Goal: Task Accomplishment & Management: Manage account settings

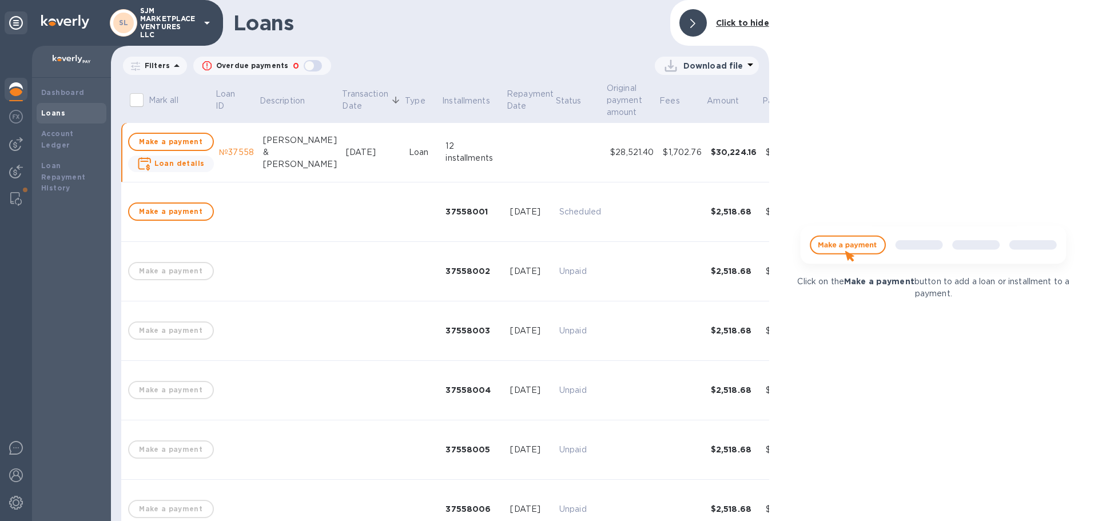
click at [74, 201] on div "Dashboard Loans Account Ledger Loan Repayment History" at bounding box center [71, 299] width 79 height 443
click at [15, 155] on div at bounding box center [16, 144] width 23 height 23
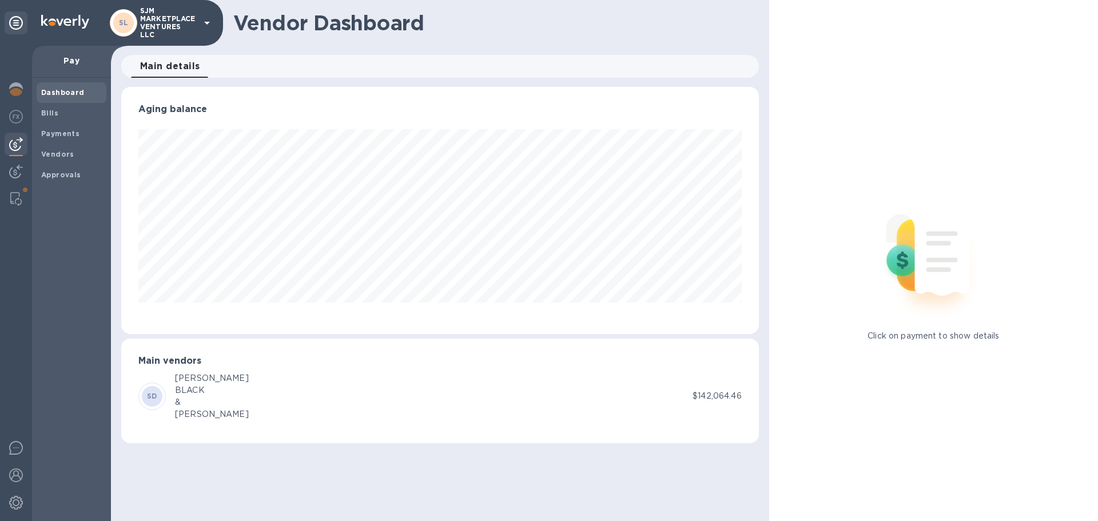
scroll to position [247, 637]
click at [18, 21] on icon at bounding box center [16, 23] width 14 height 14
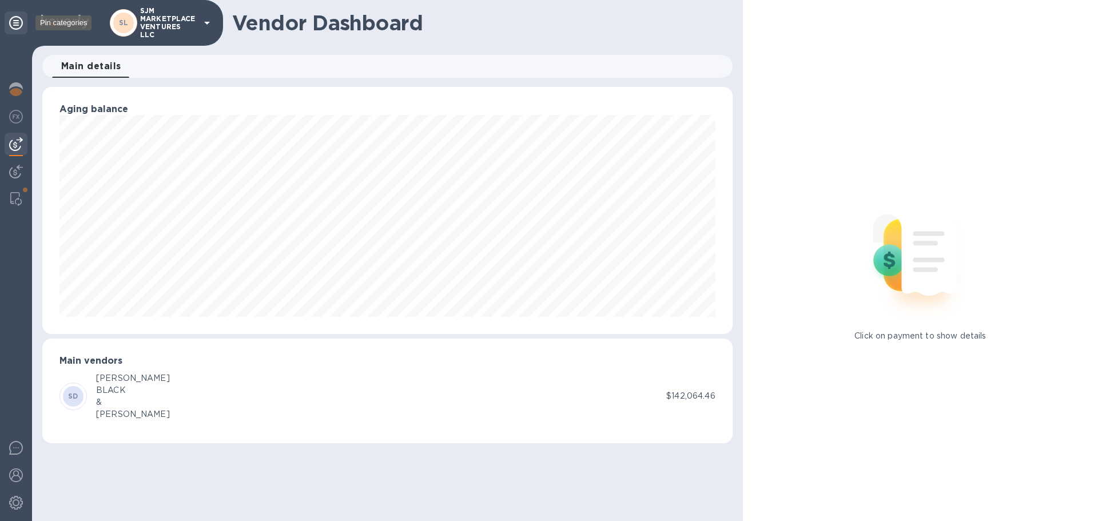
scroll to position [571587, 571144]
click at [17, 21] on icon at bounding box center [16, 23] width 14 height 14
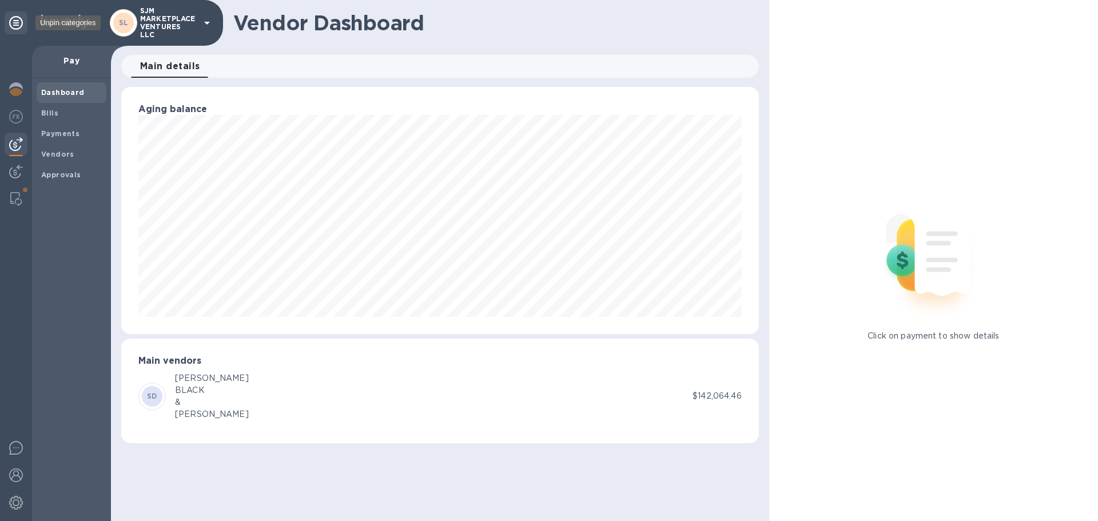
scroll to position [247, 637]
click at [14, 448] on img at bounding box center [16, 448] width 14 height 14
click at [18, 478] on img at bounding box center [16, 475] width 14 height 14
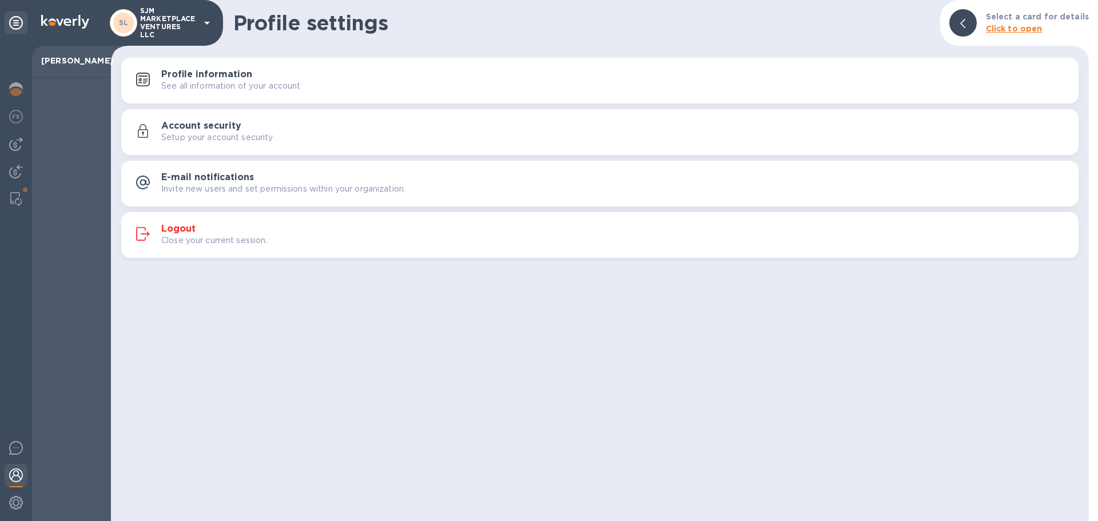
click at [11, 19] on icon at bounding box center [16, 23] width 14 height 14
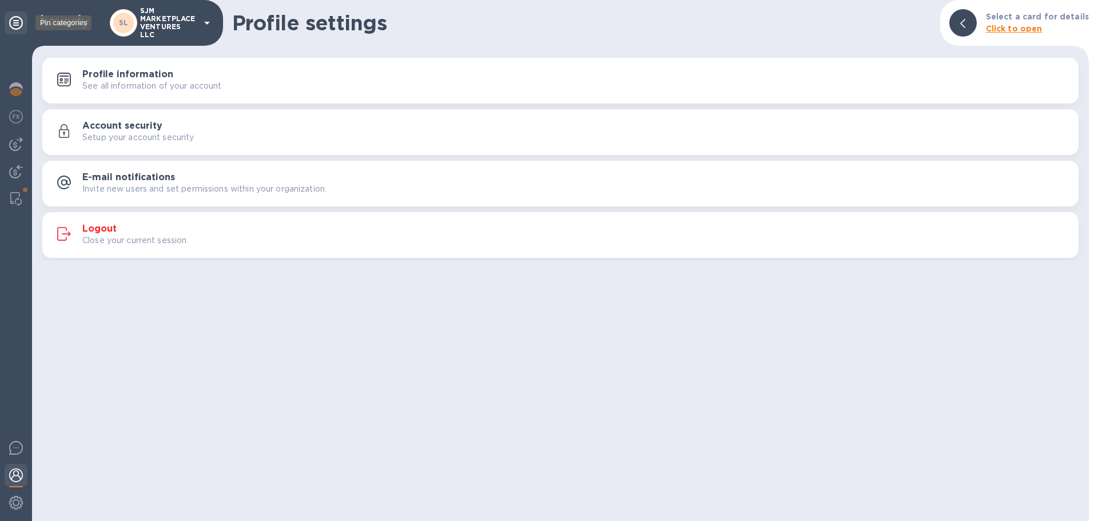
click at [13, 21] on icon at bounding box center [16, 23] width 14 height 14
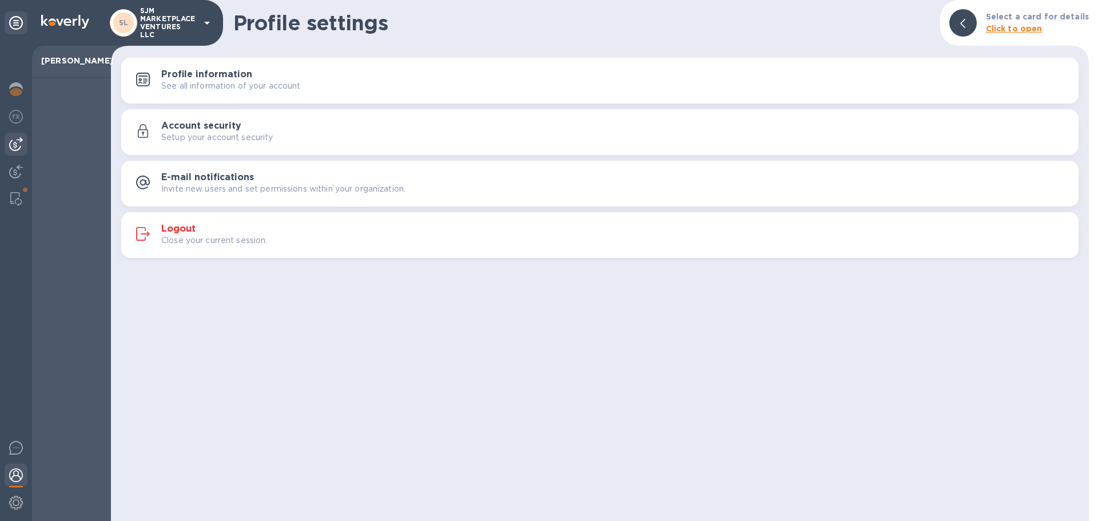
click at [21, 145] on img at bounding box center [16, 144] width 14 height 14
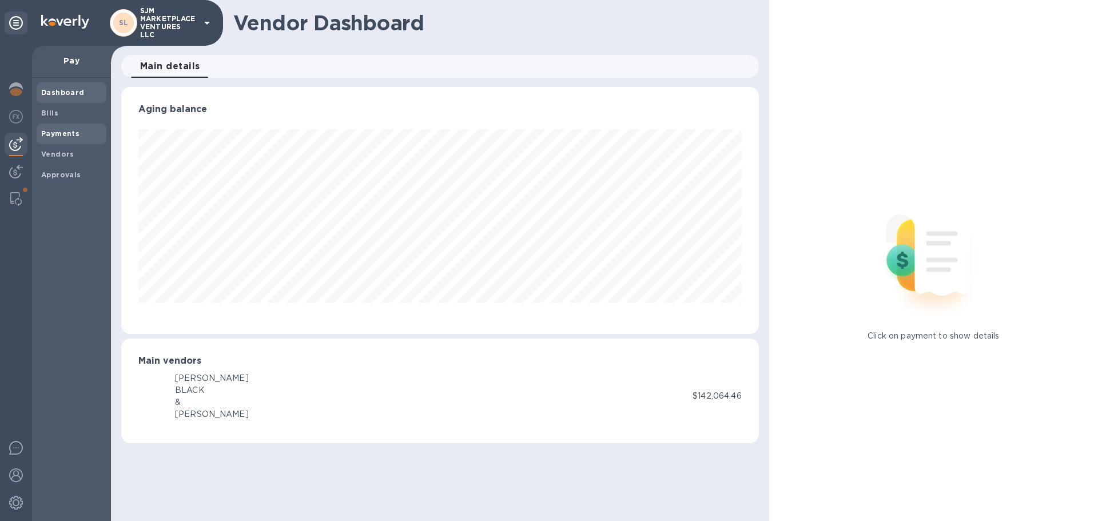
scroll to position [247, 637]
click at [55, 159] on span "Vendors" at bounding box center [57, 154] width 33 height 11
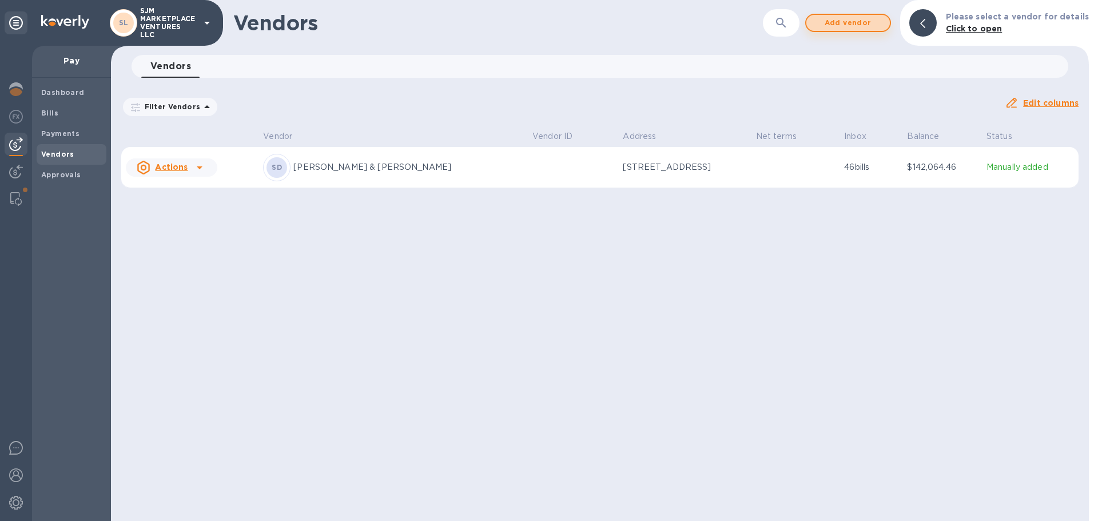
click at [849, 23] on span "Add vendor" at bounding box center [847, 23] width 65 height 14
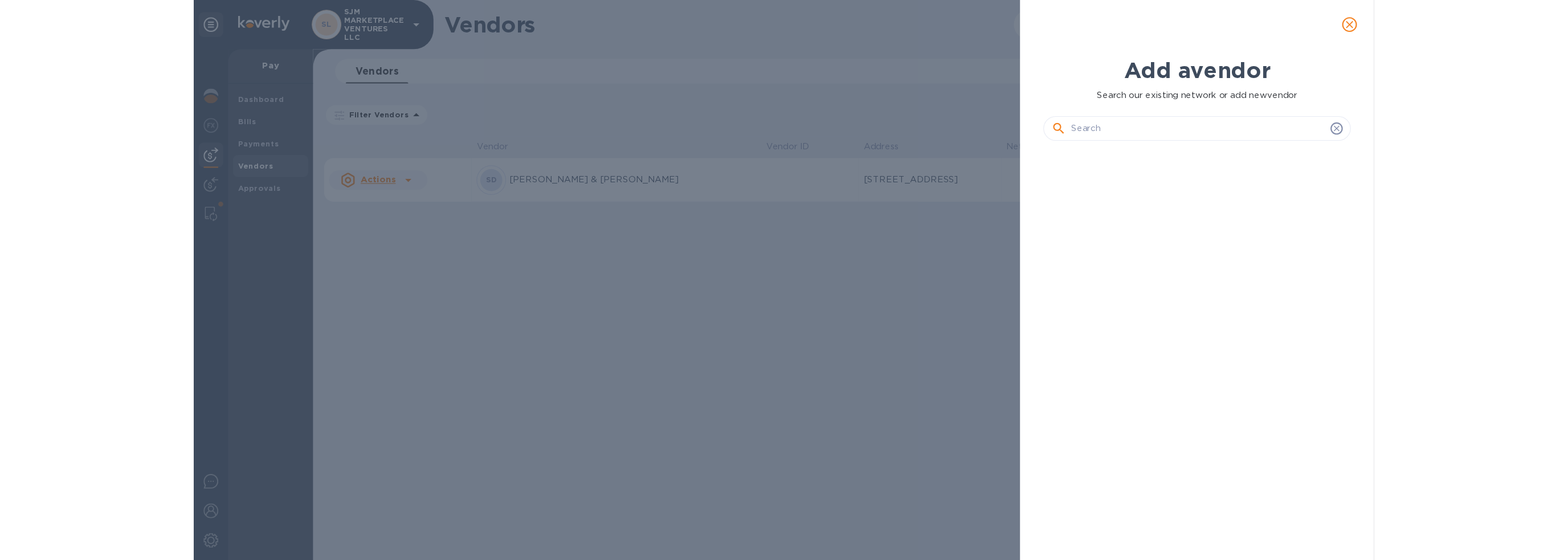
scroll to position [341, 289]
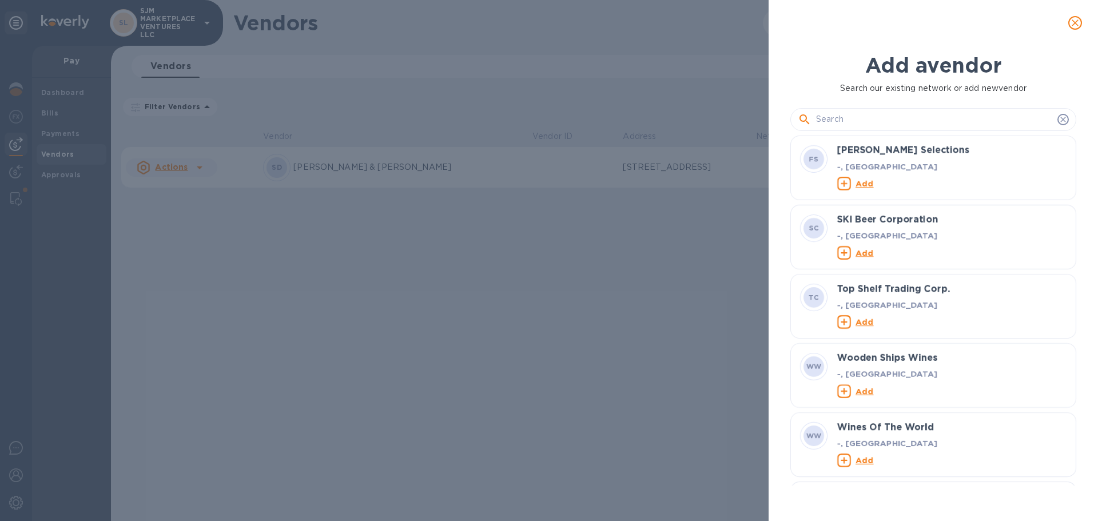
click at [846, 122] on input "text" at bounding box center [934, 119] width 237 height 17
click at [867, 117] on input "text" at bounding box center [934, 119] width 237 height 17
paste input "[PERSON_NAME] Express Lines"
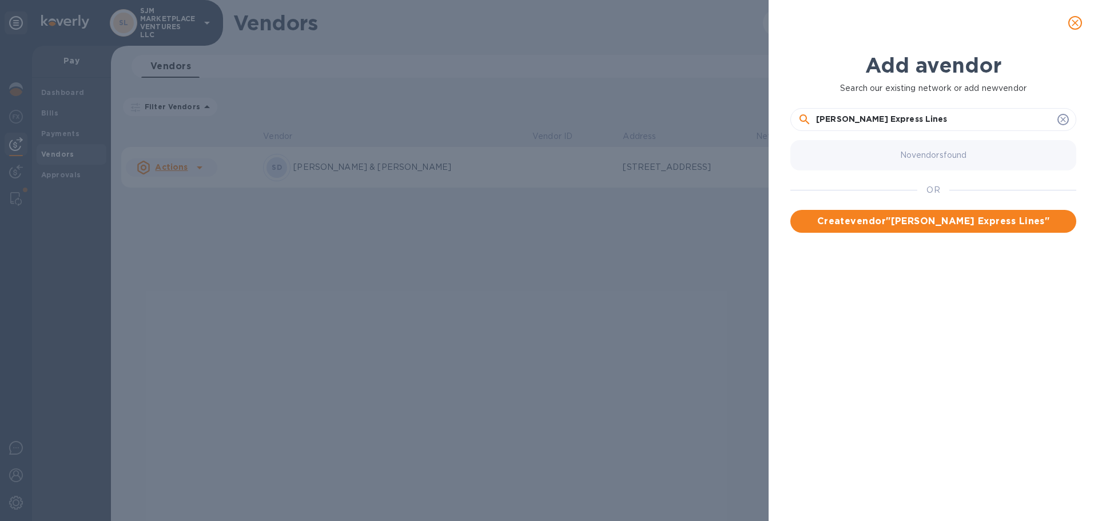
type input "[PERSON_NAME] Express Lines"
click at [866, 221] on span "Create vendor " [PERSON_NAME] Express Lines "" at bounding box center [933, 221] width 268 height 14
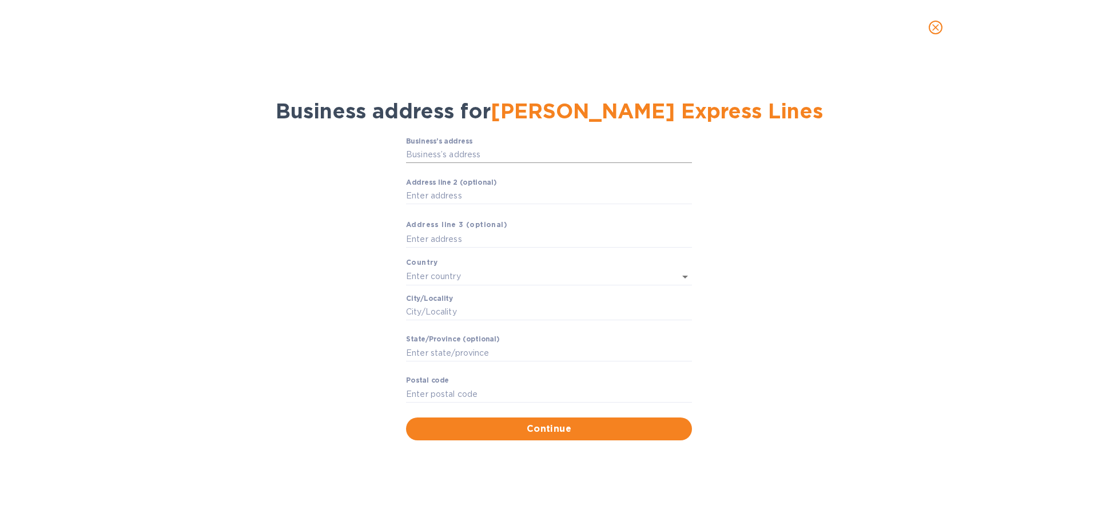
click at [465, 156] on input "Business’s аddress" at bounding box center [549, 154] width 286 height 17
click at [498, 153] on input "Business’s аddress" at bounding box center [549, 154] width 286 height 17
drag, startPoint x: 468, startPoint y: 148, endPoint x: 487, endPoint y: 162, distance: 23.7
click at [468, 148] on input "Business’s аddress" at bounding box center [549, 154] width 286 height 17
click at [539, 153] on input "Business’s аddress" at bounding box center [549, 154] width 286 height 17
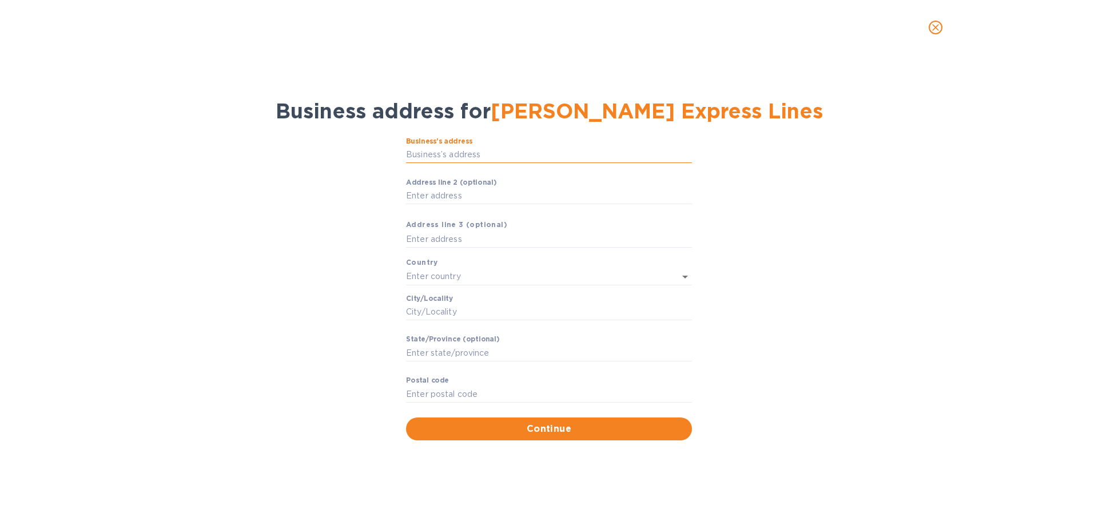
click at [468, 156] on input "Business’s аddress" at bounding box center [549, 154] width 286 height 17
paste input "text"
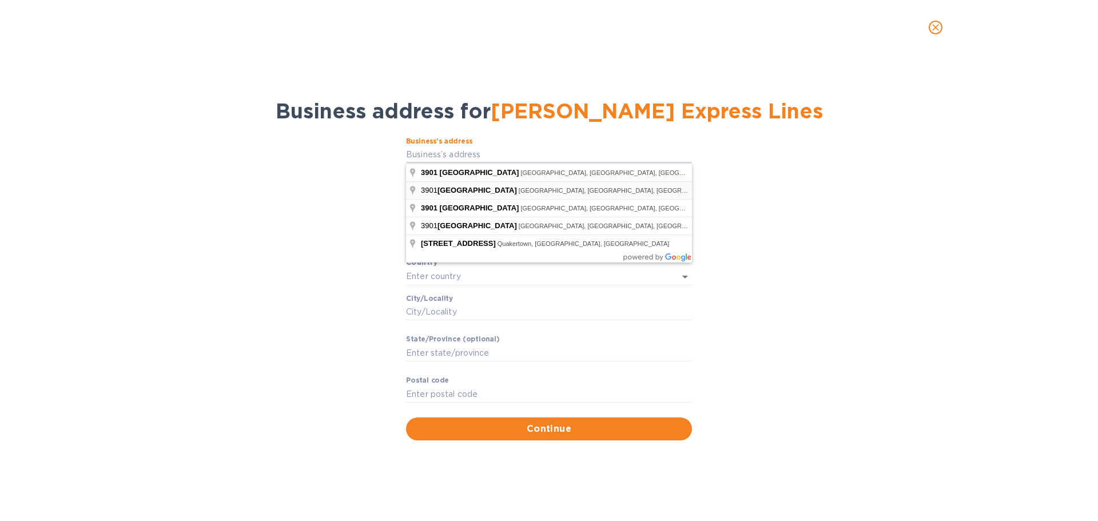
type input "[STREET_ADDRESS]"
type input "[GEOGRAPHIC_DATA]"
type input "VA"
type input "23230"
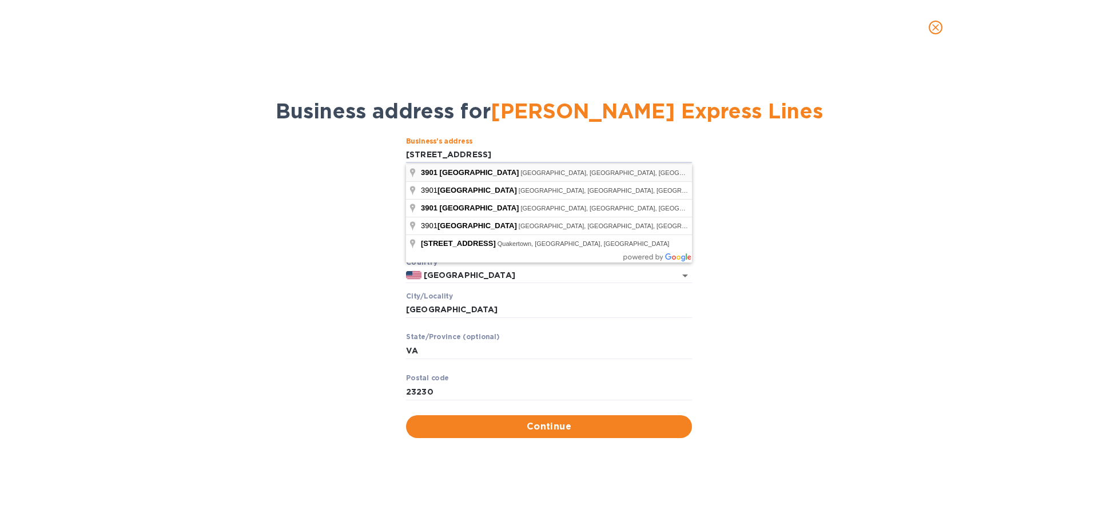
type input "[STREET_ADDRESS]"
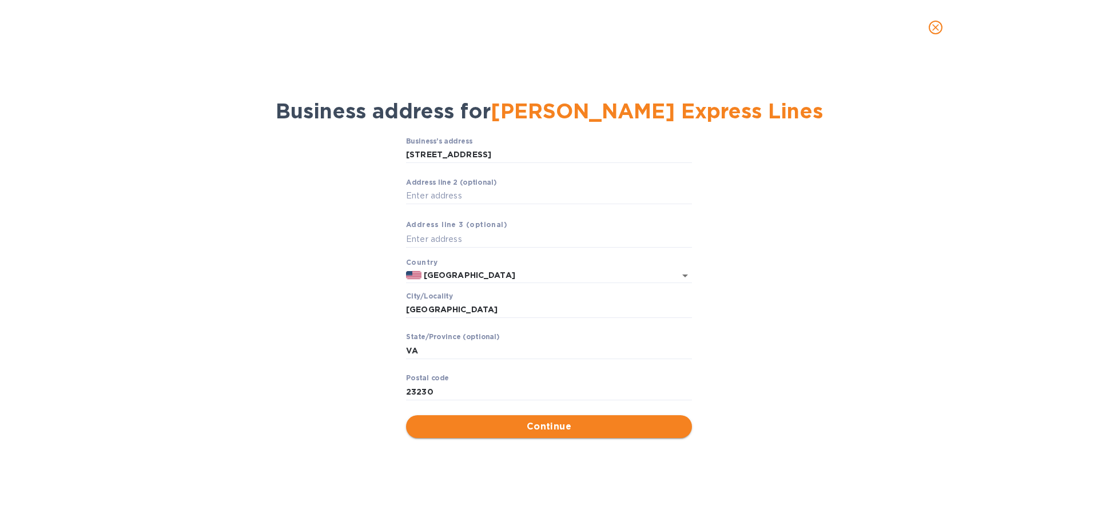
click at [575, 429] on span "Continue" at bounding box center [549, 427] width 268 height 14
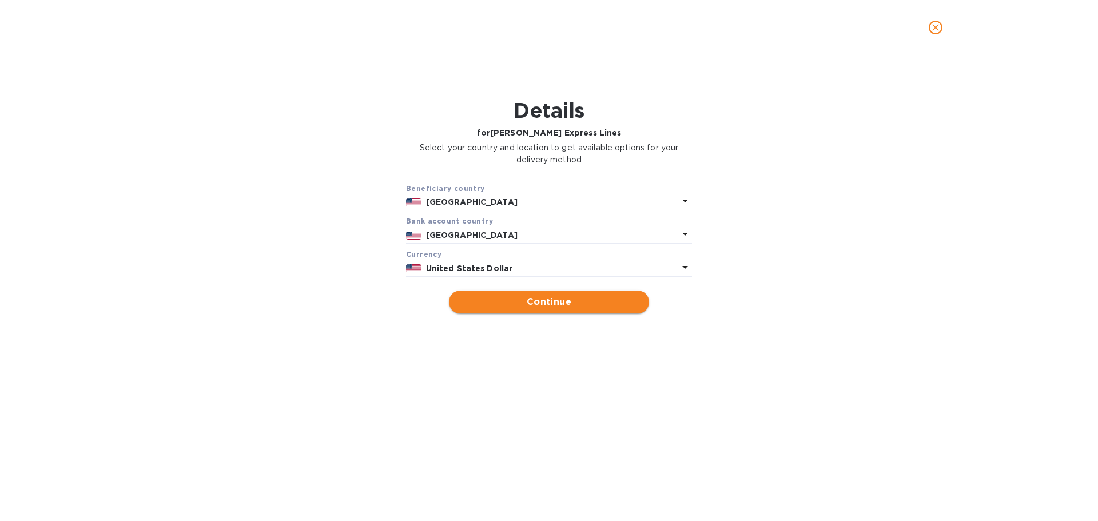
click at [550, 305] on span "Continue" at bounding box center [549, 302] width 182 height 14
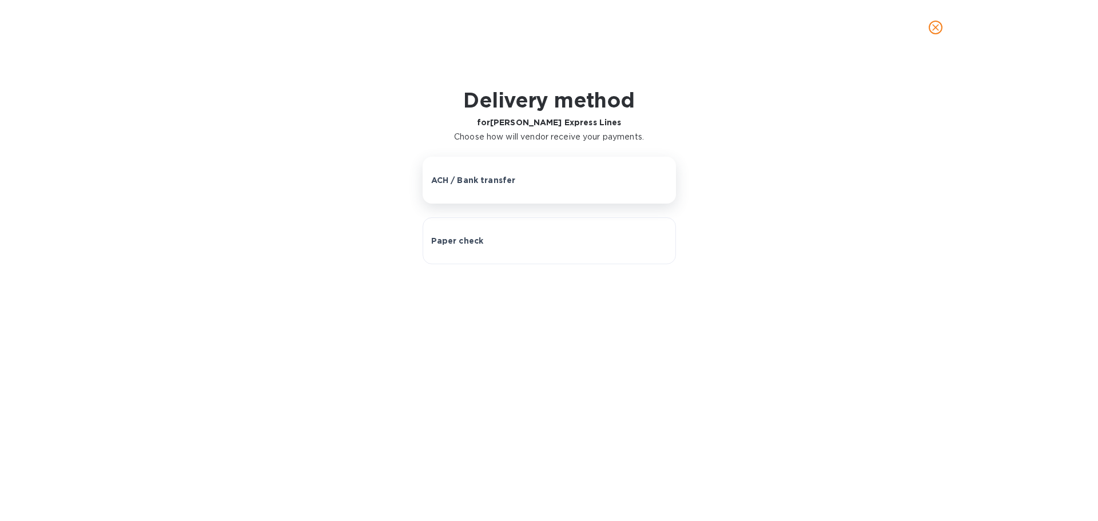
click at [540, 191] on button "ACH / Bank transfer" at bounding box center [549, 180] width 253 height 47
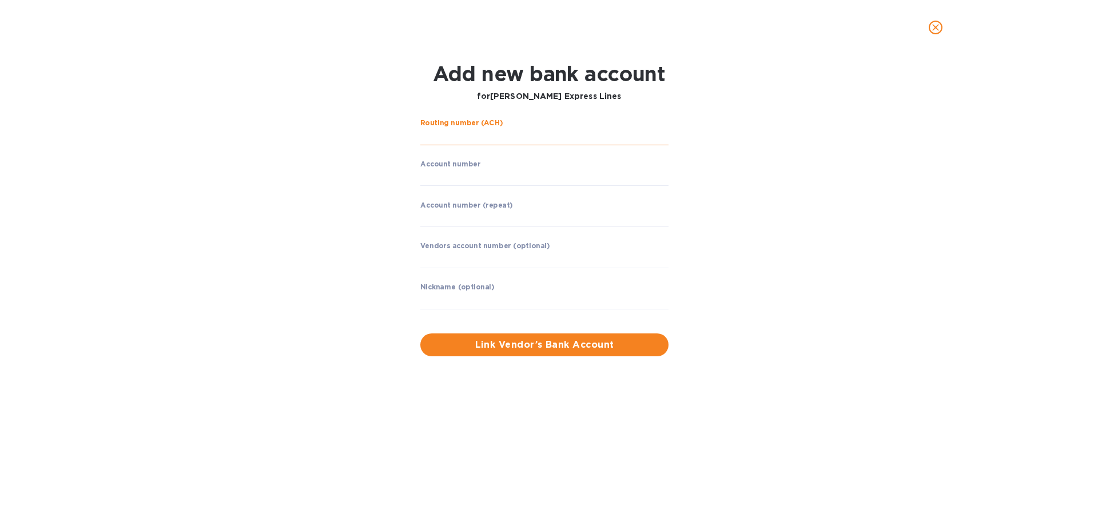
click at [511, 134] on input "string" at bounding box center [544, 136] width 248 height 17
click at [442, 131] on input "string" at bounding box center [544, 136] width 248 height 17
paste input "051000017"
type input "051000017"
click at [452, 176] on input "string" at bounding box center [544, 177] width 248 height 17
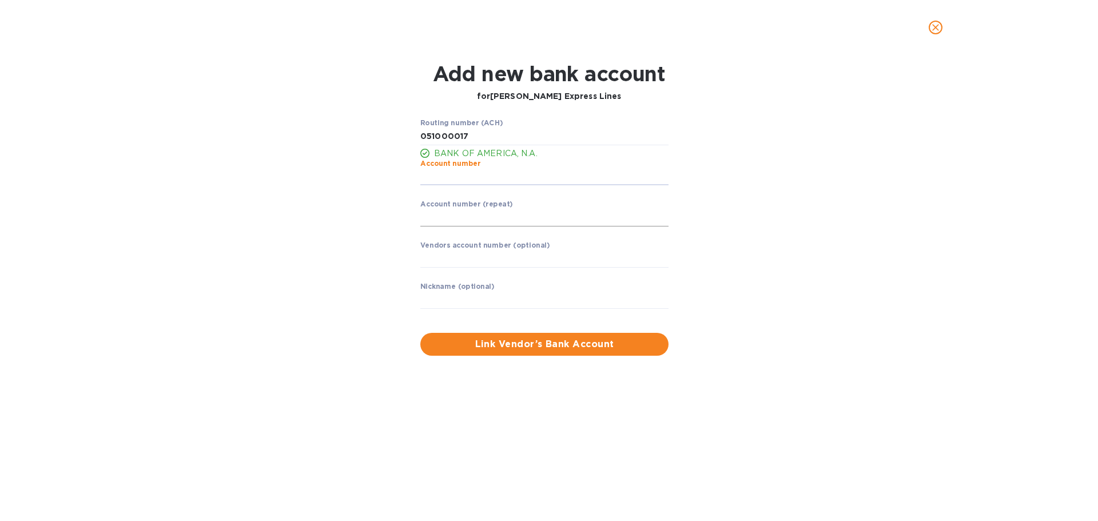
click at [440, 210] on input "string" at bounding box center [544, 217] width 248 height 17
paste input "2845700"
type input "2845700"
click at [435, 171] on input "string" at bounding box center [544, 177] width 248 height 17
paste input "2845700"
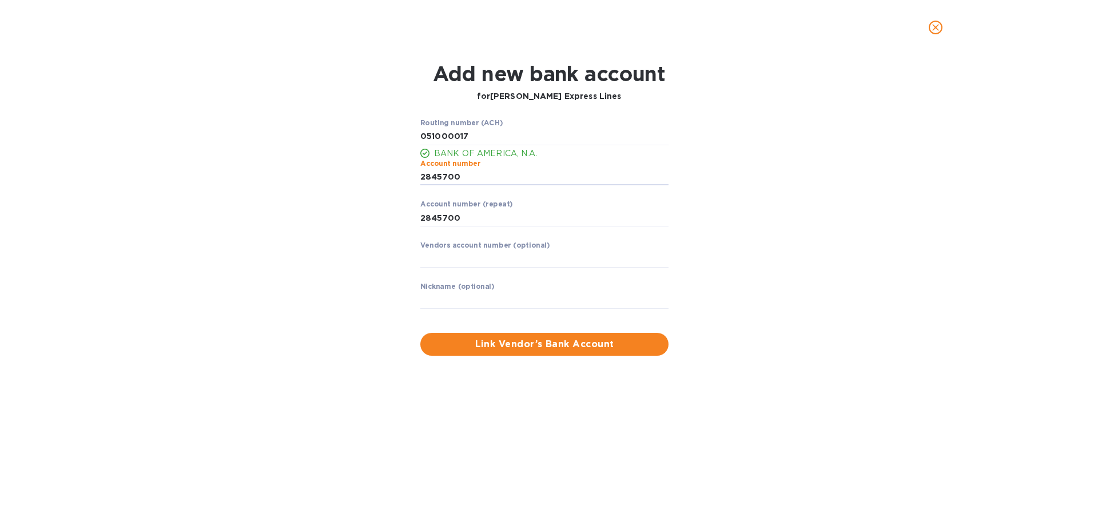
click at [772, 251] on div "Routing number (ACH) BANK OF AMERICA, N.A. Account number ​ Account number (rep…" at bounding box center [549, 237] width 712 height 250
click at [468, 175] on input "string" at bounding box center [544, 177] width 248 height 17
type input "2845700"
click at [489, 206] on label "Account number (repeat)" at bounding box center [466, 204] width 93 height 7
click at [485, 216] on input "string" at bounding box center [544, 217] width 248 height 17
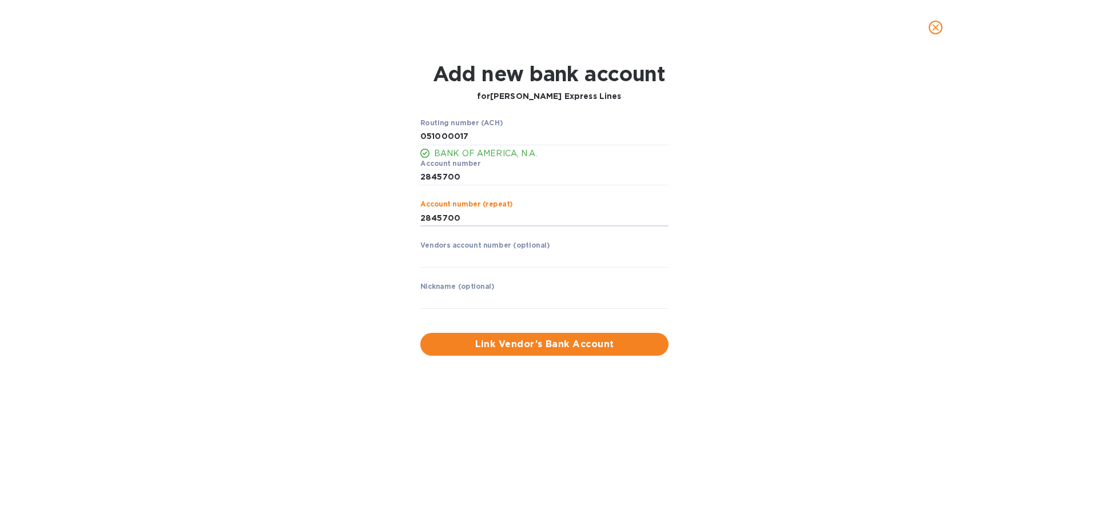
type input "2845700"
click at [787, 296] on div "Routing number (ACH) BANK OF AMERICA, N.A. Account number ​ Account number (rep…" at bounding box center [549, 237] width 712 height 250
click at [475, 249] on div "Vendors account number (optional) ​" at bounding box center [544, 261] width 248 height 41
click at [476, 265] on input "text" at bounding box center [544, 258] width 248 height 17
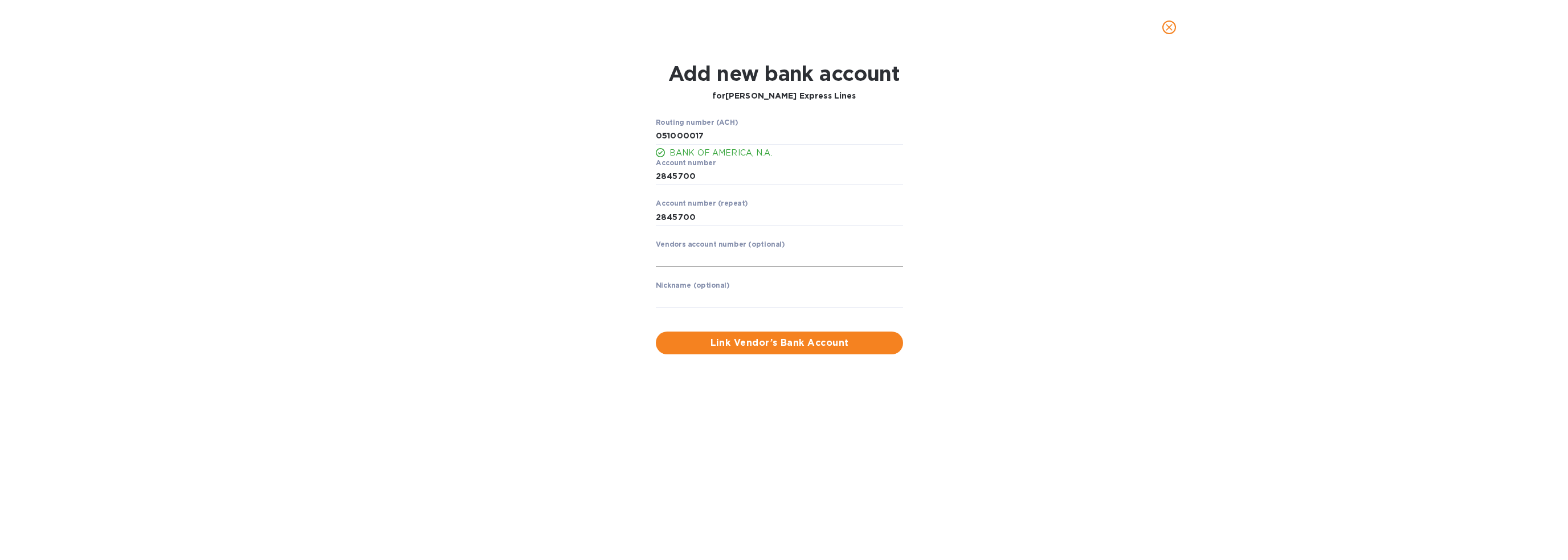
click at [707, 257] on input "text" at bounding box center [779, 257] width 247 height 17
type input "b"
type input "B069826"
click at [711, 294] on input "text" at bounding box center [779, 299] width 247 height 17
type input "[PERSON_NAME]"
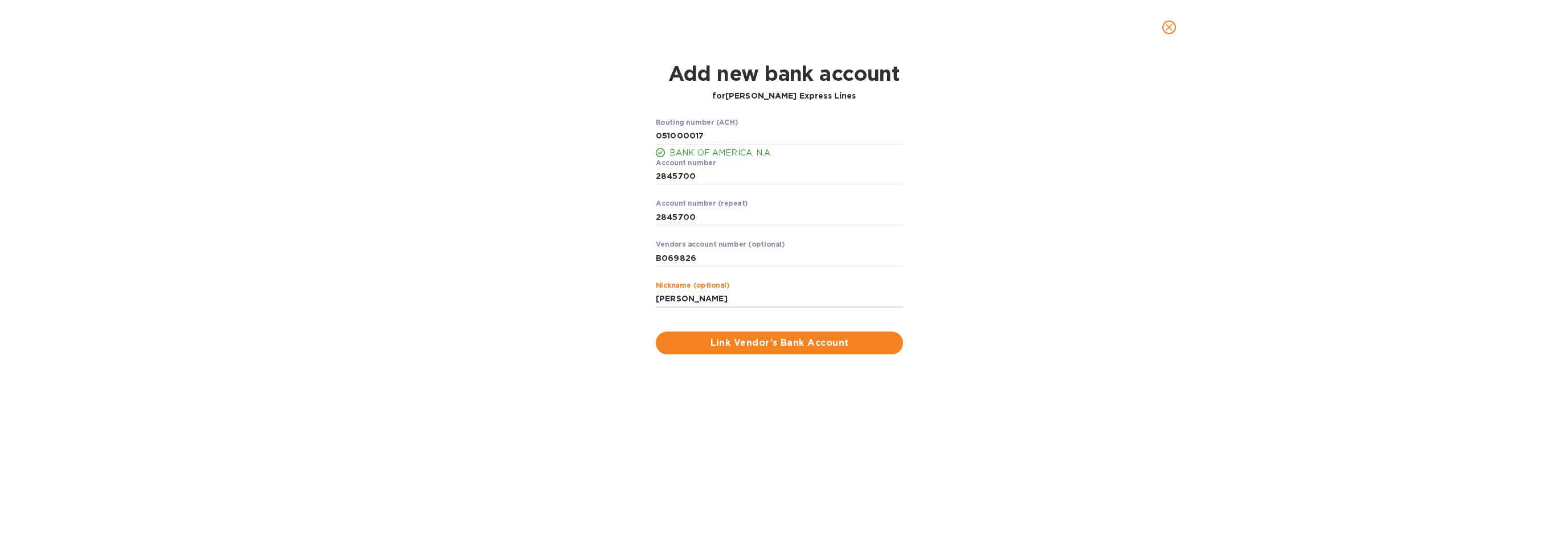
click at [732, 342] on span "Link Vendor’s Bank Account" at bounding box center [779, 343] width 229 height 14
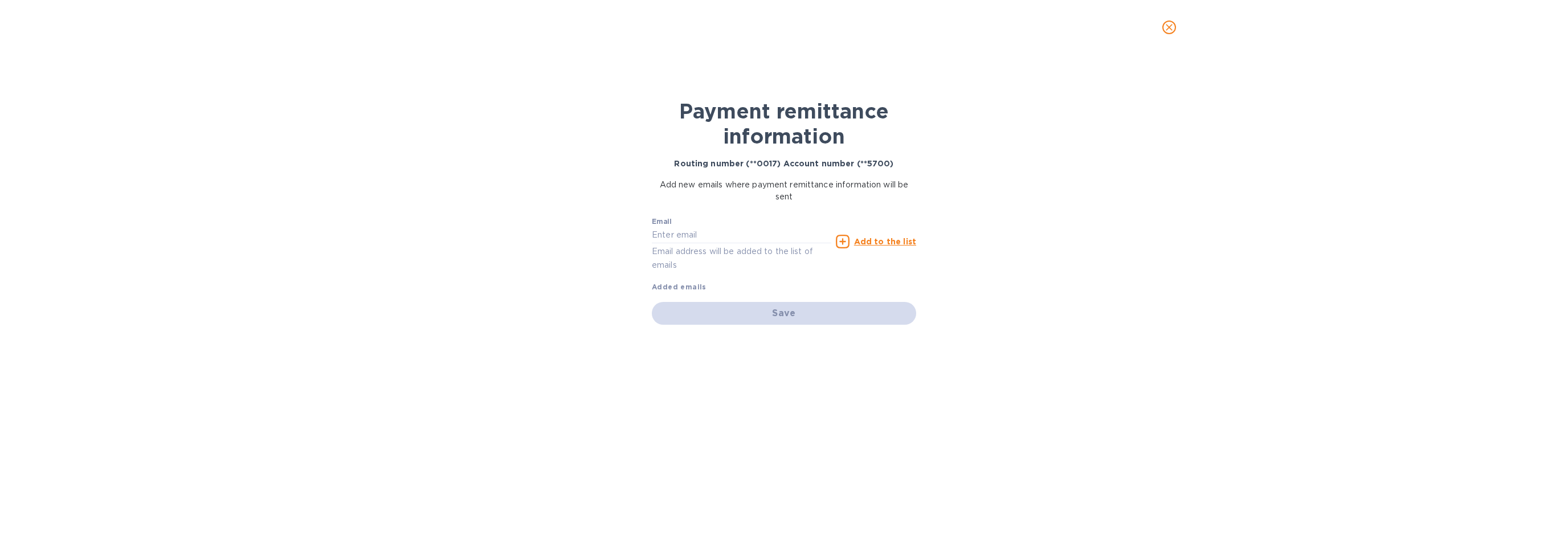
click at [687, 285] on b "Added emails" at bounding box center [678, 287] width 55 height 9
click at [717, 239] on input "text" at bounding box center [741, 235] width 179 height 17
paste input "[EMAIL_ADDRESS][PERSON_NAME][PERSON_NAME][DOMAIN_NAME]"
type input "[EMAIL_ADDRESS][PERSON_NAME][PERSON_NAME][DOMAIN_NAME]"
click at [884, 241] on u "Add to the list" at bounding box center [885, 241] width 62 height 9
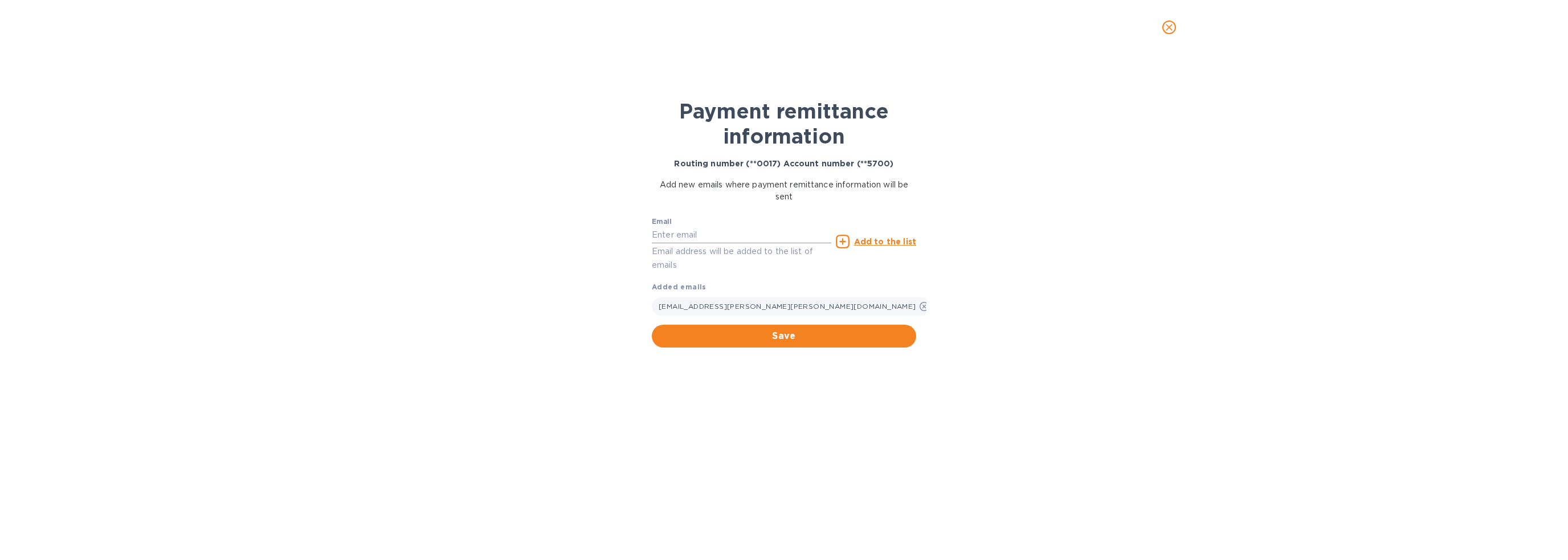
click at [677, 233] on input "text" at bounding box center [741, 235] width 179 height 17
click at [708, 239] on input "text" at bounding box center [741, 235] width 179 height 17
paste input "[EMAIL_ADDRESS][PERSON_NAME][DOMAIN_NAME]"
type input "[EMAIL_ADDRESS][PERSON_NAME][DOMAIN_NAME]"
click at [1093, 240] on div "Payment remittance information Routing number (**0017) Account number (**5700) …" at bounding box center [784, 307] width 1568 height 505
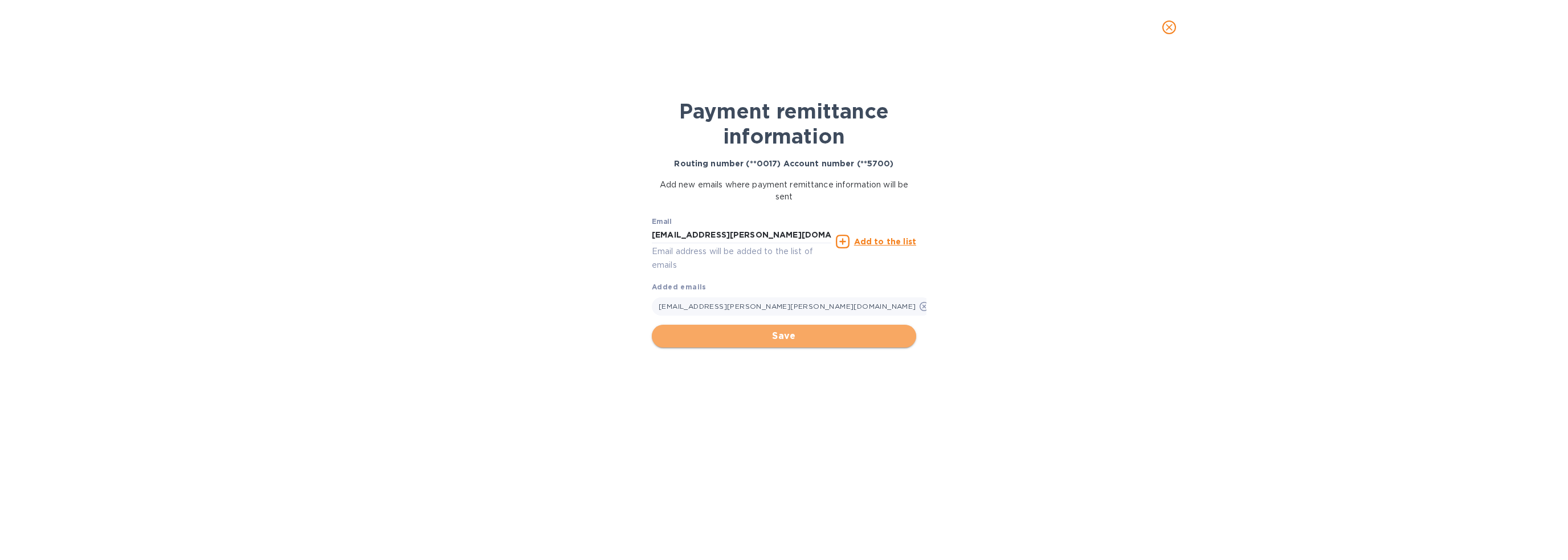
click at [830, 330] on span "Save" at bounding box center [783, 337] width 246 height 14
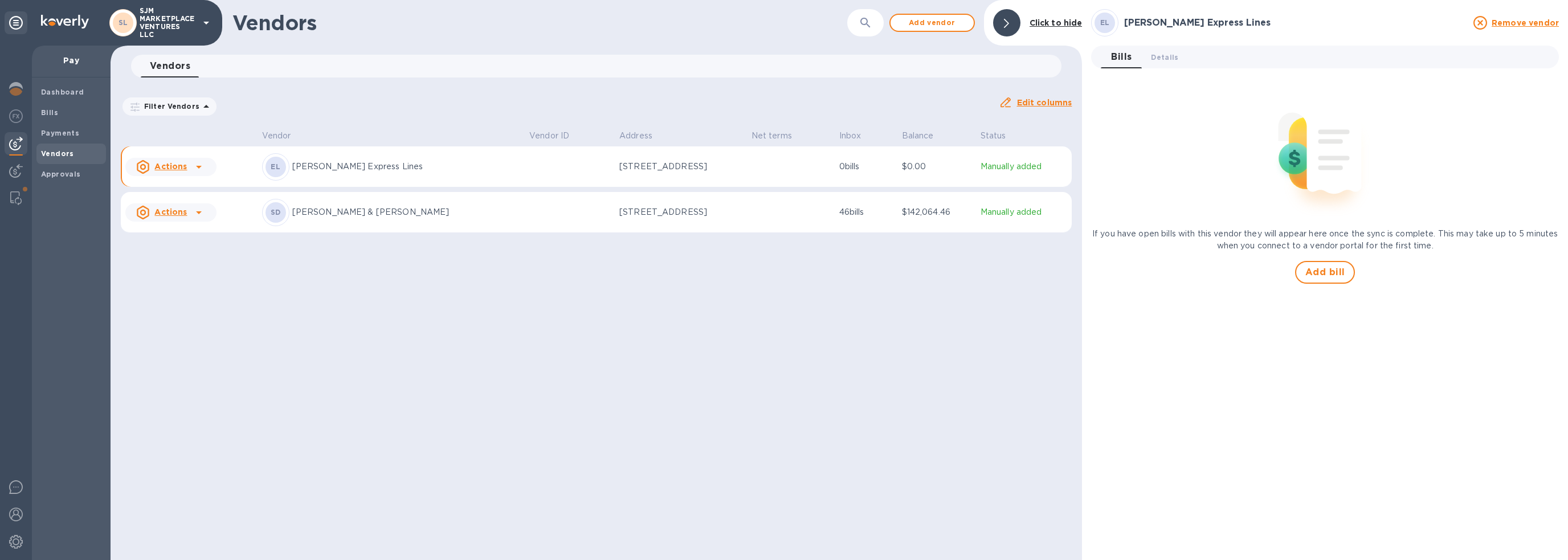
click at [199, 165] on icon at bounding box center [199, 167] width 14 height 14
click at [196, 212] on b "Add new bill" at bounding box center [183, 212] width 53 height 9
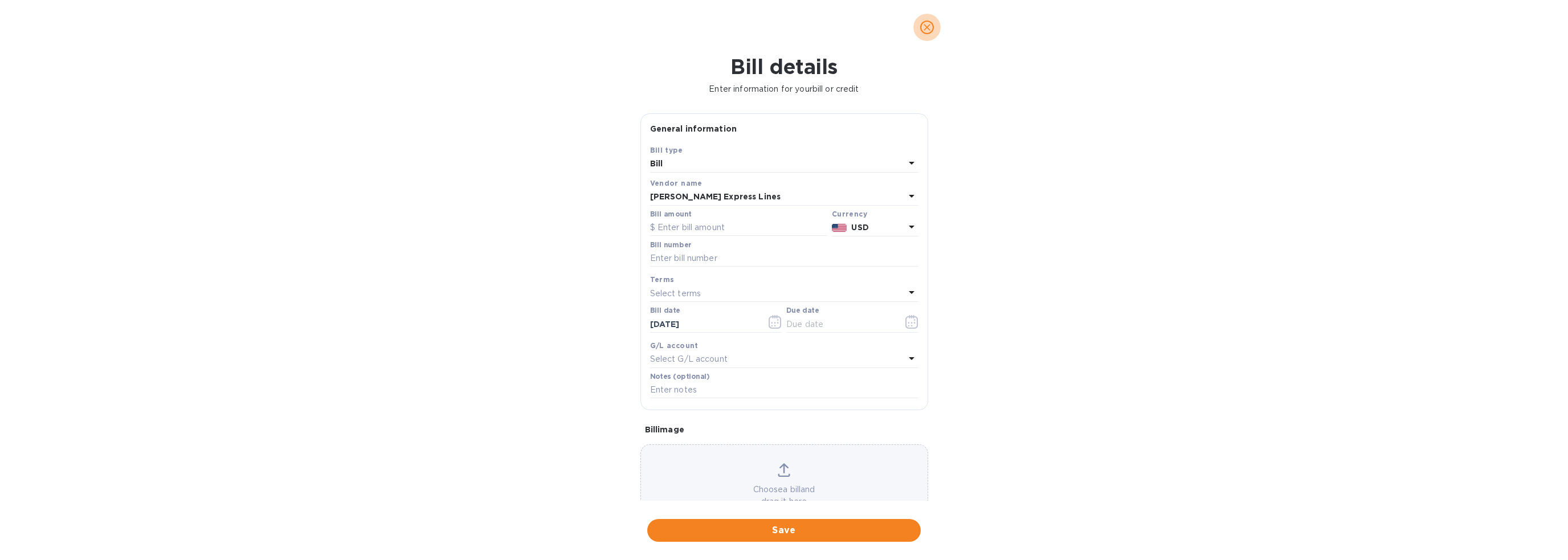
click at [929, 31] on icon "close" at bounding box center [926, 27] width 11 height 11
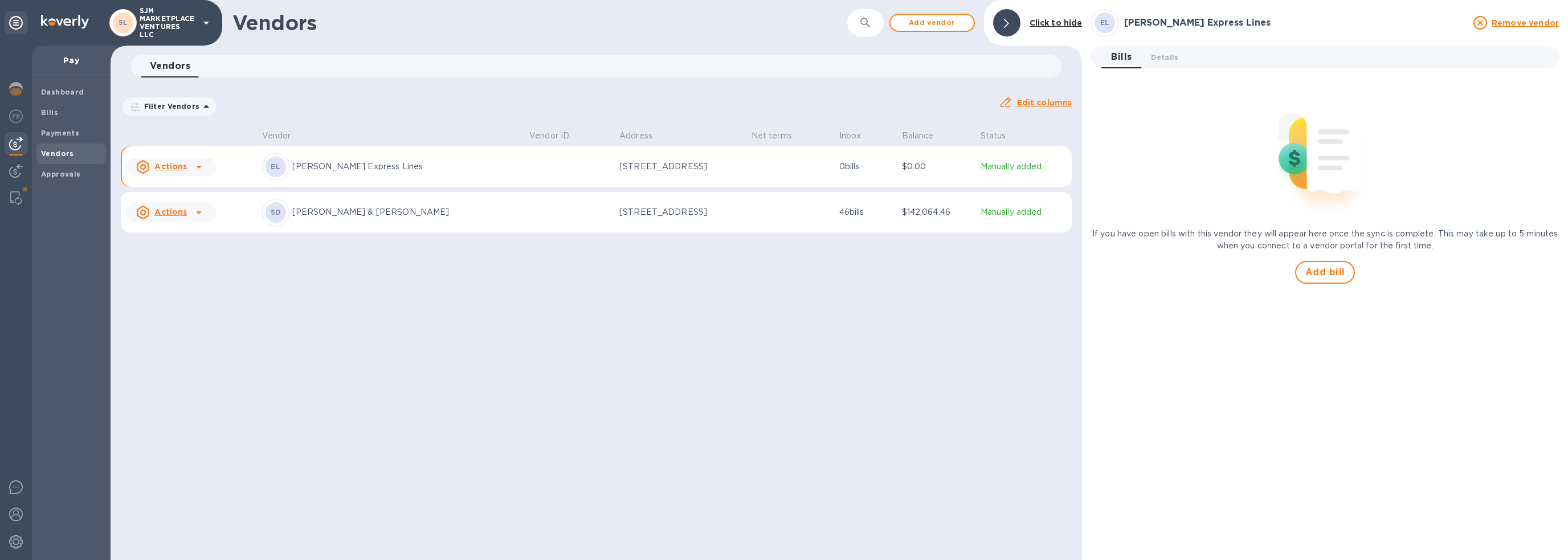
click at [645, 171] on p "[STREET_ADDRESS]" at bounding box center [676, 166] width 114 height 12
click at [1093, 274] on span "Add bill" at bounding box center [1325, 272] width 40 height 14
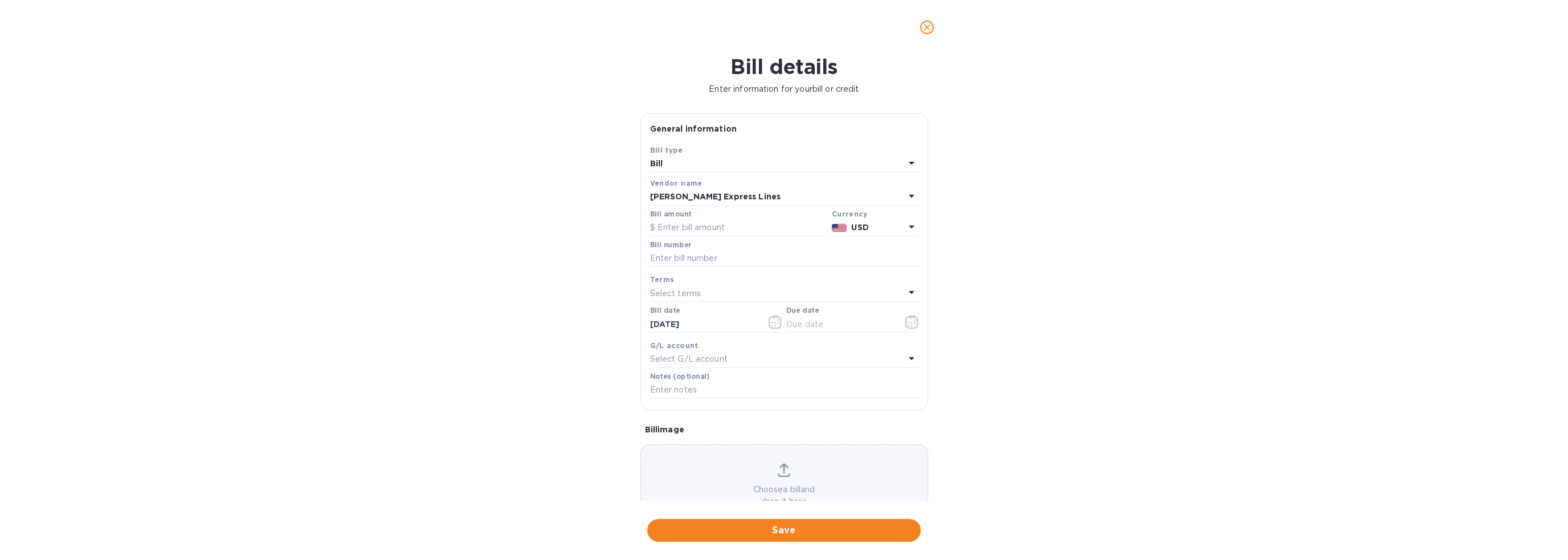
click at [926, 25] on icon "close" at bounding box center [926, 27] width 11 height 11
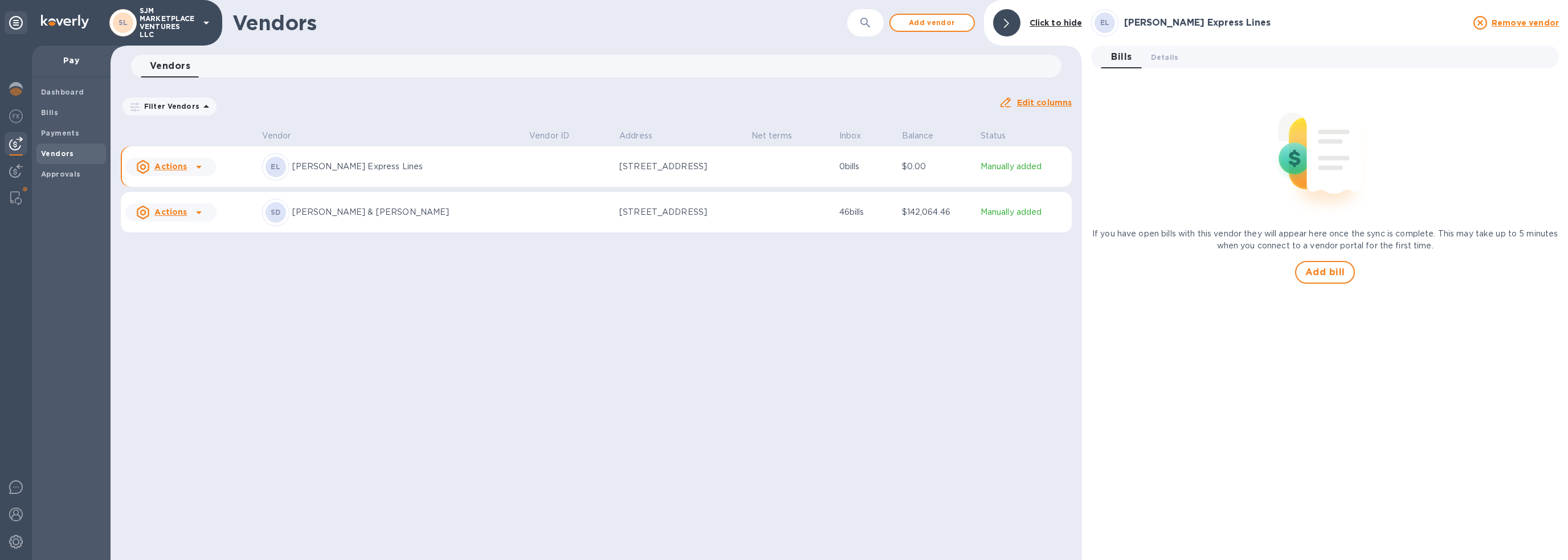
click at [169, 165] on u "Actions" at bounding box center [170, 165] width 33 height 9
click at [430, 319] on div at bounding box center [784, 280] width 1568 height 560
click at [9, 518] on div at bounding box center [16, 542] width 23 height 25
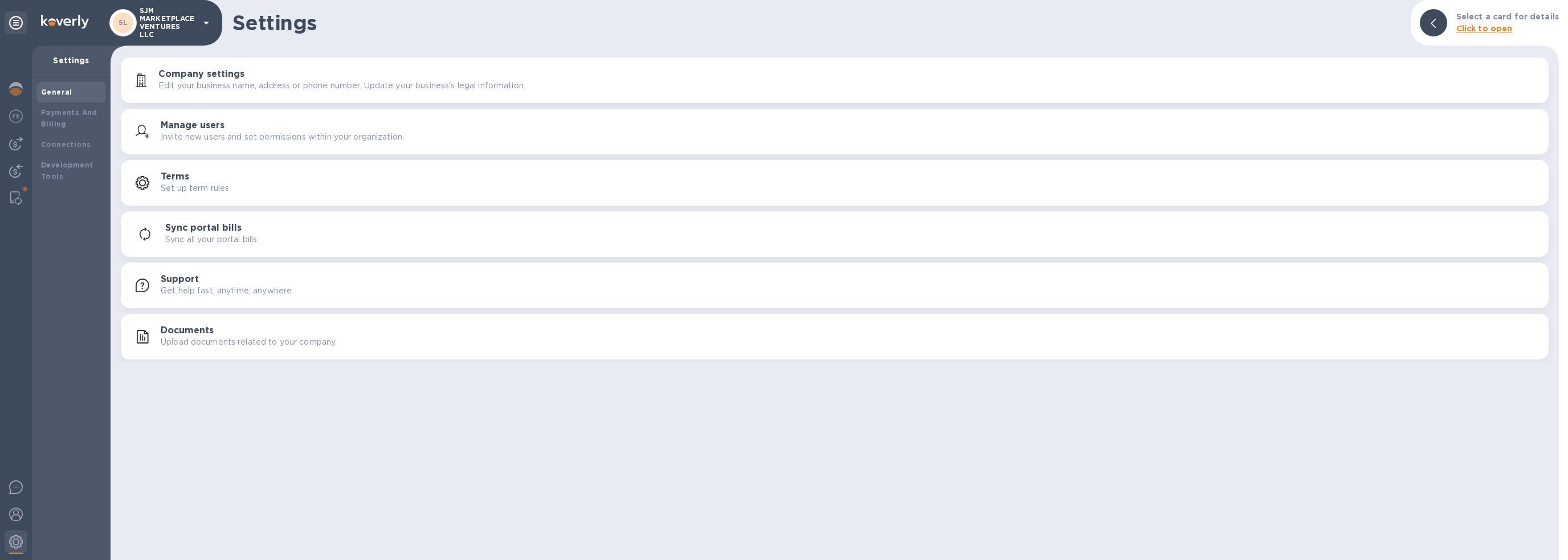
click at [182, 237] on p "Sync all your portal bills" at bounding box center [211, 239] width 92 height 12
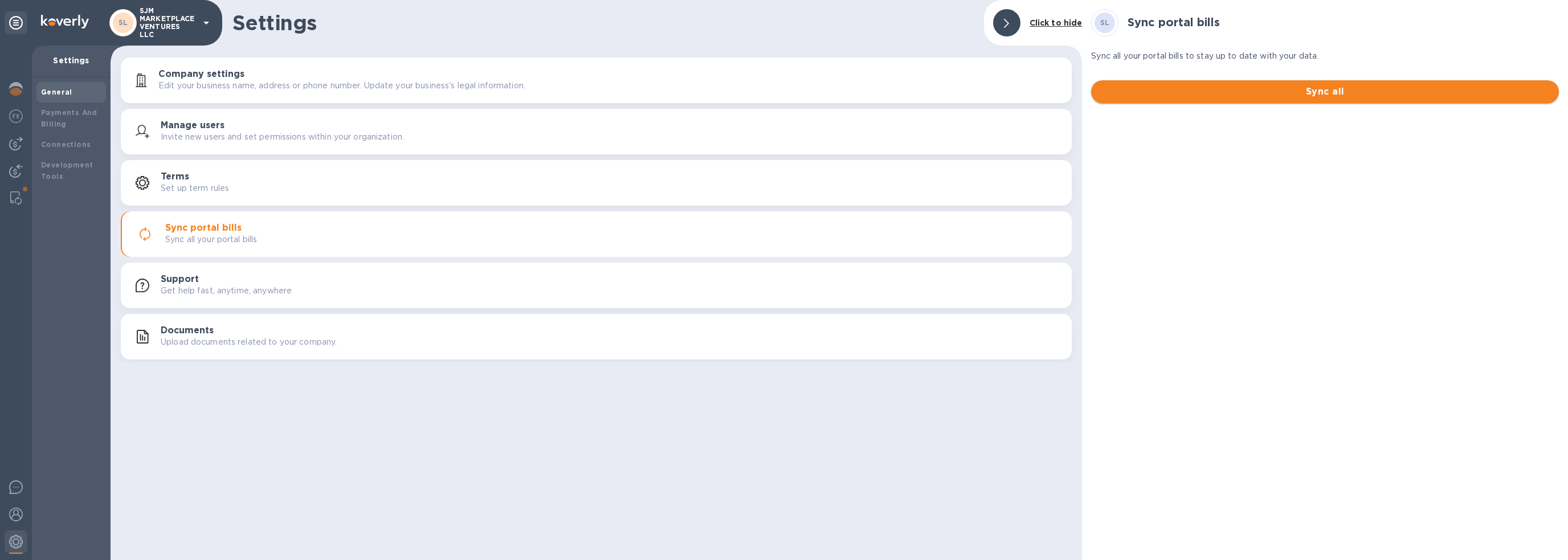
click at [1093, 93] on span "Sync all" at bounding box center [1324, 92] width 449 height 14
click at [56, 145] on b "Connections" at bounding box center [66, 144] width 50 height 9
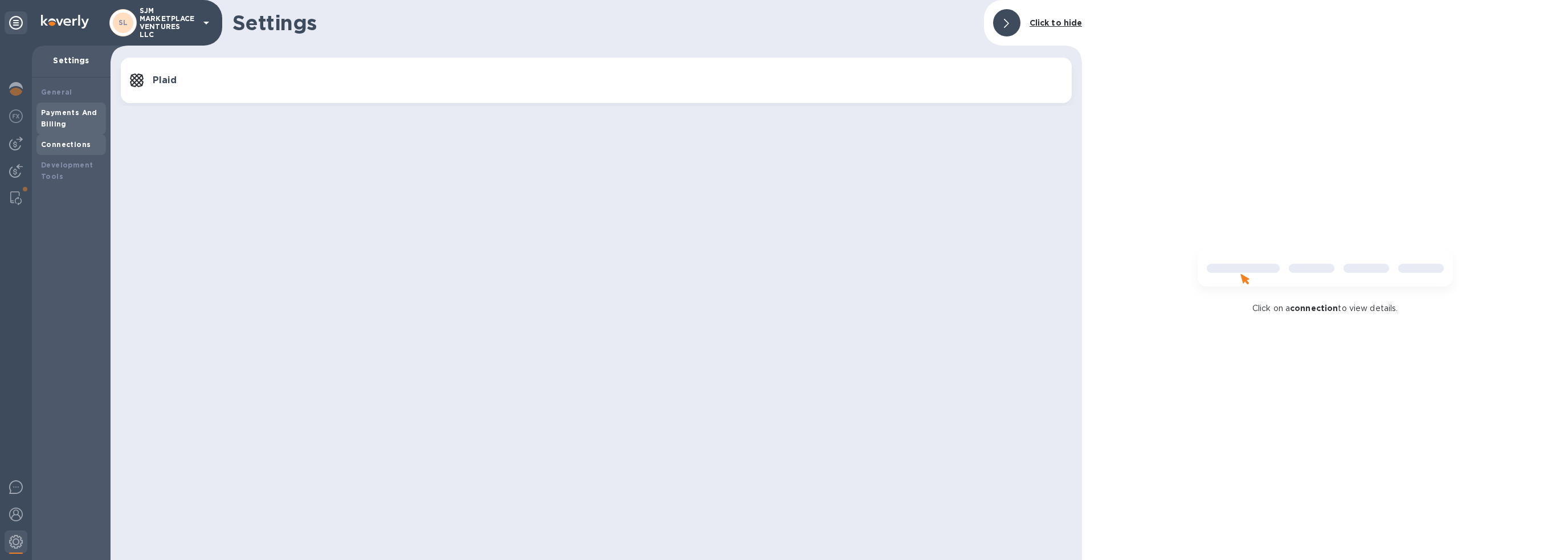
click at [61, 126] on b "Payments And Billing" at bounding box center [69, 119] width 57 height 20
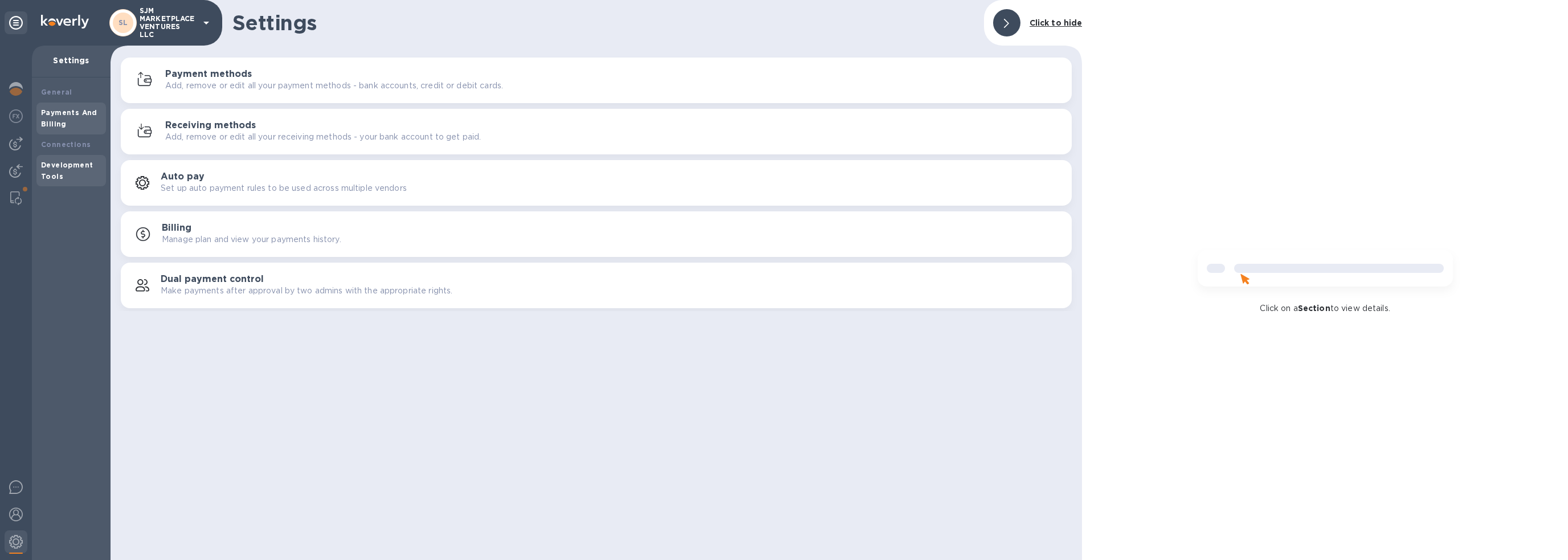
click at [57, 173] on b "Development Tools" at bounding box center [67, 170] width 52 height 20
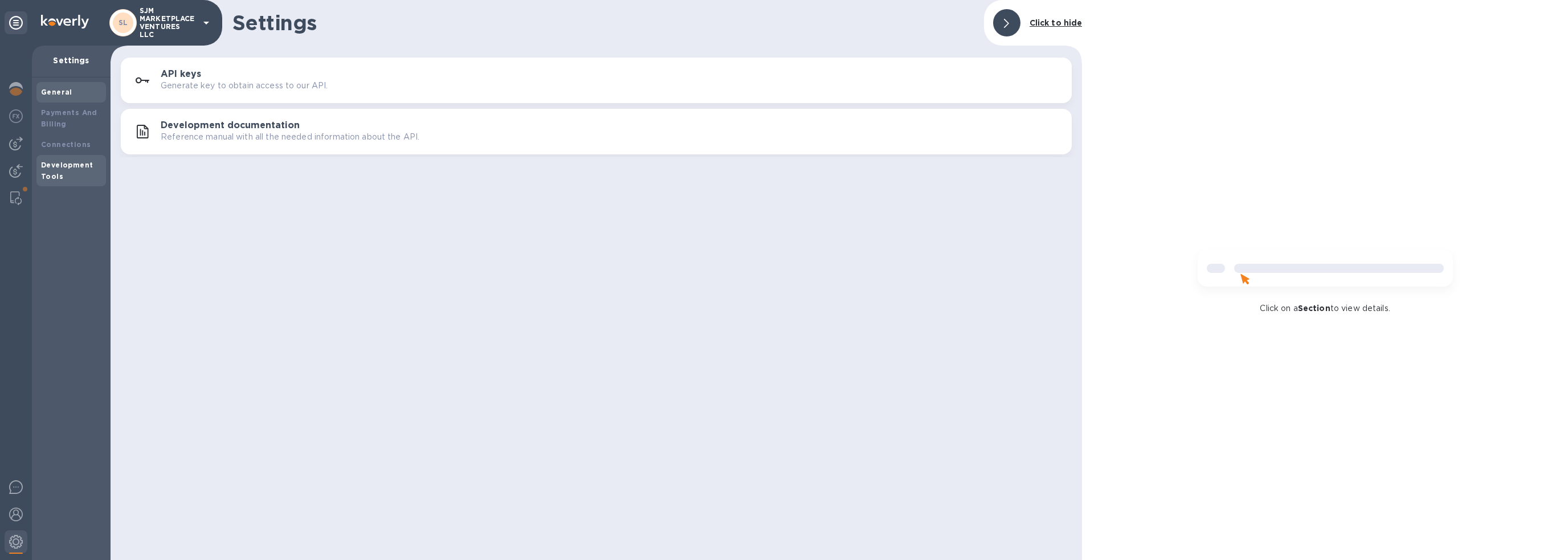
click at [62, 97] on div "General" at bounding box center [71, 92] width 61 height 11
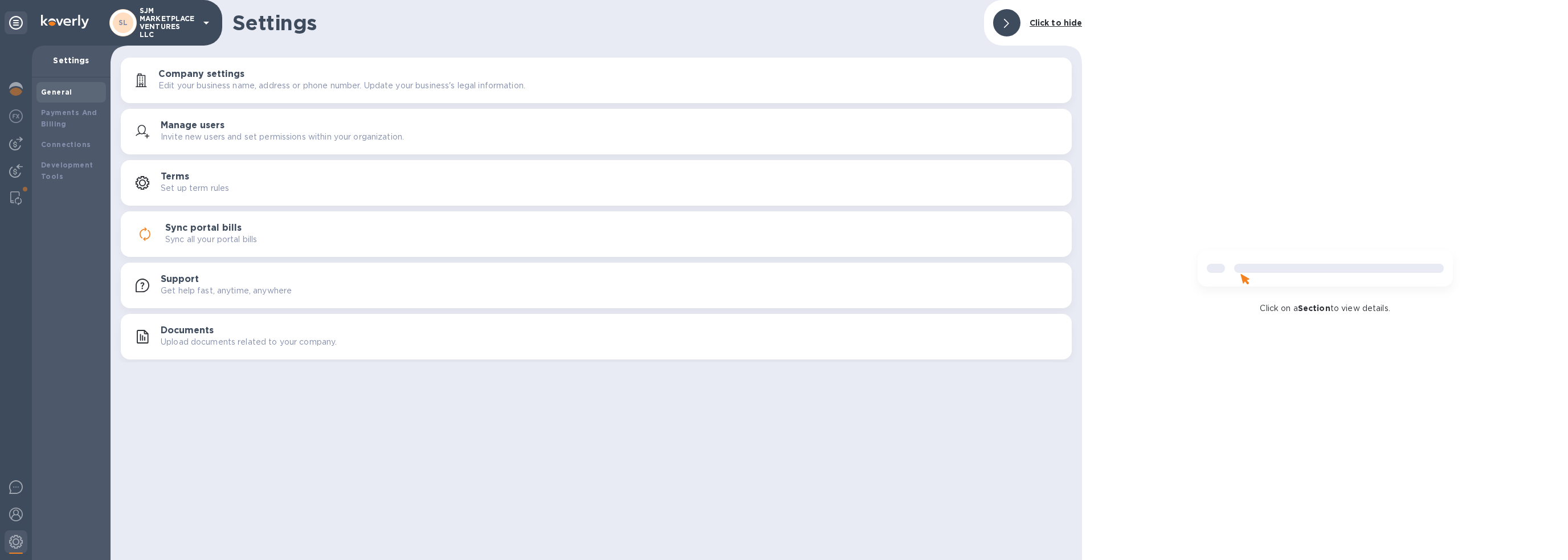
click at [144, 231] on icon "button" at bounding box center [144, 234] width 18 height 18
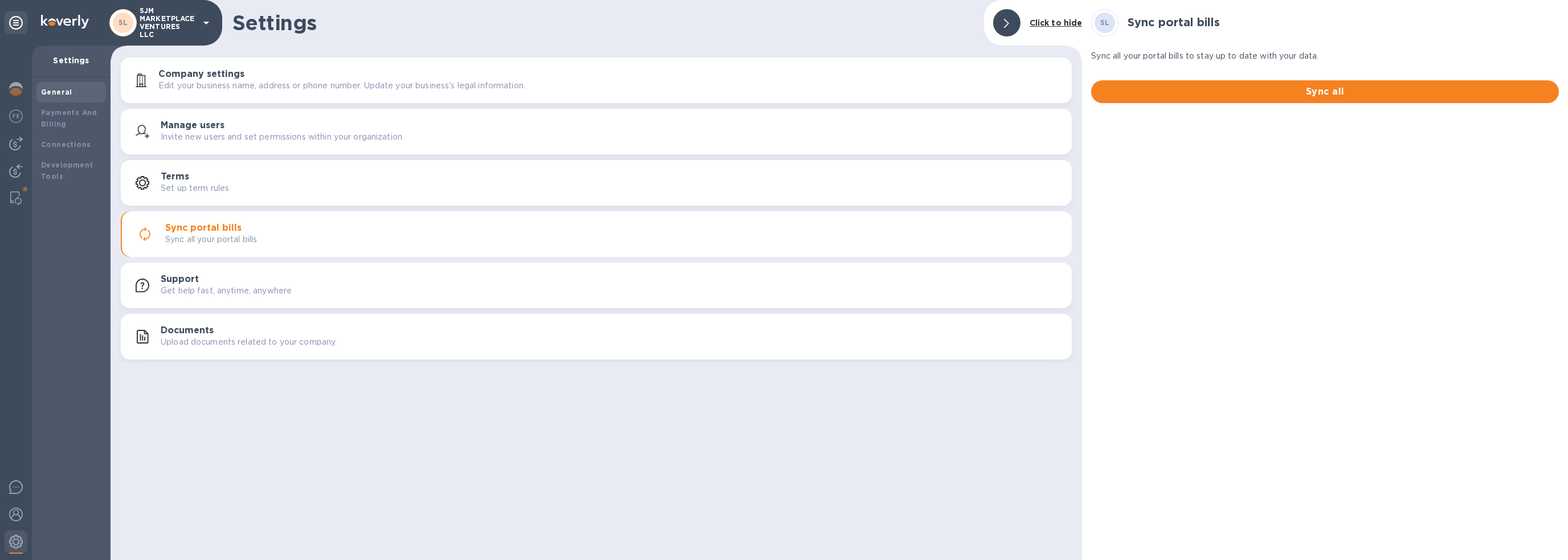
click at [207, 87] on p "Edit your business name, address or phone number. Update your business's legal …" at bounding box center [342, 86] width 367 height 12
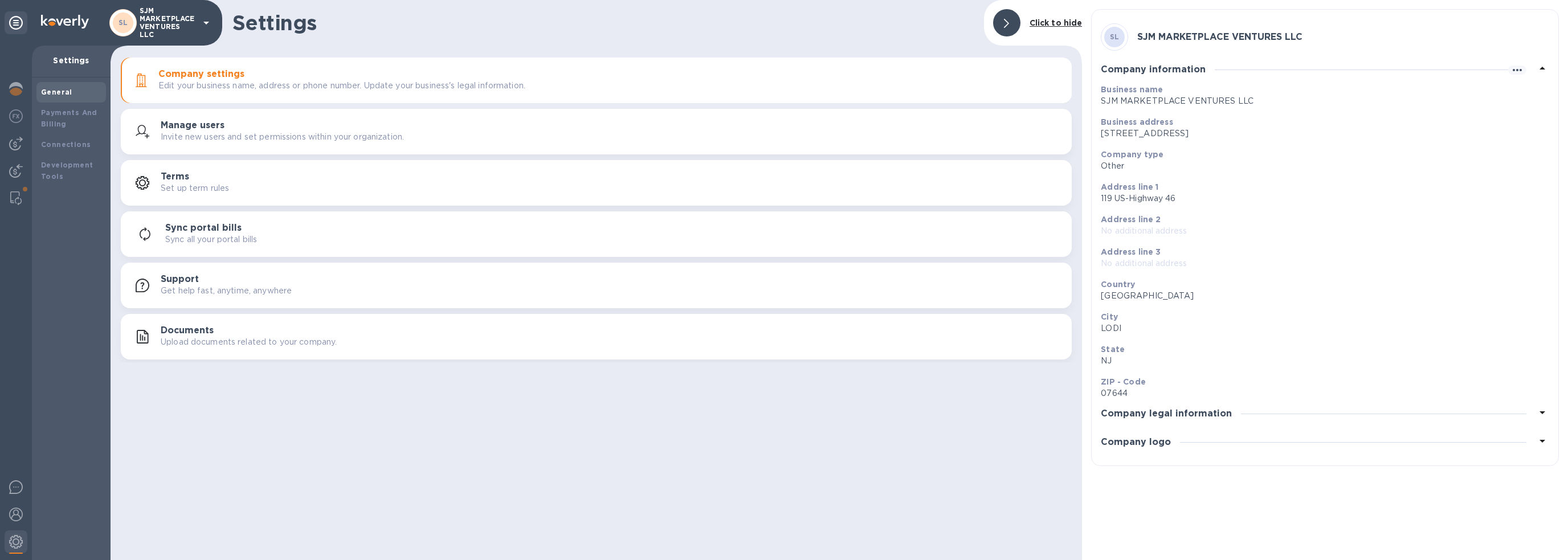
click at [1093, 445] on h3 "Company logo" at bounding box center [1136, 442] width 70 height 11
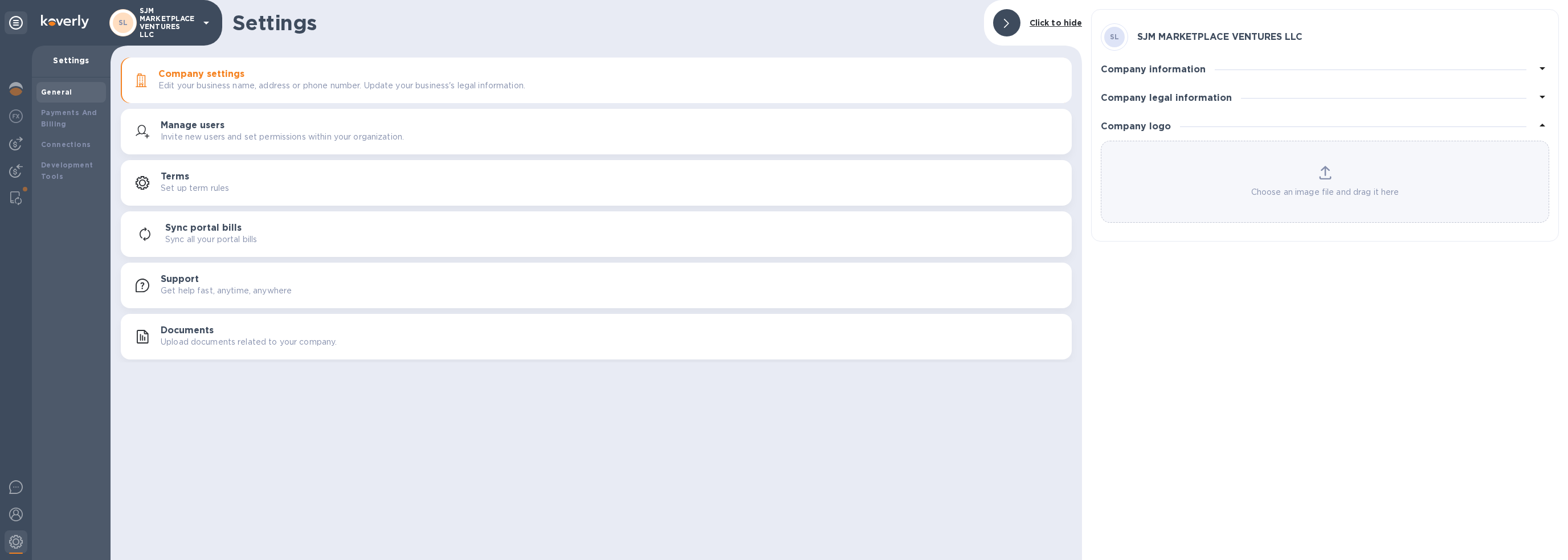
click at [1093, 102] on h3 "Company legal information" at bounding box center [1167, 98] width 131 height 11
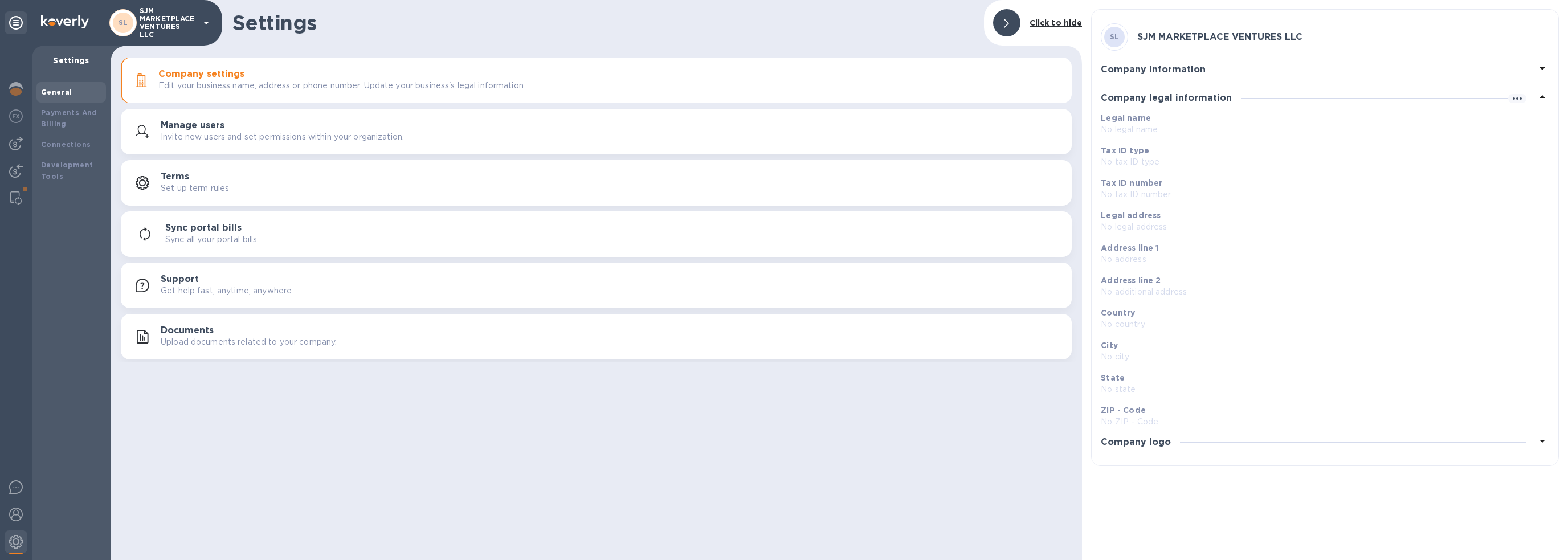
click at [1093, 130] on p "No legal name" at bounding box center [1320, 130] width 439 height 12
click at [69, 116] on b "Payments And Billing" at bounding box center [69, 119] width 57 height 20
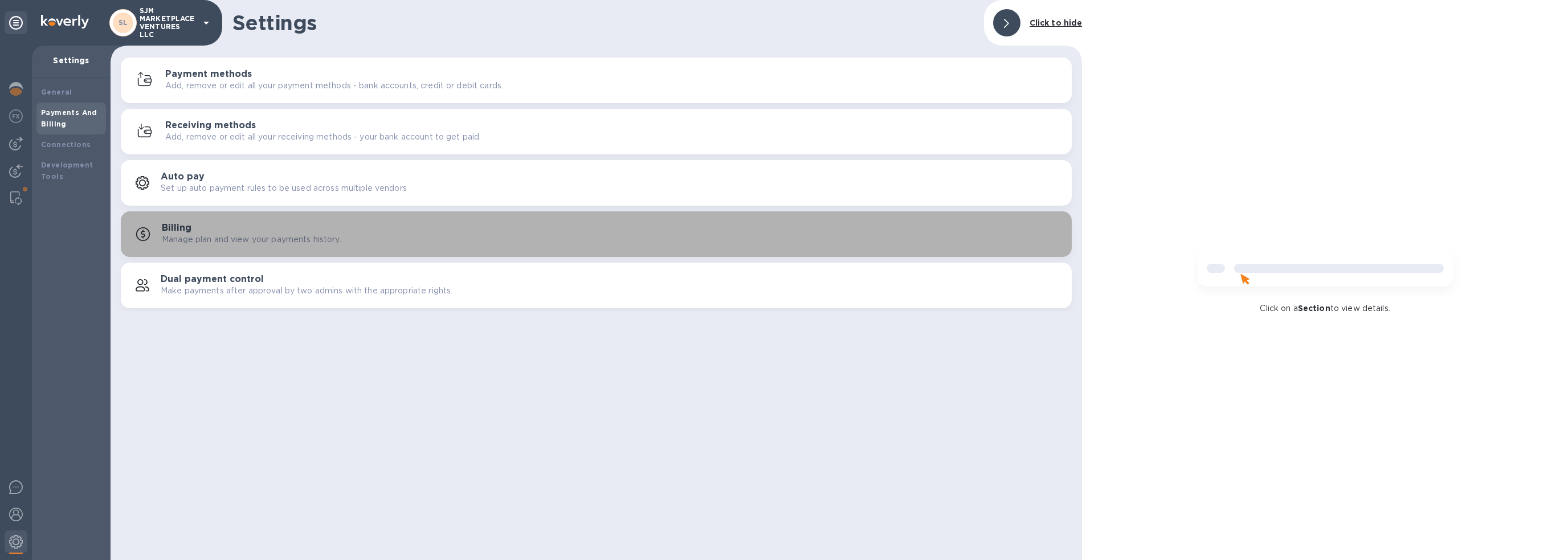
click at [203, 228] on div "Billing Manage plan and view your payments history." at bounding box center [612, 234] width 901 height 23
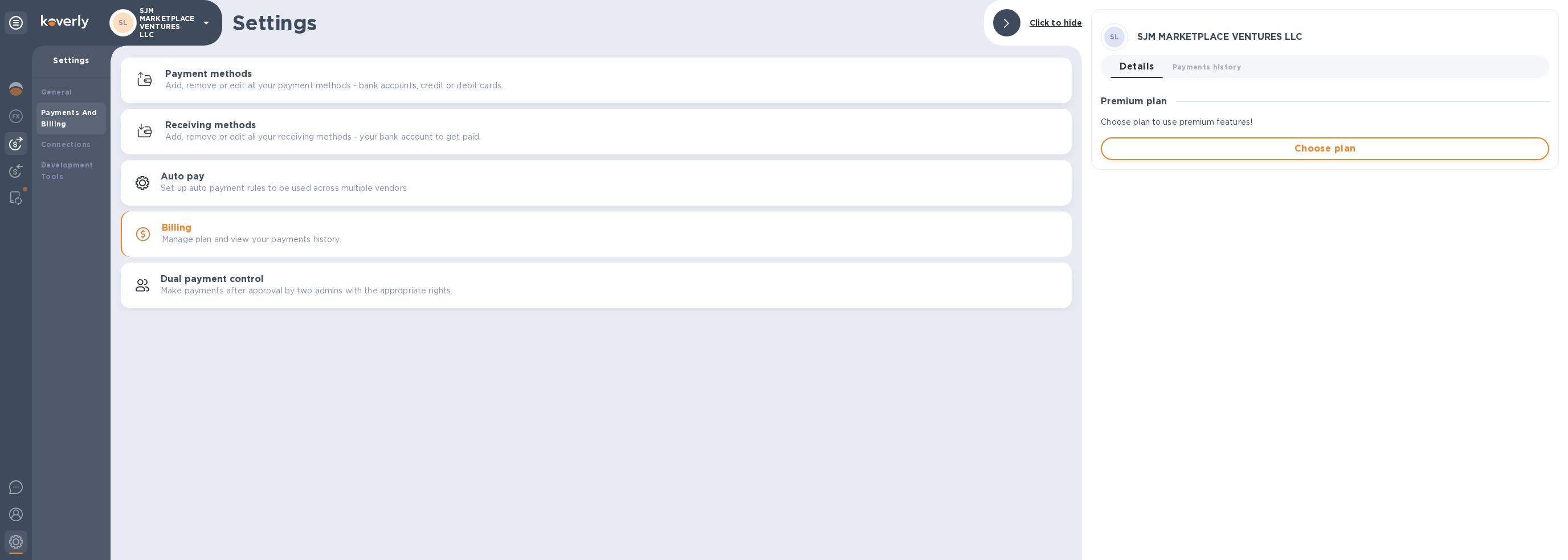
click at [18, 148] on img at bounding box center [16, 143] width 14 height 14
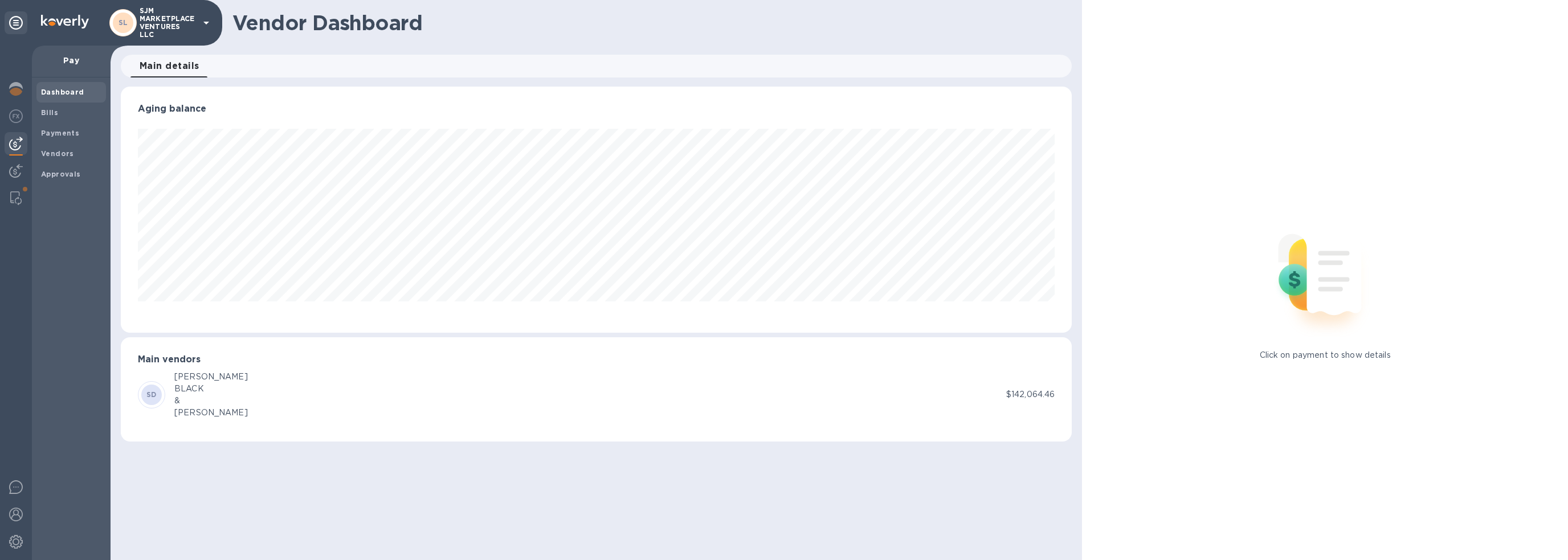
scroll to position [246, 950]
click at [622, 463] on div "Vendor Dashboard Main details 0 Aging balance Main vendors SD [PERSON_NAME] & […" at bounding box center [596, 280] width 971 height 560
click at [180, 68] on span "Main details 0" at bounding box center [169, 66] width 60 height 16
click at [55, 113] on b "Bills" at bounding box center [49, 113] width 17 height 9
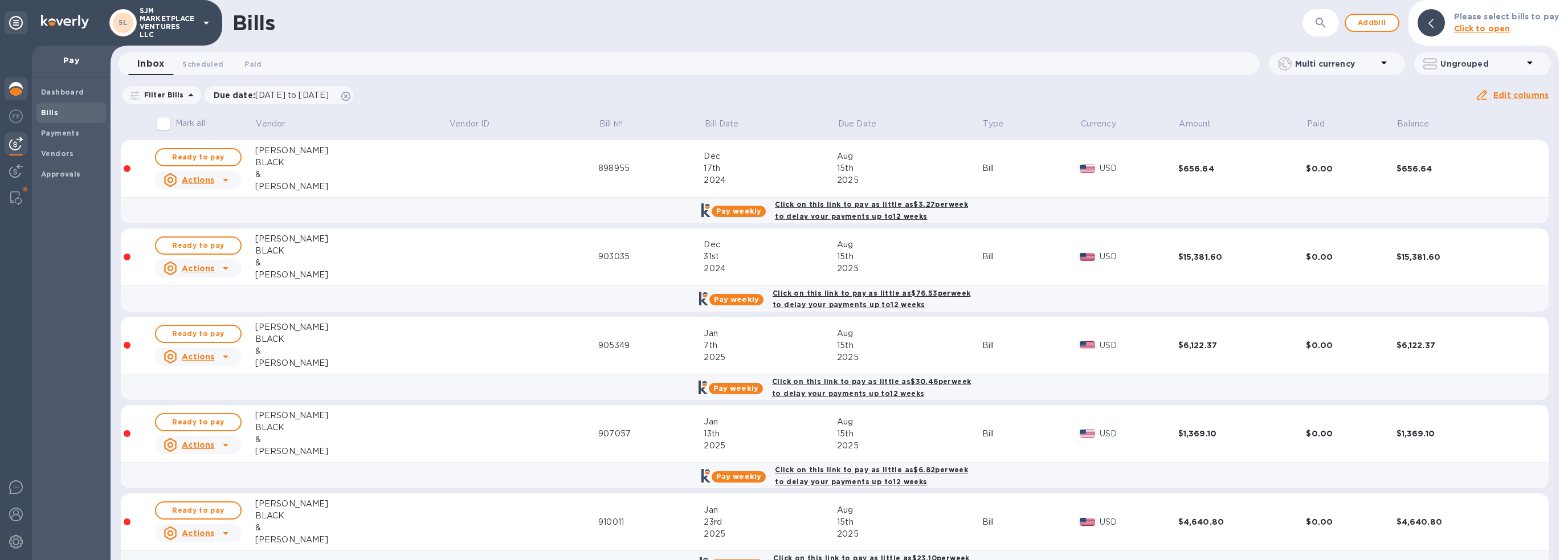
click at [11, 89] on img at bounding box center [16, 89] width 14 height 14
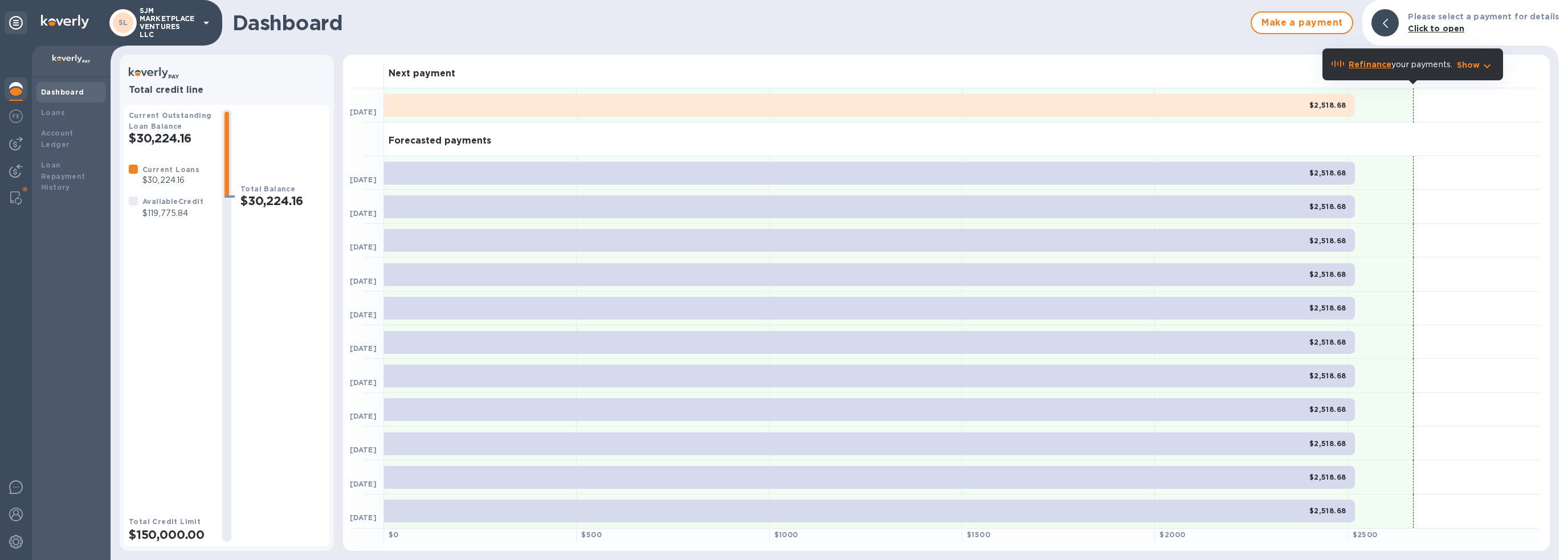
click at [1093, 24] on icon at bounding box center [1385, 23] width 5 height 9
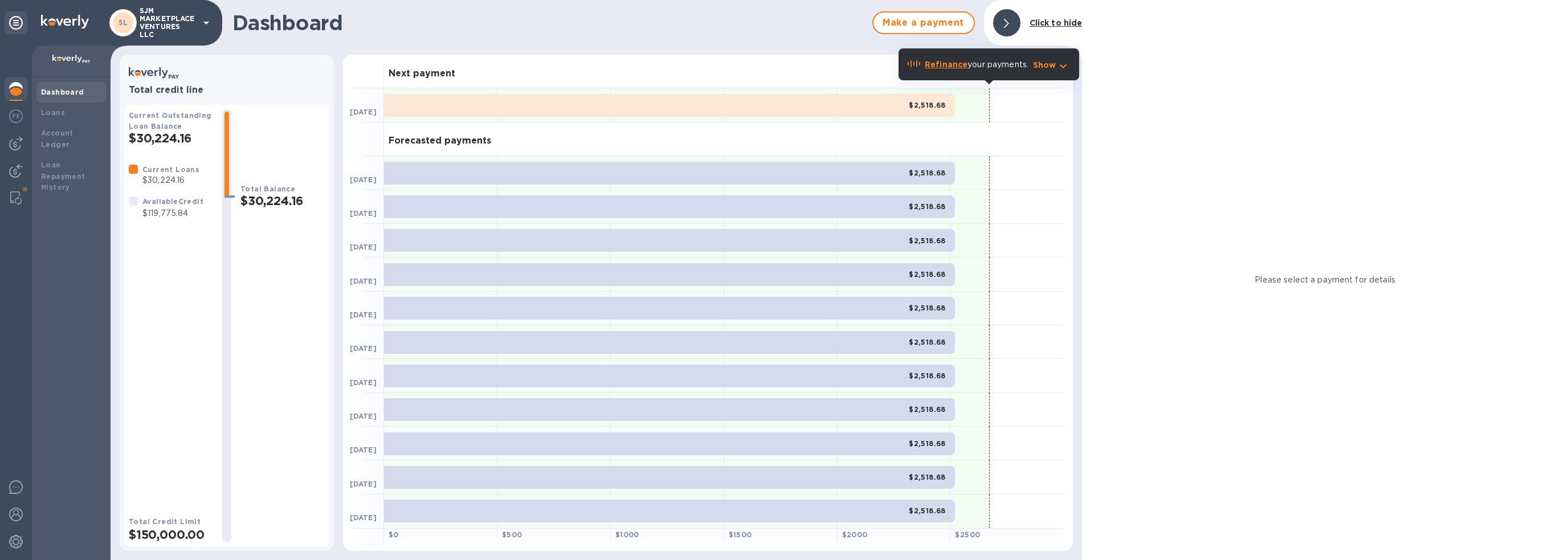
click at [1008, 19] on icon at bounding box center [1006, 23] width 5 height 9
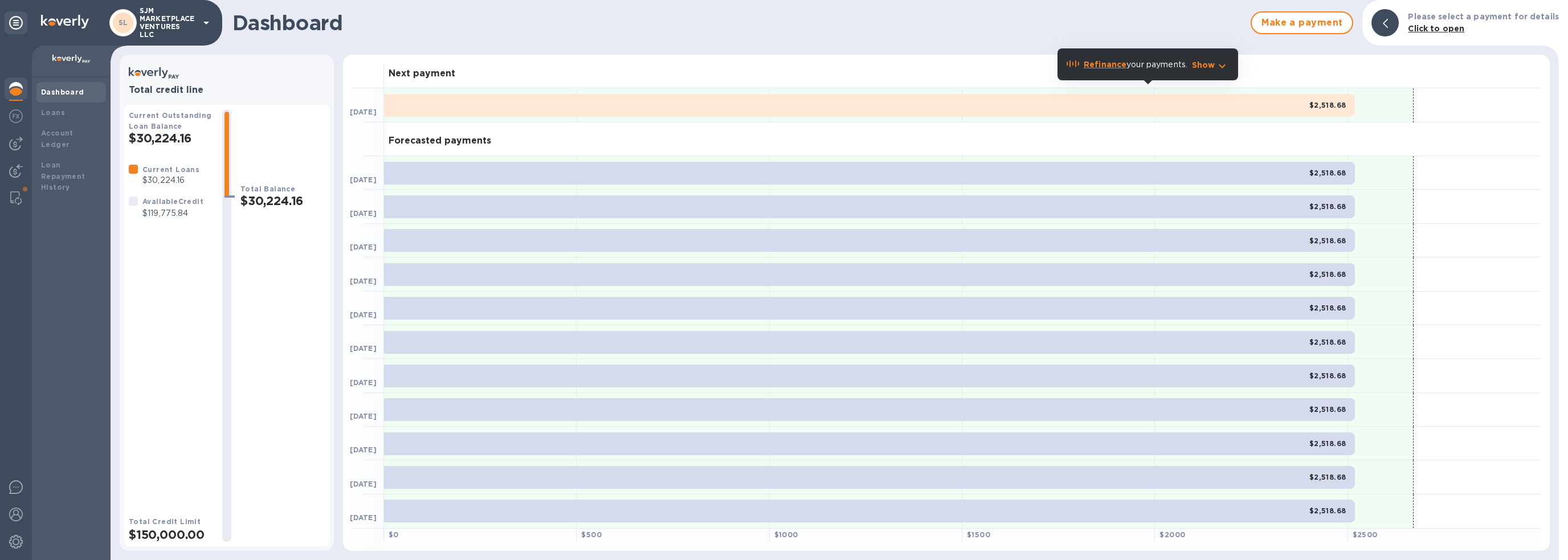
click at [1093, 68] on p "Show" at bounding box center [1202, 64] width 23 height 11
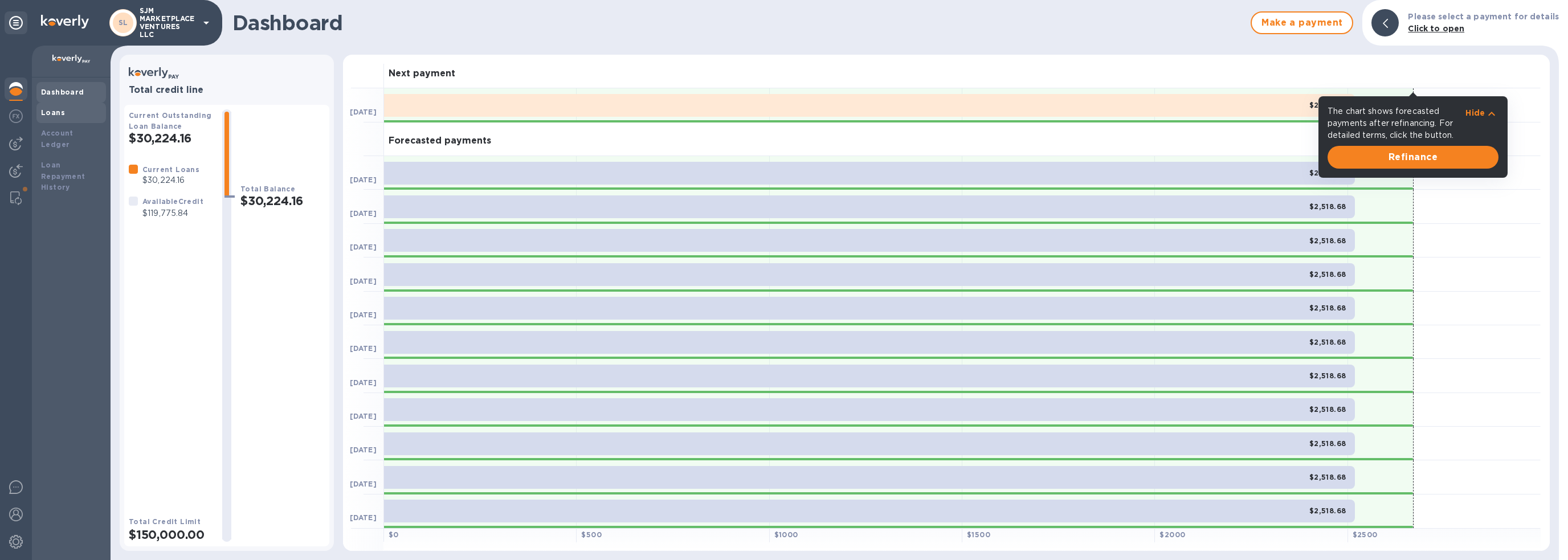
click at [53, 106] on div "Loans" at bounding box center [72, 113] width 70 height 21
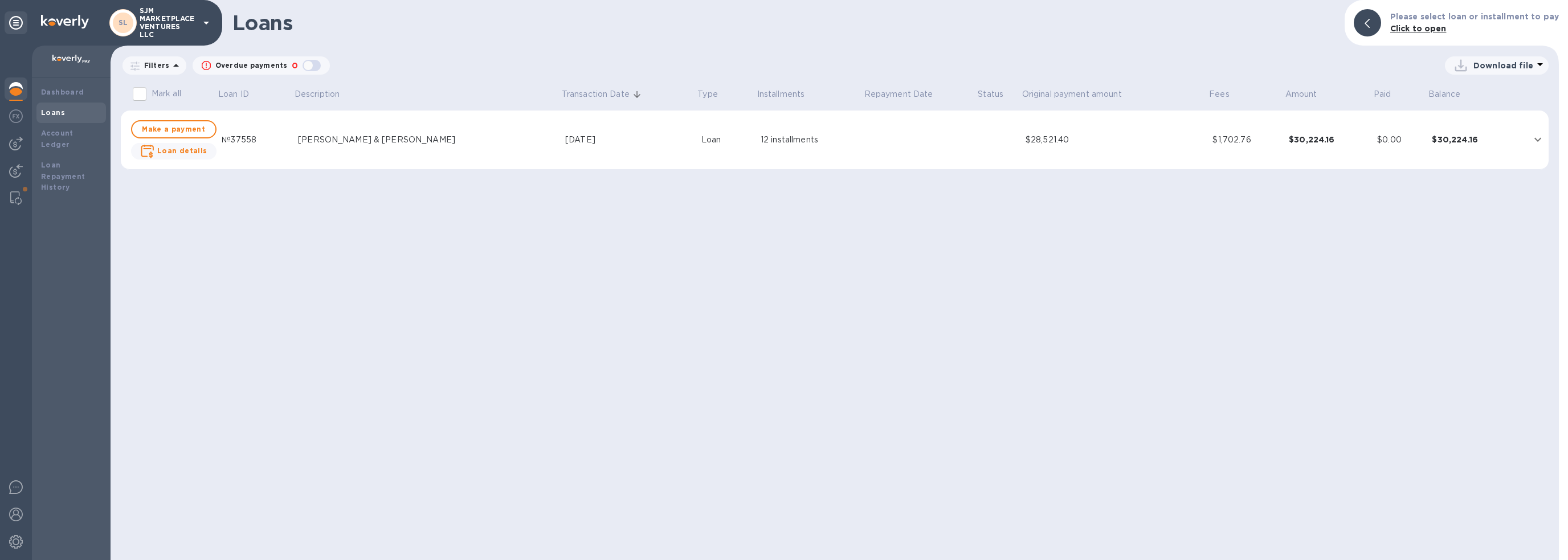
click at [216, 186] on div "Loans Please select loan or installment to pay Click to open Filters Overdue pa…" at bounding box center [835, 280] width 1448 height 560
click at [71, 128] on div "Account Ledger" at bounding box center [71, 139] width 61 height 23
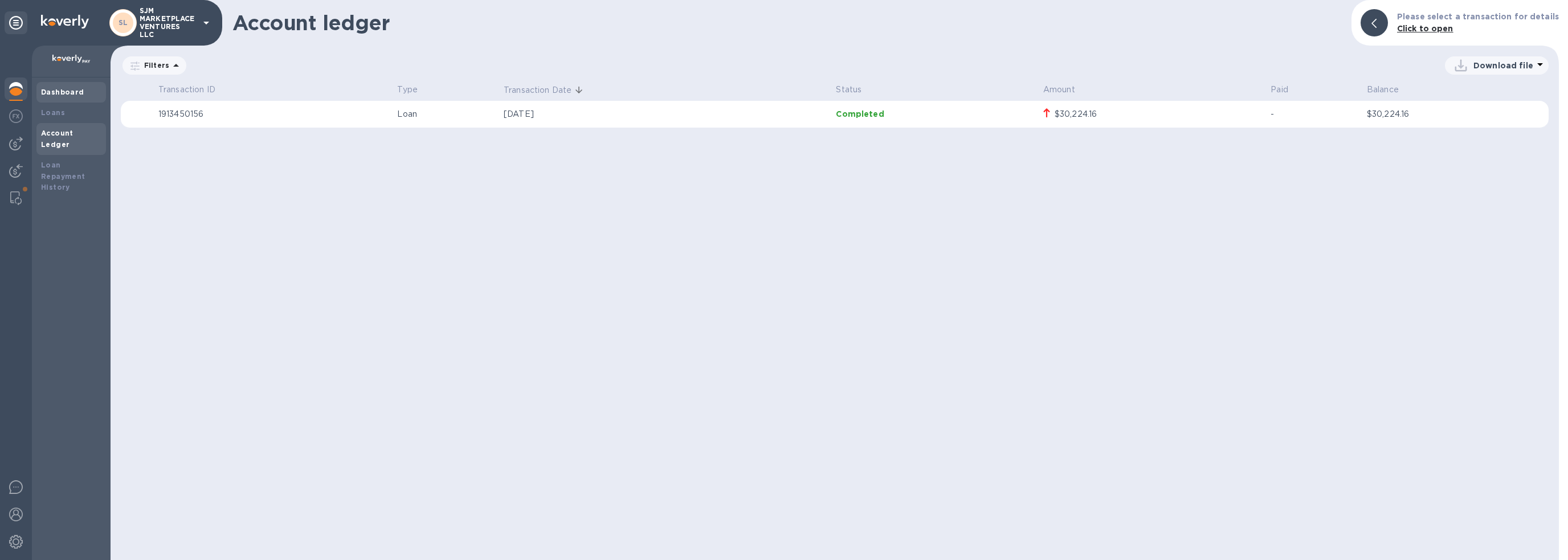
click at [57, 91] on b "Dashboard" at bounding box center [62, 92] width 43 height 9
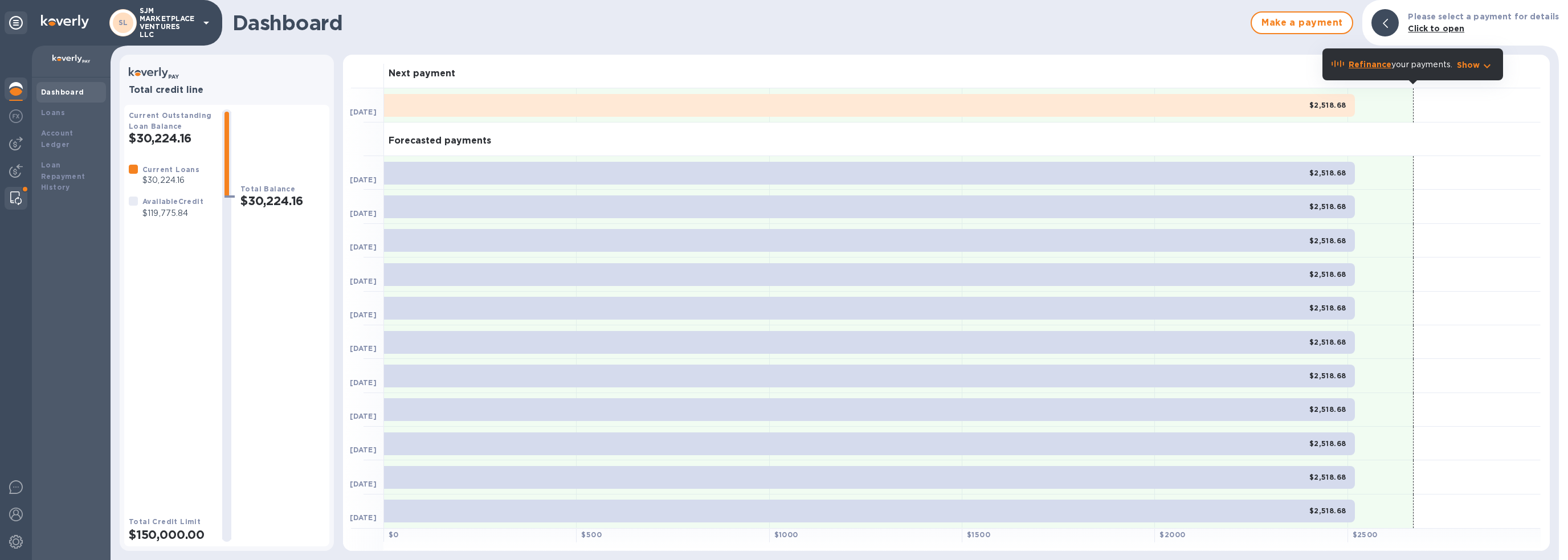
click at [23, 190] on div at bounding box center [16, 198] width 21 height 23
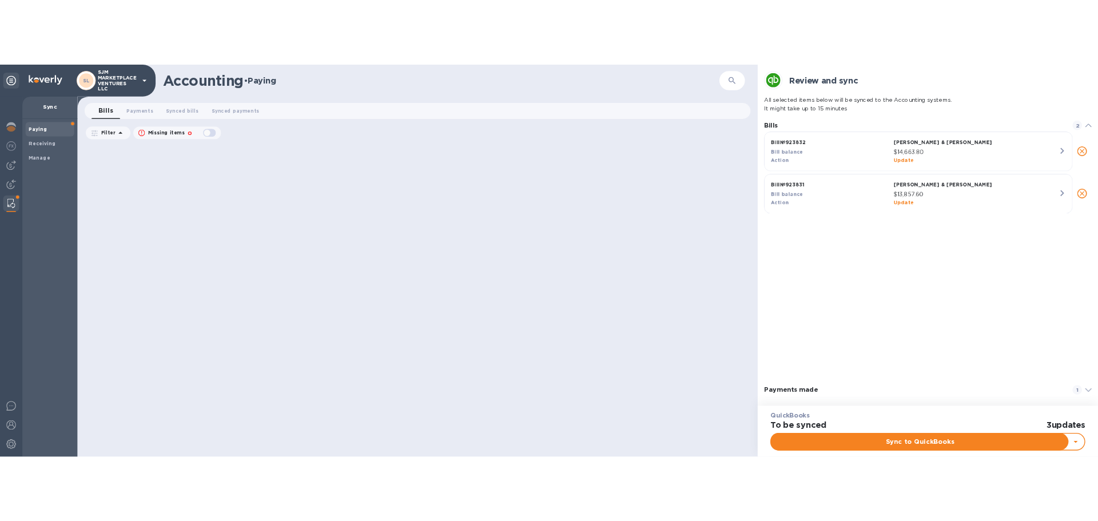
scroll to position [9, 5]
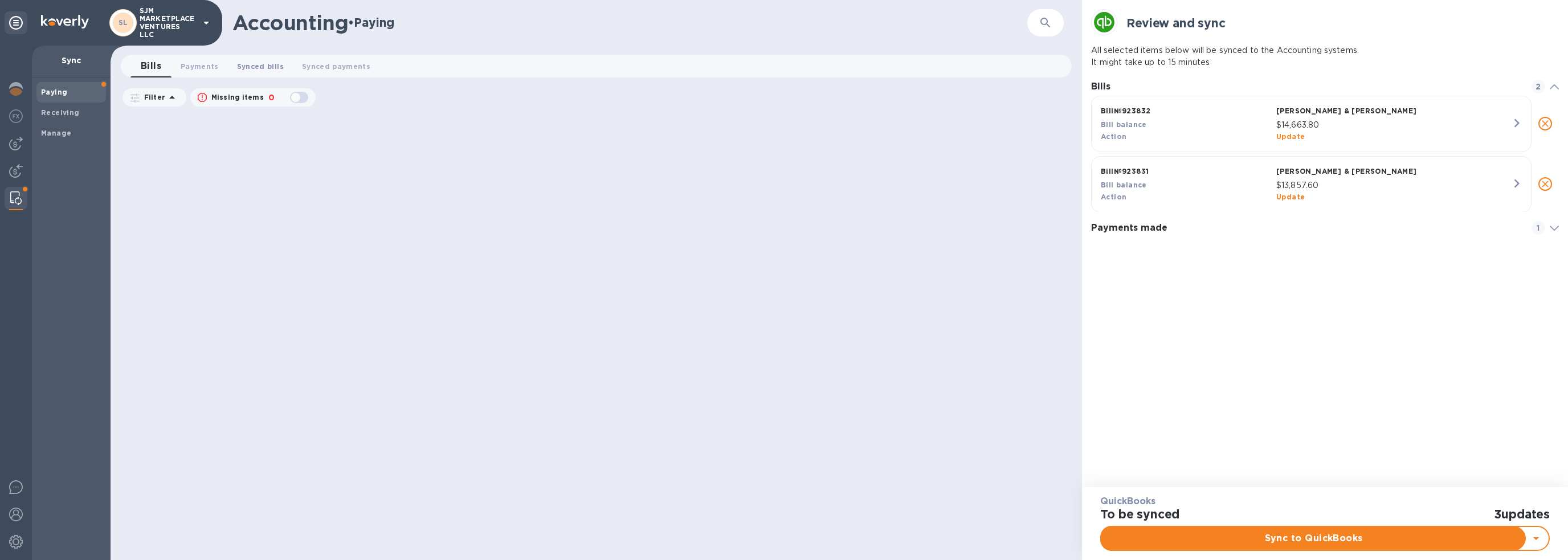
click at [260, 64] on span "Synced bills 0" at bounding box center [260, 67] width 47 height 12
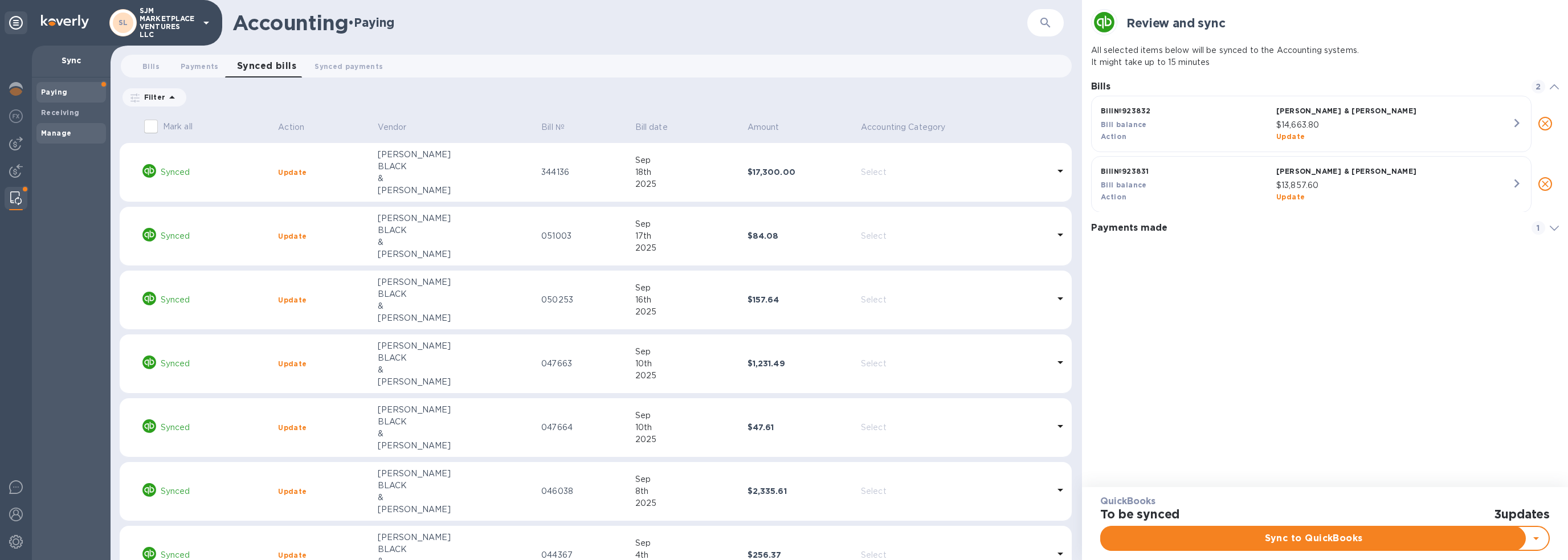
click at [66, 133] on b "Manage" at bounding box center [56, 133] width 30 height 9
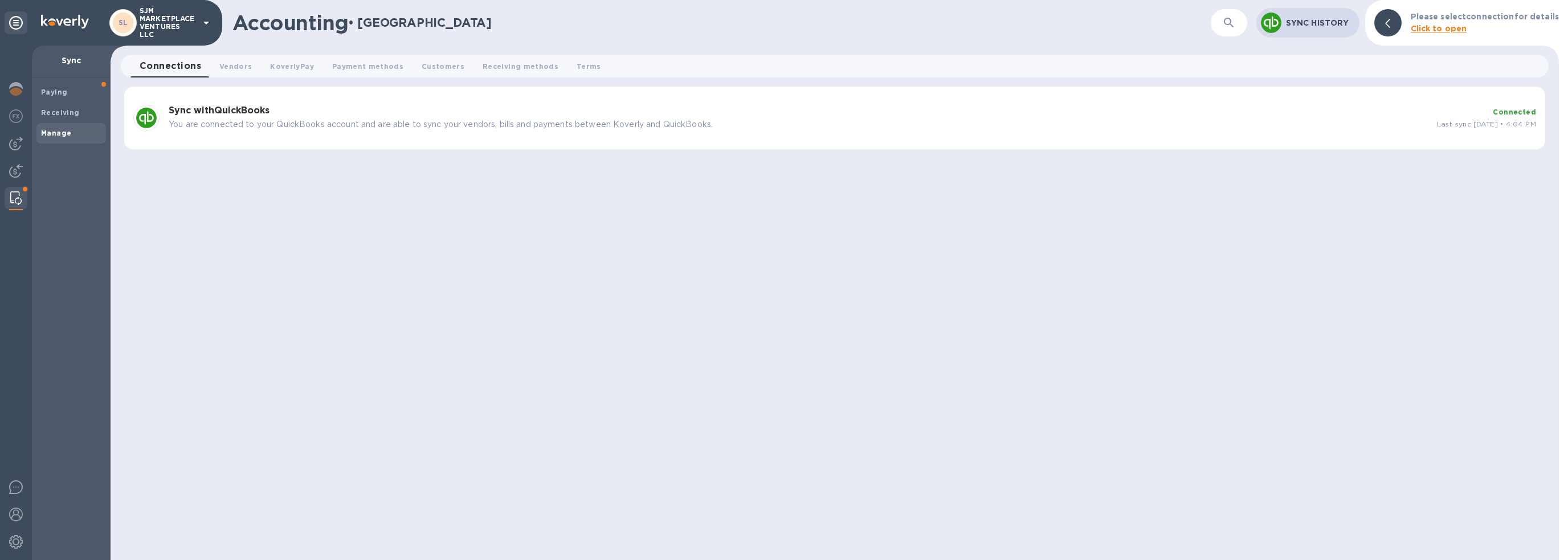
click at [243, 118] on div "Sync with QuickBooks You are connected to your QuickBooks account and are able …" at bounding box center [798, 118] width 1268 height 34
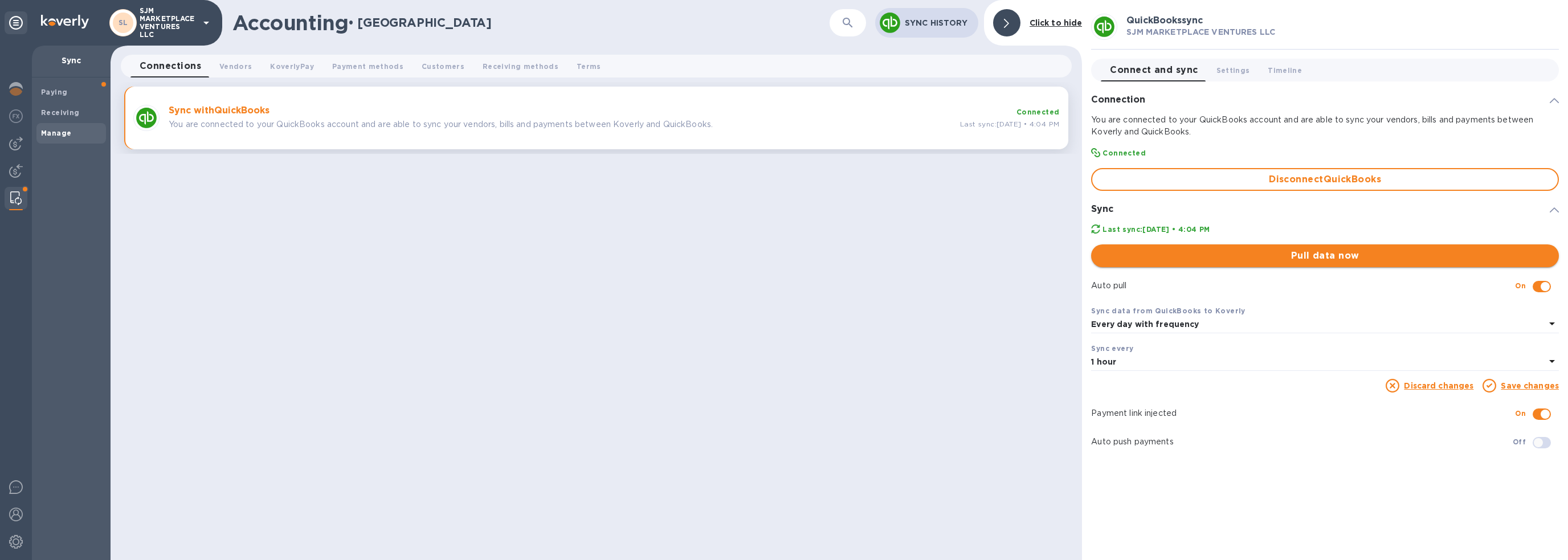
click at [1093, 255] on span "Pull data now" at bounding box center [1324, 256] width 449 height 14
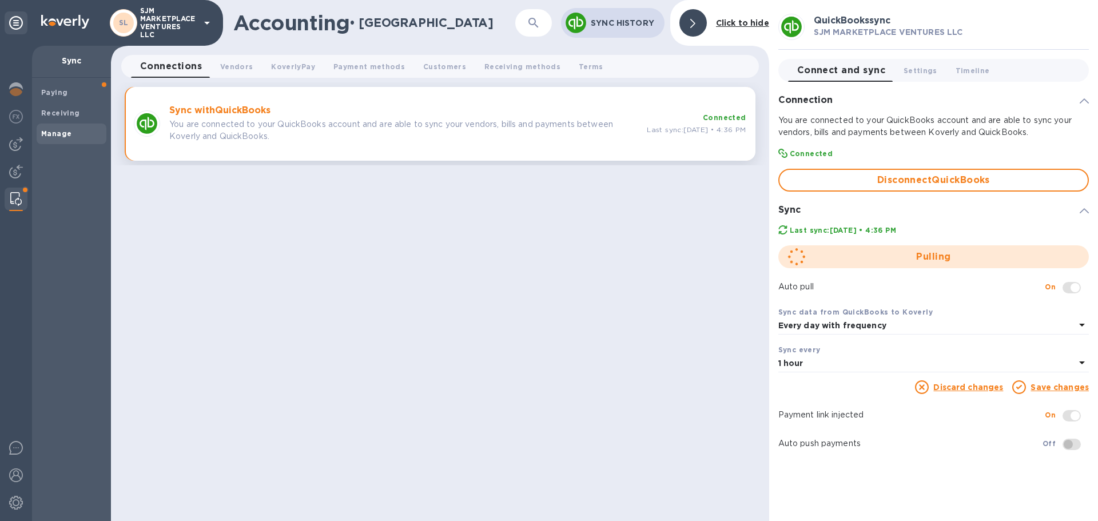
click at [356, 238] on div "Accounting • Manage ​ Sync History Click to hide Connections 0 Vendors 0 Koverl…" at bounding box center [440, 260] width 658 height 521
click at [61, 94] on b "Paying" at bounding box center [54, 92] width 26 height 9
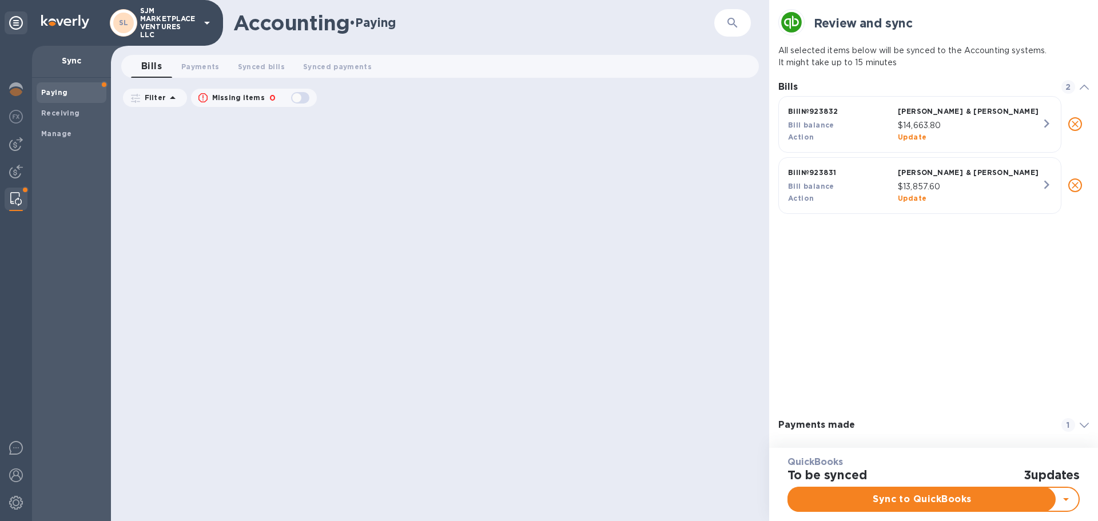
scroll to position [9, 5]
click at [16, 146] on img at bounding box center [16, 144] width 14 height 14
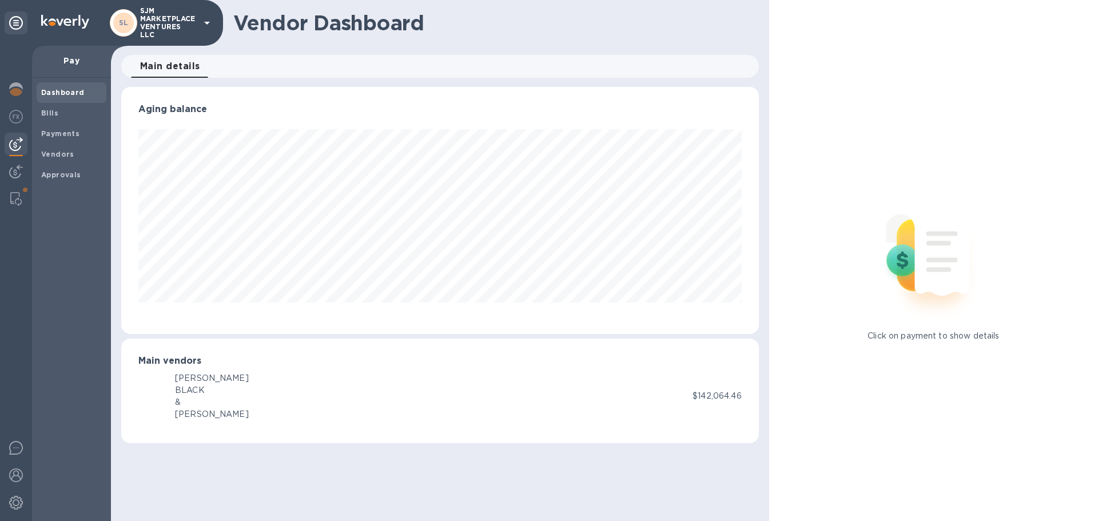
scroll to position [247, 637]
click at [205, 391] on div "BLACK" at bounding box center [212, 390] width 74 height 12
drag, startPoint x: 152, startPoint y: 409, endPoint x: 150, endPoint y: 403, distance: 6.0
click at [150, 403] on div "SD" at bounding box center [151, 396] width 27 height 27
click at [166, 64] on span "Main details 0" at bounding box center [170, 66] width 60 height 16
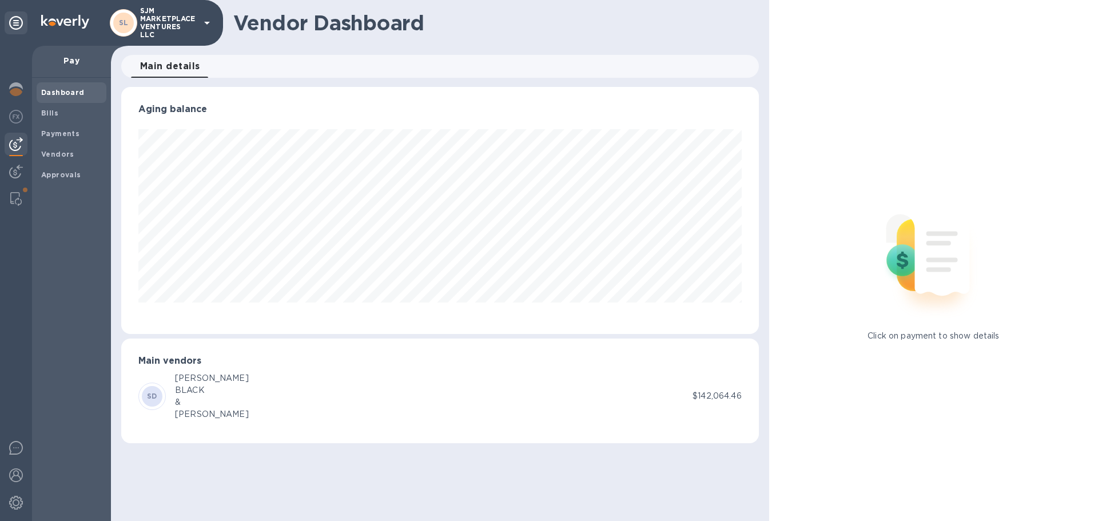
click at [189, 391] on div "BLACK" at bounding box center [212, 390] width 74 height 12
drag, startPoint x: 150, startPoint y: 398, endPoint x: 150, endPoint y: 342, distance: 56.0
click at [150, 397] on b "SD" at bounding box center [152, 396] width 10 height 9
click at [72, 156] on span "Vendors" at bounding box center [71, 154] width 61 height 11
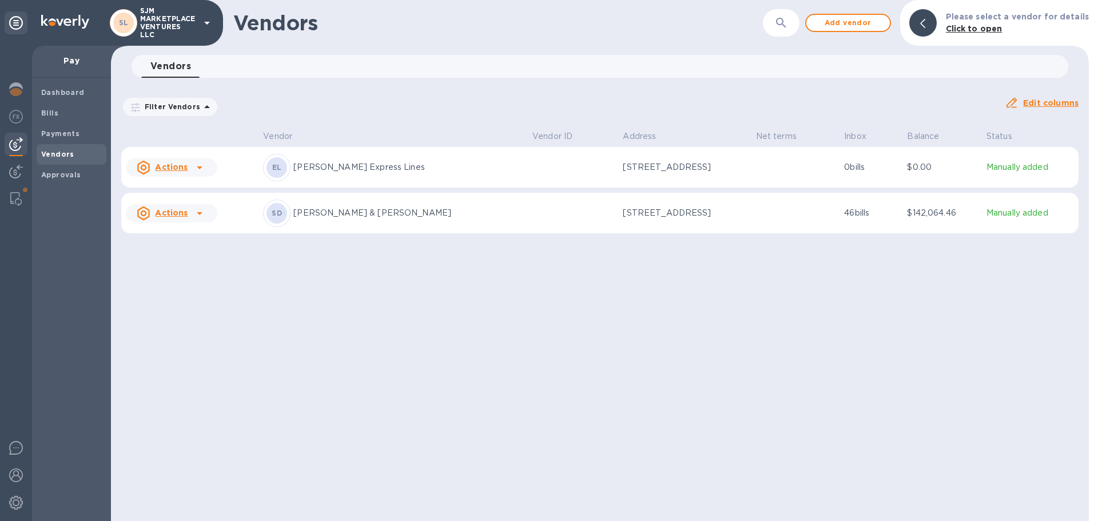
click at [316, 166] on p "[PERSON_NAME] Express Lines" at bounding box center [408, 167] width 230 height 12
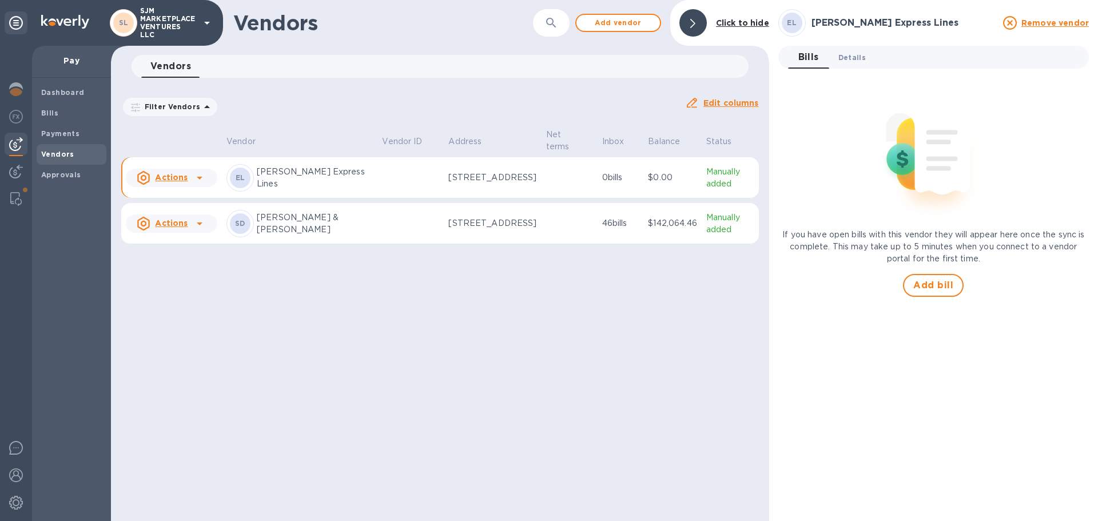
click at [857, 59] on span "Details 0" at bounding box center [851, 57] width 27 height 12
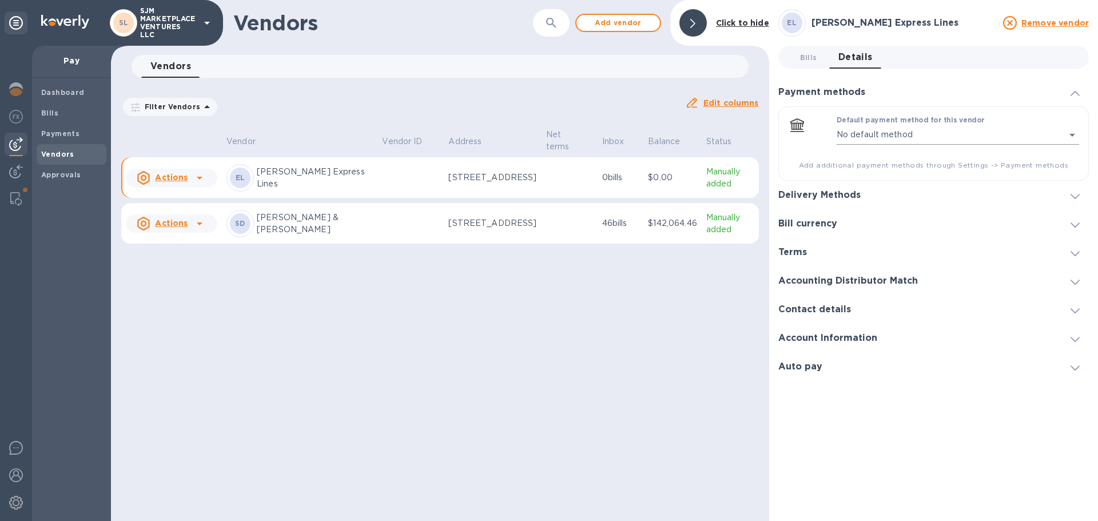
click at [932, 138] on body "SL SJM MARKETPLACE VENTURES LLC Pay Dashboard Bills Payments Vendors Approvals …" at bounding box center [549, 260] width 1098 height 521
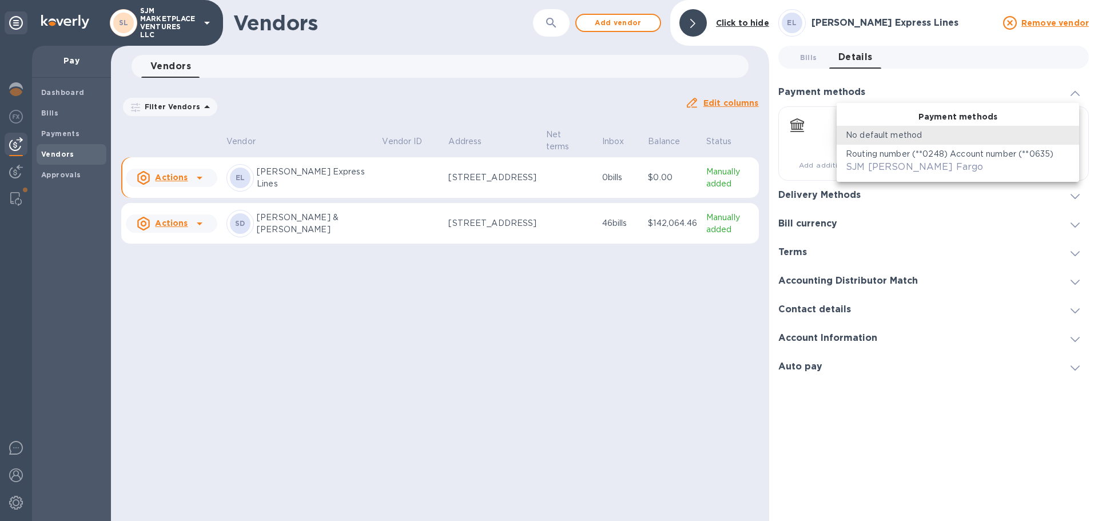
drag, startPoint x: 922, startPoint y: 427, endPoint x: 926, endPoint y: 393, distance: 34.0
click at [922, 426] on div at bounding box center [549, 260] width 1098 height 521
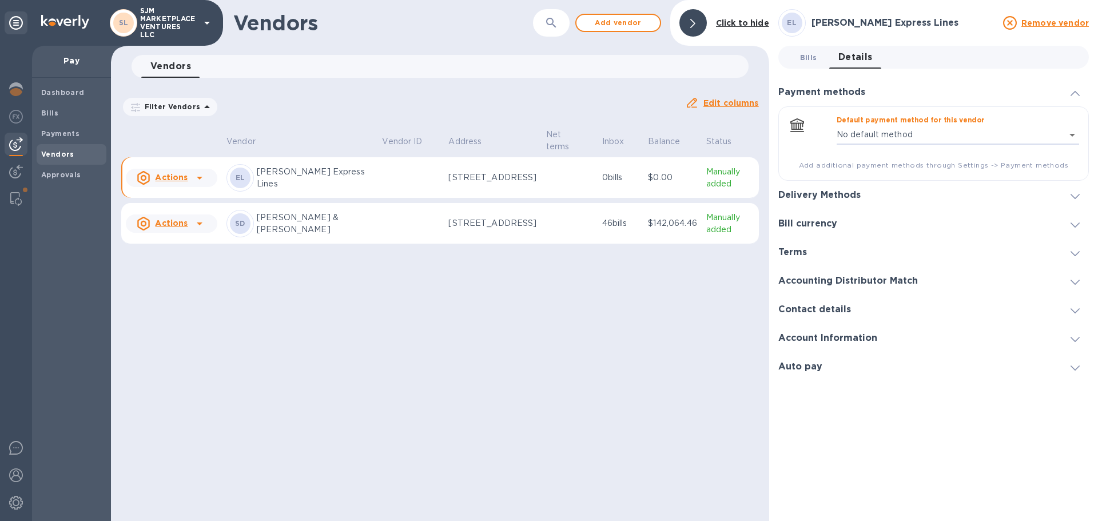
click at [805, 61] on span "Bills 0" at bounding box center [808, 57] width 17 height 12
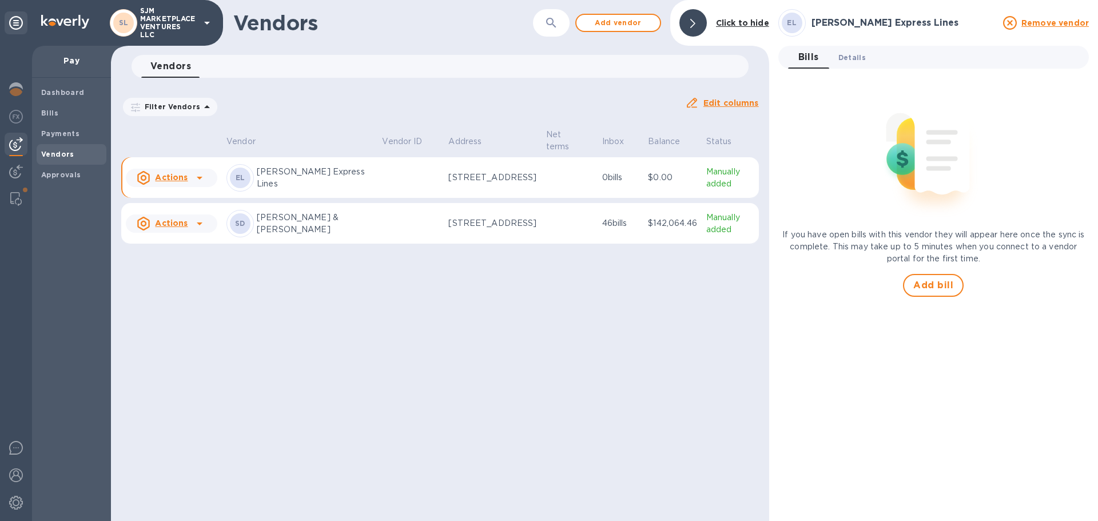
click at [853, 61] on span "Details 0" at bounding box center [851, 57] width 27 height 12
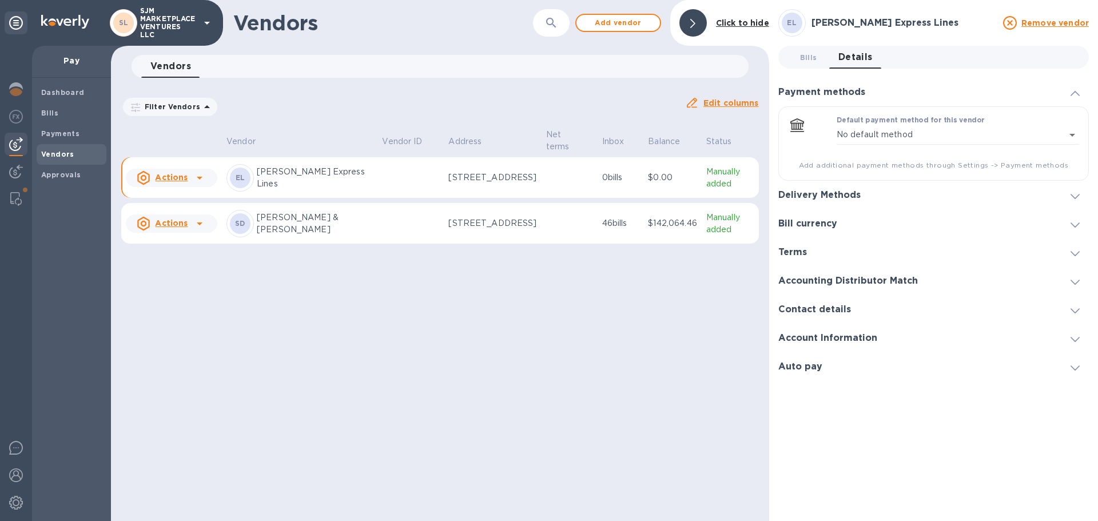
click at [199, 178] on icon at bounding box center [200, 178] width 14 height 14
click at [722, 435] on div at bounding box center [549, 260] width 1098 height 521
click at [811, 307] on h3 "Contact details" at bounding box center [814, 309] width 73 height 11
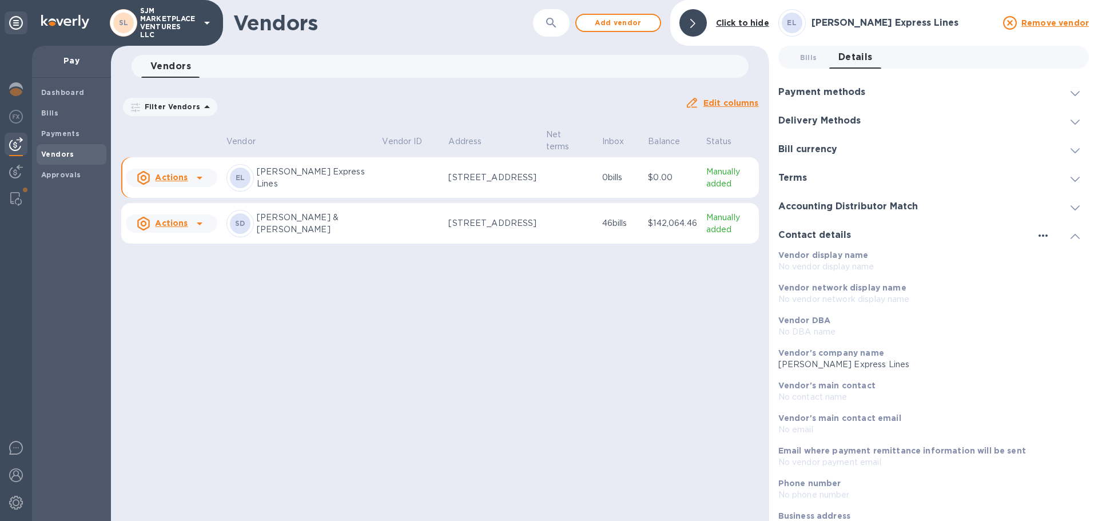
click at [1036, 237] on icon "button" at bounding box center [1043, 236] width 14 height 14
click at [1047, 262] on p "Edit" at bounding box center [1052, 258] width 18 height 11
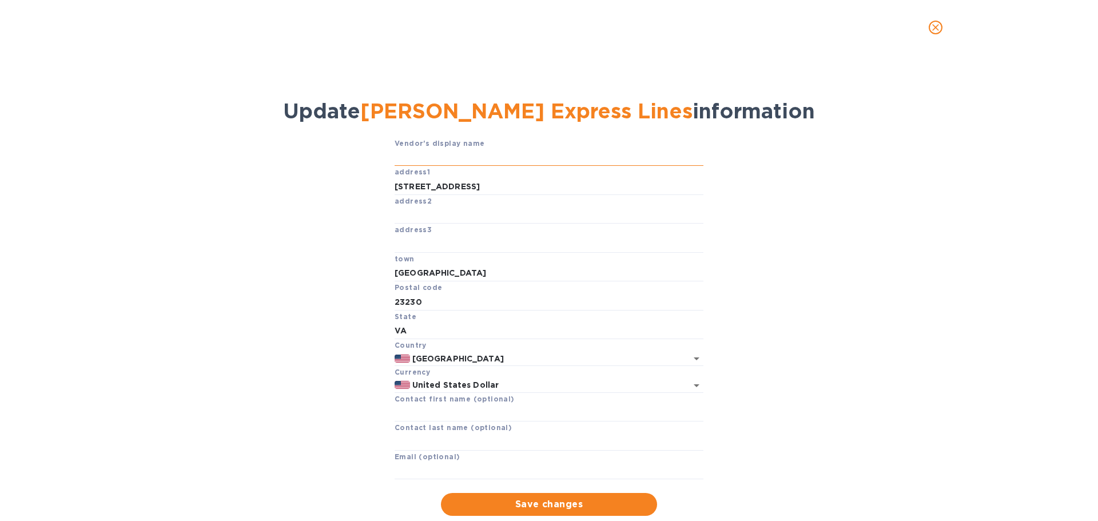
click at [506, 162] on input "text" at bounding box center [549, 157] width 309 height 17
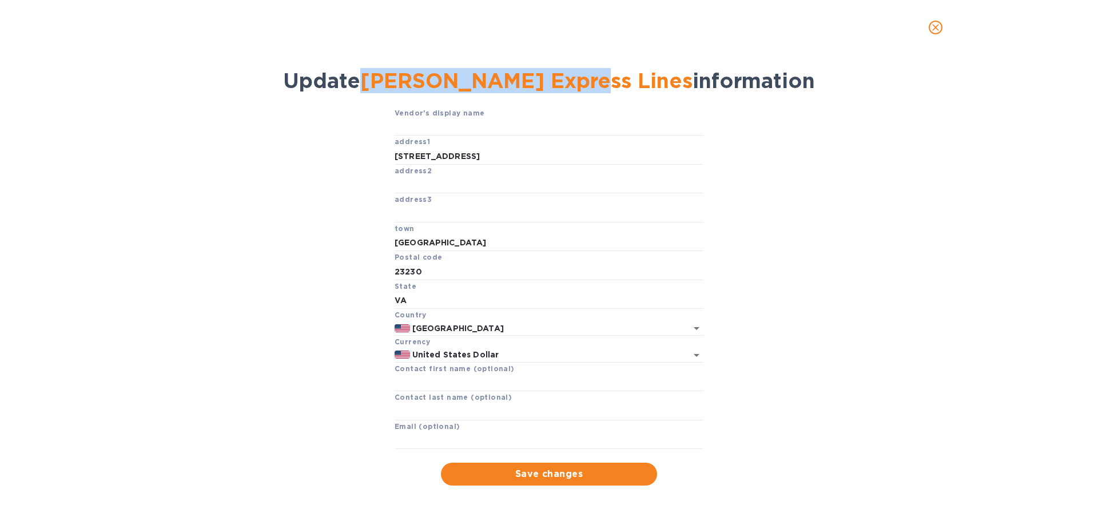
drag, startPoint x: 421, startPoint y: 78, endPoint x: 624, endPoint y: 86, distance: 203.2
click at [624, 86] on span "Update [PERSON_NAME] Express Lines information" at bounding box center [549, 80] width 532 height 25
copy span "[PERSON_NAME] Express Lines"
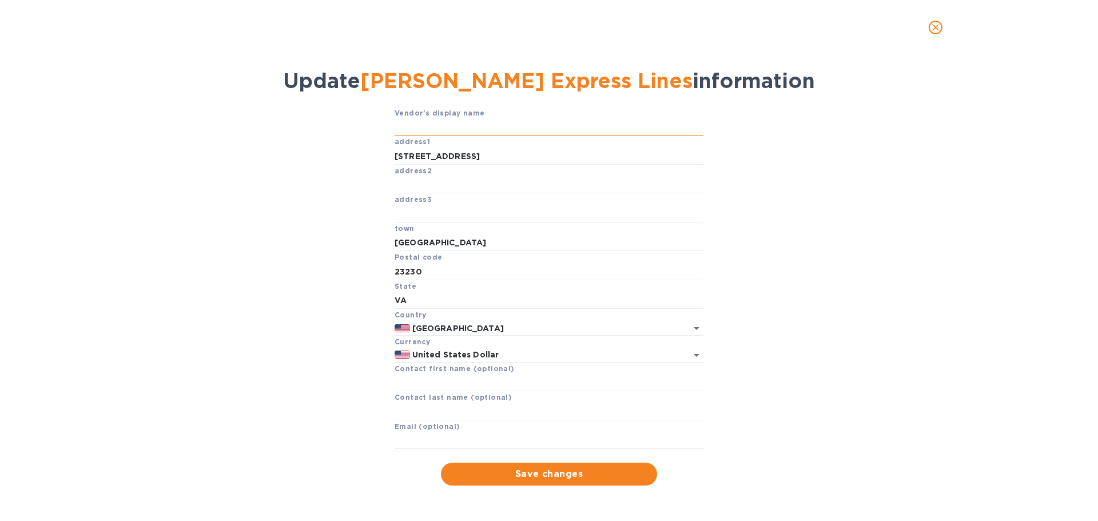
click at [456, 121] on input "text" at bounding box center [549, 127] width 309 height 17
paste input "[PERSON_NAME] Express Lines"
type input "[PERSON_NAME] Express Lines"
click at [444, 381] on input "text" at bounding box center [549, 382] width 309 height 17
click at [459, 440] on input "text" at bounding box center [549, 440] width 309 height 17
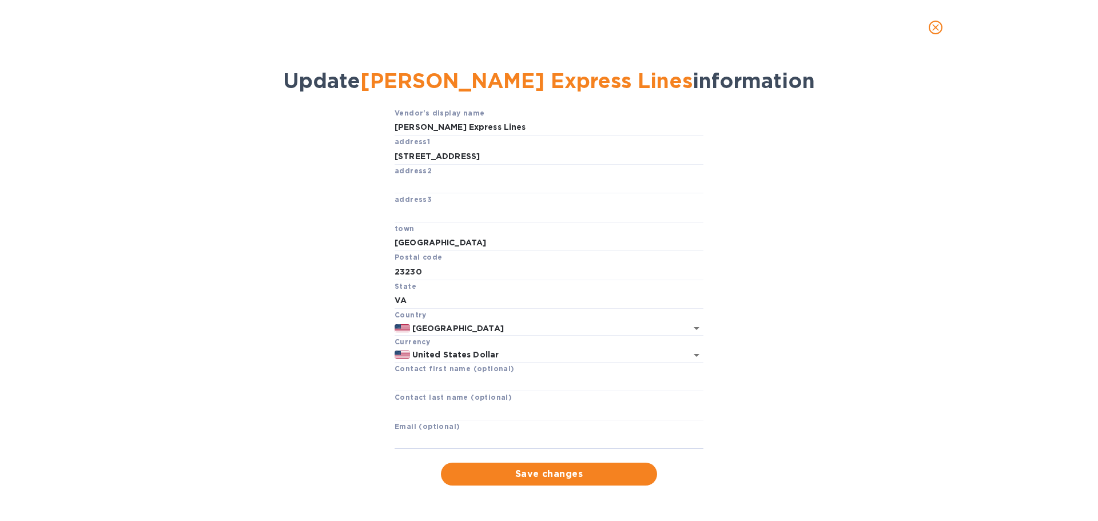
click at [360, 432] on div "Vendor's display name [PERSON_NAME] Express Lines address1 [STREET_ADDRESS] Pos…" at bounding box center [549, 296] width 1054 height 379
click at [554, 473] on span "Save changes" at bounding box center [549, 474] width 198 height 14
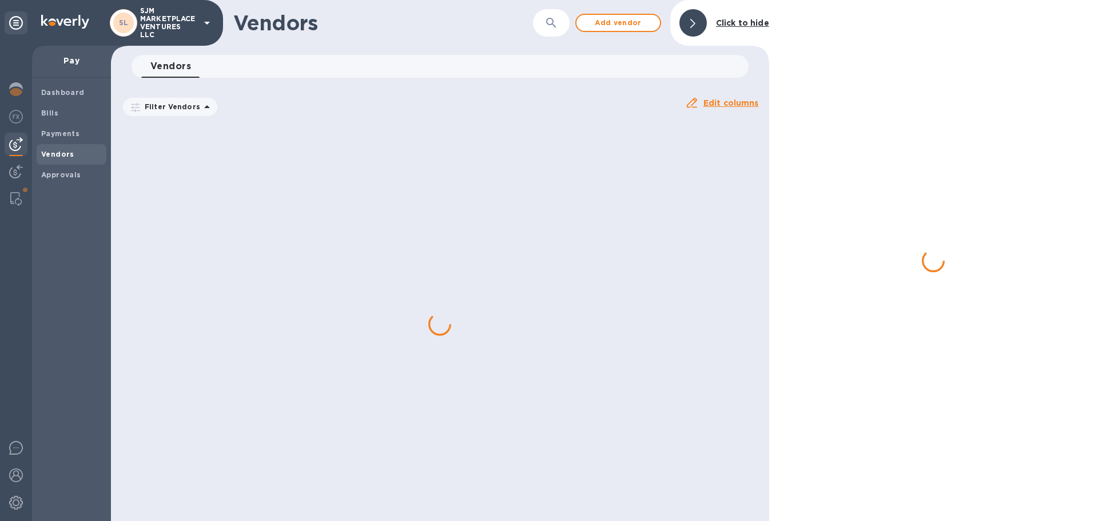
scroll to position [6, 0]
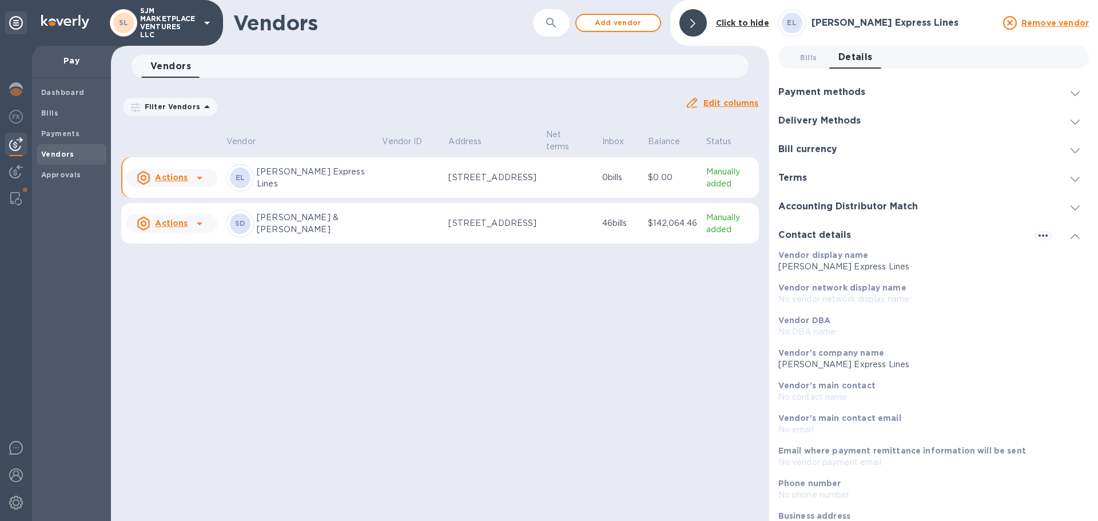
click at [719, 182] on p "Manually added" at bounding box center [730, 178] width 48 height 24
click at [817, 323] on b "Vendor DBA" at bounding box center [804, 320] width 53 height 9
click at [837, 286] on b "Vendor network display name" at bounding box center [842, 287] width 128 height 9
click at [848, 428] on p "No email" at bounding box center [928, 430] width 301 height 12
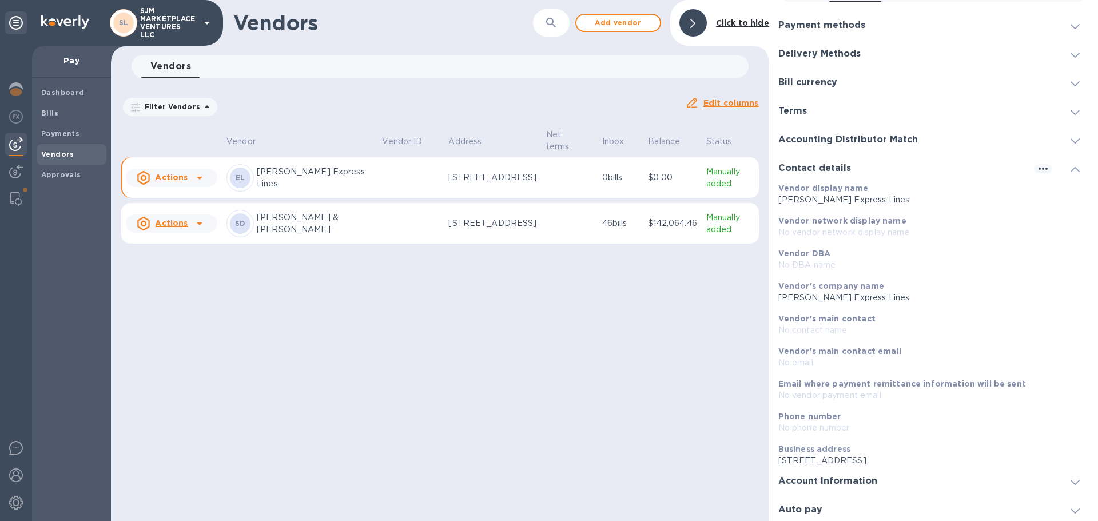
scroll to position [70, 0]
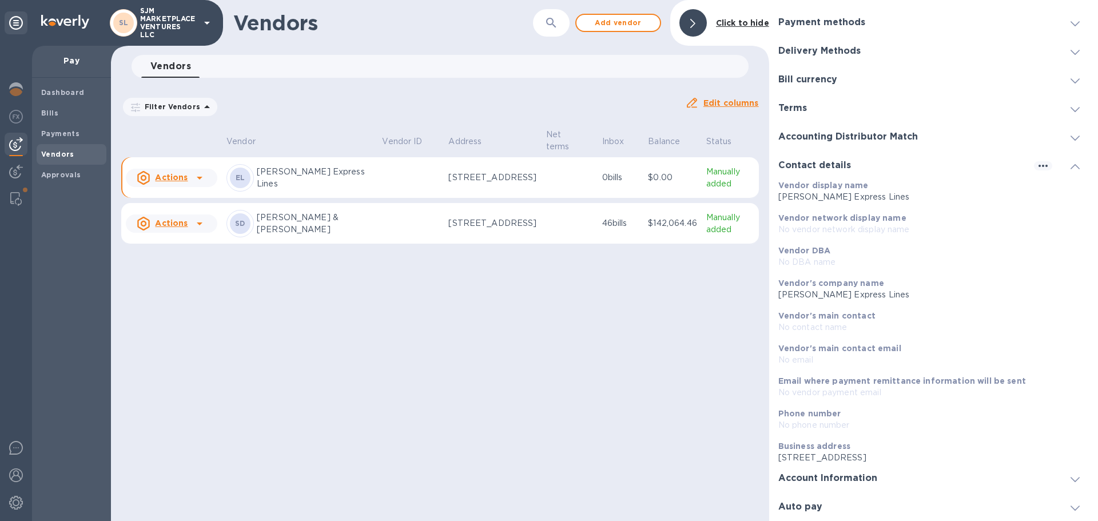
click at [824, 422] on p "No phone number" at bounding box center [928, 425] width 301 height 12
click at [859, 476] on h3 "Account Information" at bounding box center [827, 478] width 99 height 11
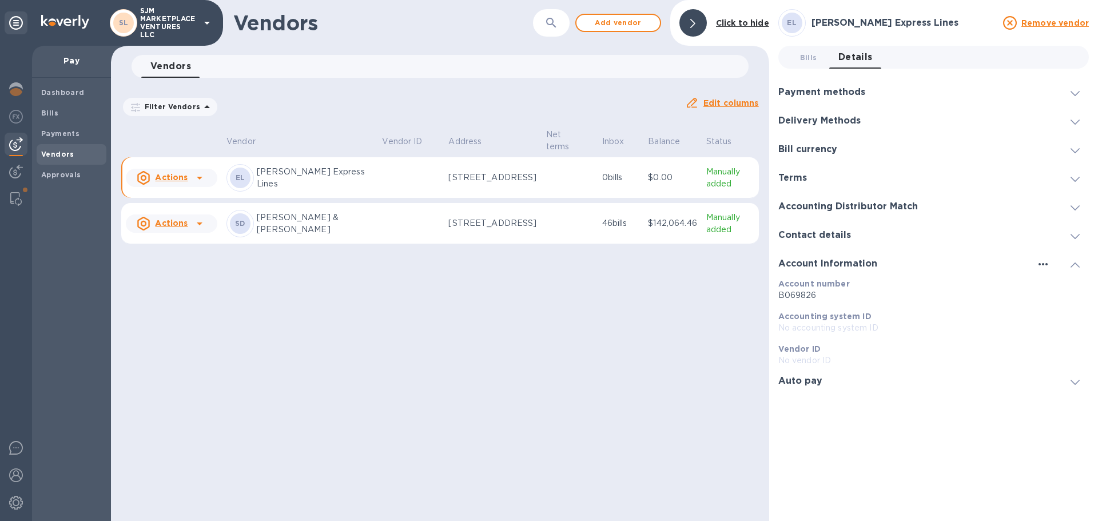
click at [1042, 262] on icon "button" at bounding box center [1043, 264] width 14 height 14
click at [1054, 288] on p "Edit" at bounding box center [1057, 287] width 18 height 11
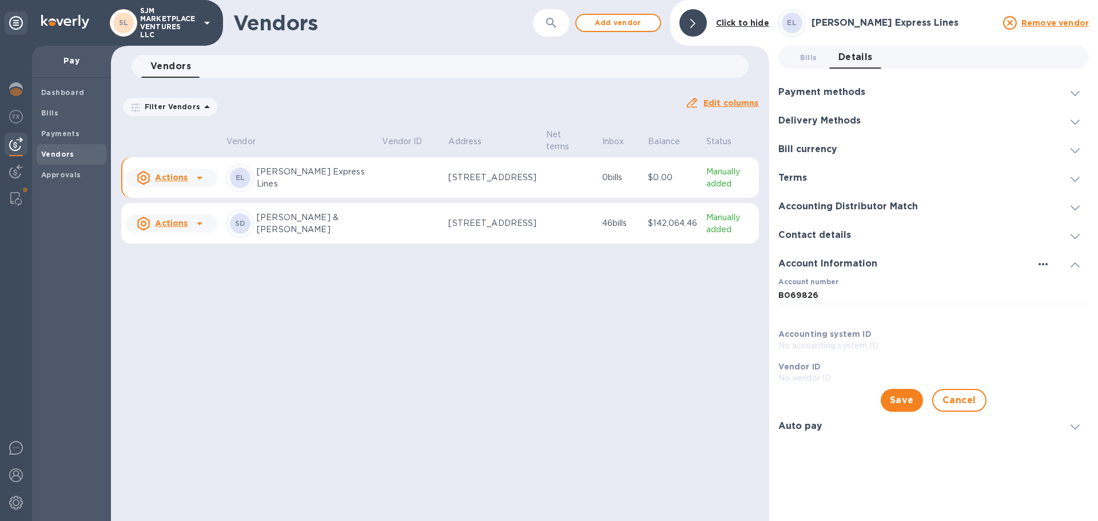
click at [1044, 266] on icon "button" at bounding box center [1043, 264] width 14 height 14
click at [1073, 235] on div at bounding box center [549, 260] width 1098 height 521
click at [1076, 236] on icon at bounding box center [1074, 236] width 9 height 5
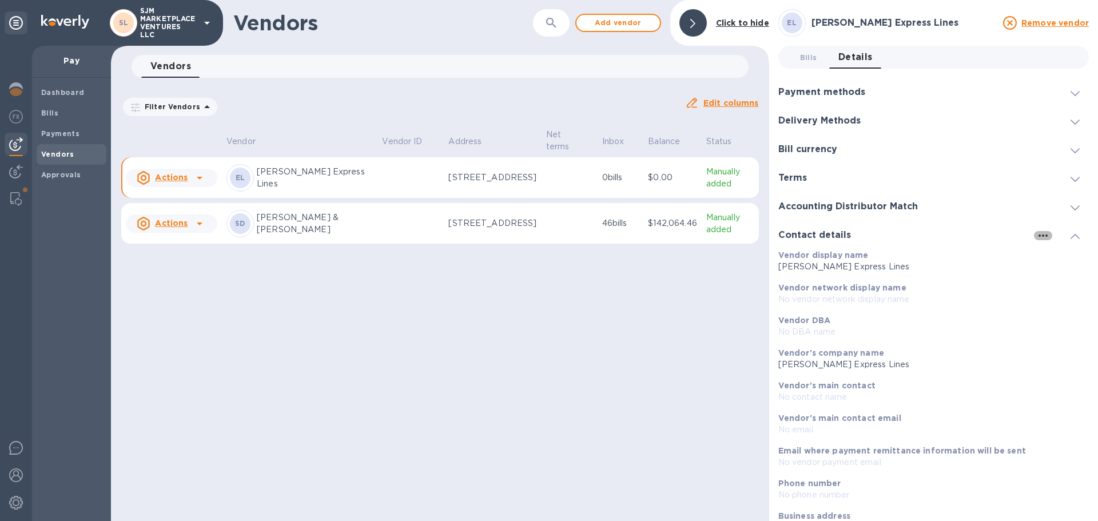
click at [1037, 236] on icon "button" at bounding box center [1043, 236] width 14 height 14
click at [1051, 255] on p "Edit" at bounding box center [1052, 258] width 18 height 11
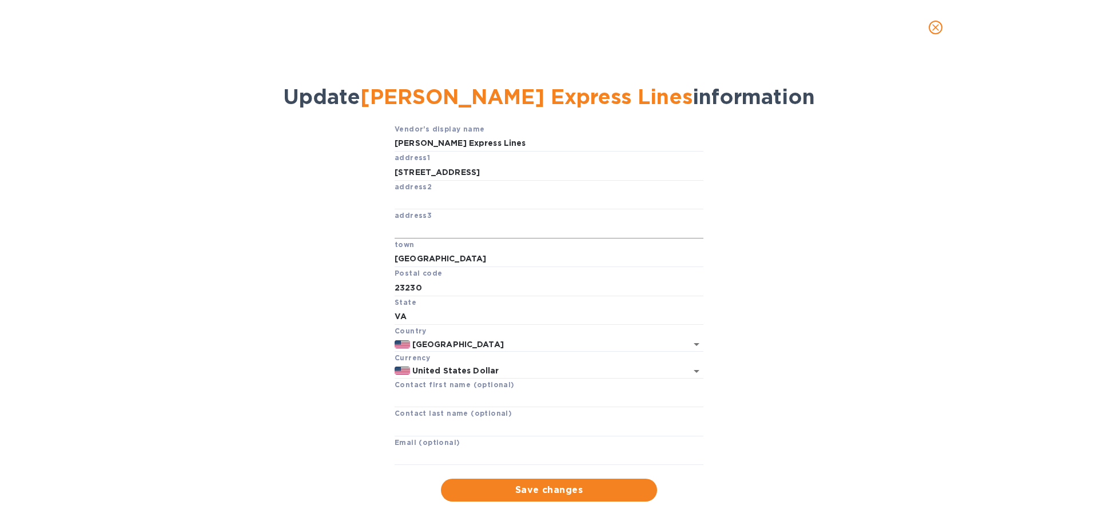
scroll to position [30, 0]
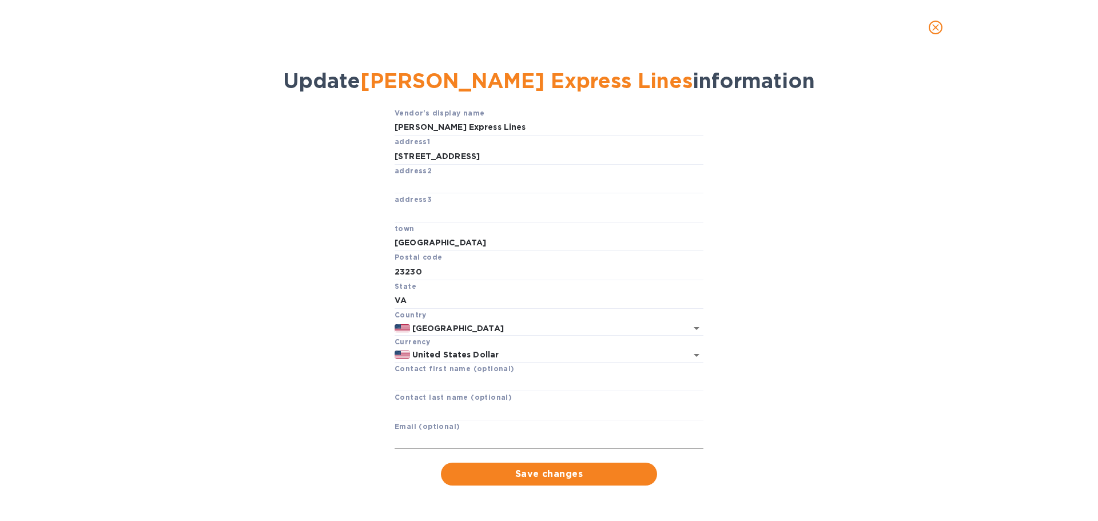
click at [416, 433] on input "text" at bounding box center [549, 440] width 309 height 17
paste input "[EMAIL_ADDRESS][PERSON_NAME][PERSON_NAME][DOMAIN_NAME]"
type input "[EMAIL_ADDRESS][PERSON_NAME][PERSON_NAME][DOMAIN_NAME]"
click at [420, 412] on input "text" at bounding box center [549, 411] width 309 height 17
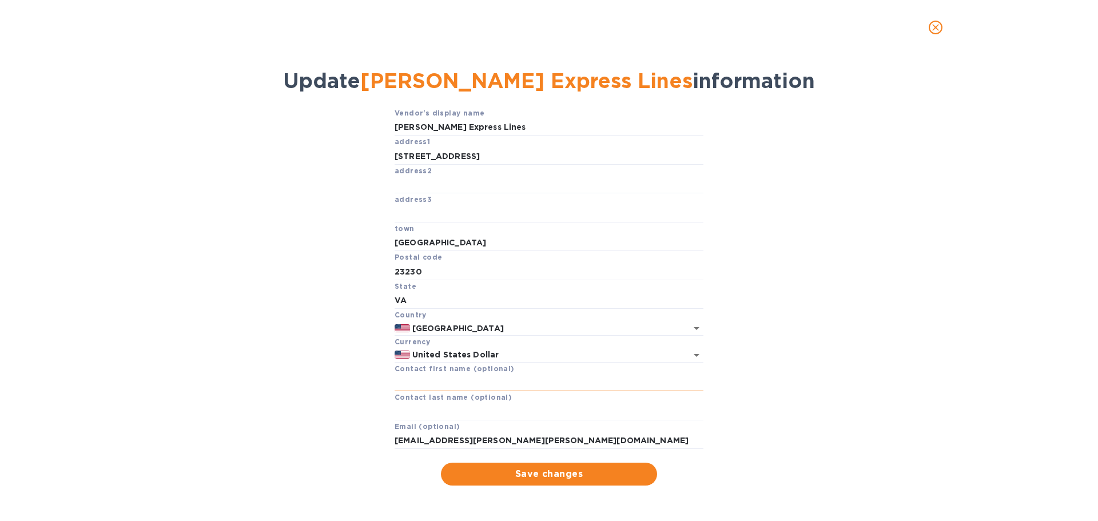
click at [411, 386] on input "text" at bounding box center [549, 382] width 309 height 17
drag, startPoint x: 428, startPoint y: 384, endPoint x: 370, endPoint y: 380, distance: 57.9
click at [370, 380] on div "Vendor's display name [PERSON_NAME] Express Lines address1 [STREET_ADDRESS] Pos…" at bounding box center [549, 296] width 1054 height 379
click at [435, 384] on input "Portsh" at bounding box center [549, 382] width 309 height 17
type input "Portsha"
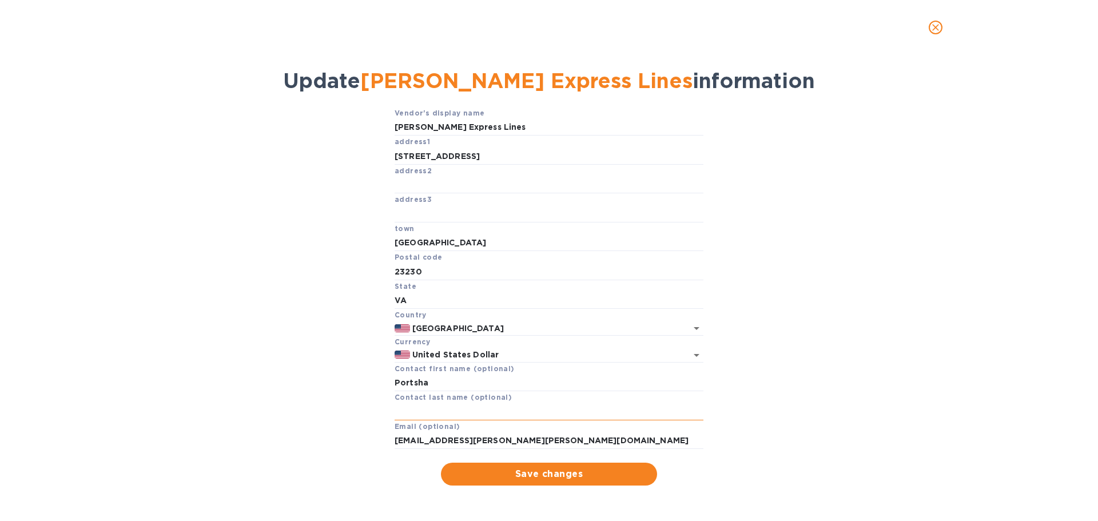
click at [408, 411] on input "text" at bounding box center [549, 411] width 309 height 17
type input "[PERSON_NAME]"
click at [831, 356] on div "Vendor's display name [PERSON_NAME] Express Lines address1 [STREET_ADDRESS] Pos…" at bounding box center [549, 296] width 1054 height 379
click at [531, 471] on span "Save changes" at bounding box center [549, 474] width 198 height 14
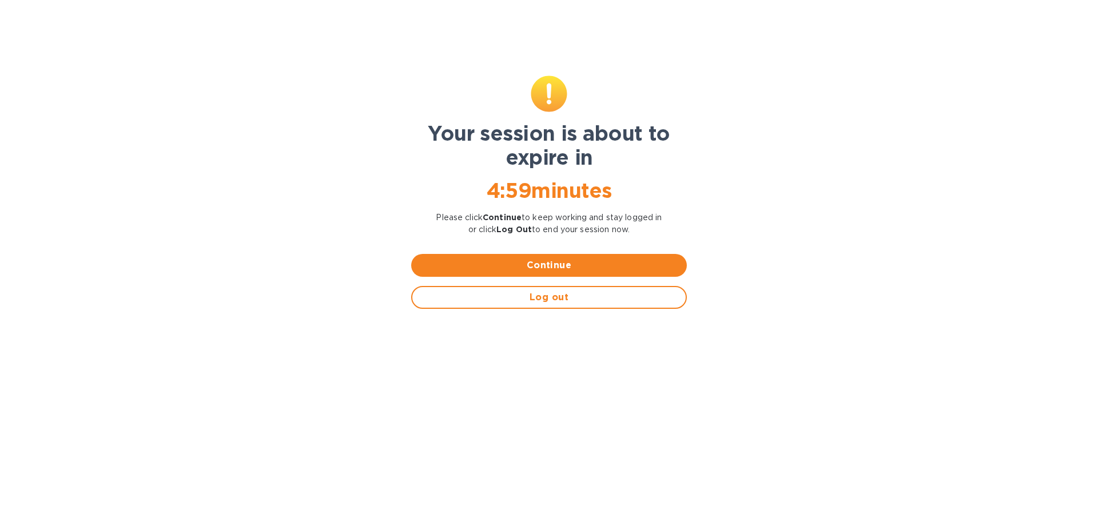
click at [530, 474] on body "SL SJM MARKETPLACE VENTURES LLC Pay Dashboard Bills Payments Vendors Approvals …" at bounding box center [549, 260] width 1098 height 521
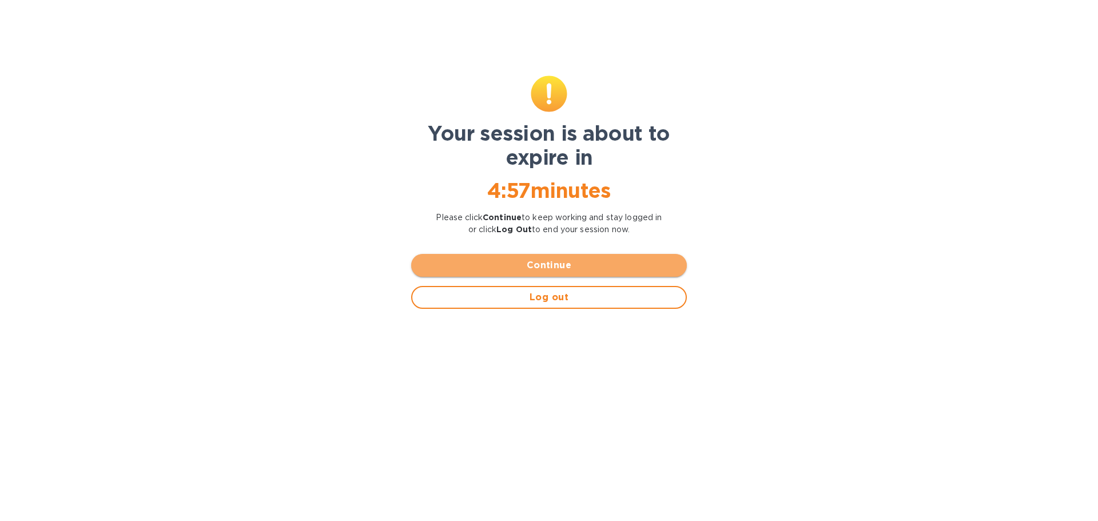
click at [507, 264] on span "Continue" at bounding box center [548, 265] width 257 height 14
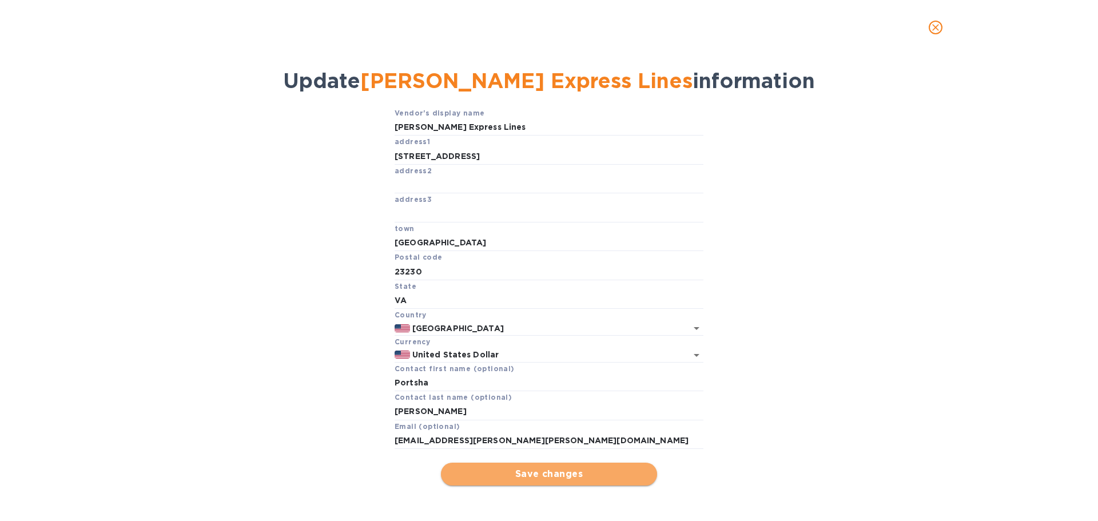
click at [515, 471] on span "Save changes" at bounding box center [549, 474] width 198 height 14
click at [539, 475] on span "Done" at bounding box center [549, 474] width 26 height 14
click at [938, 29] on icon "close" at bounding box center [935, 27] width 11 height 11
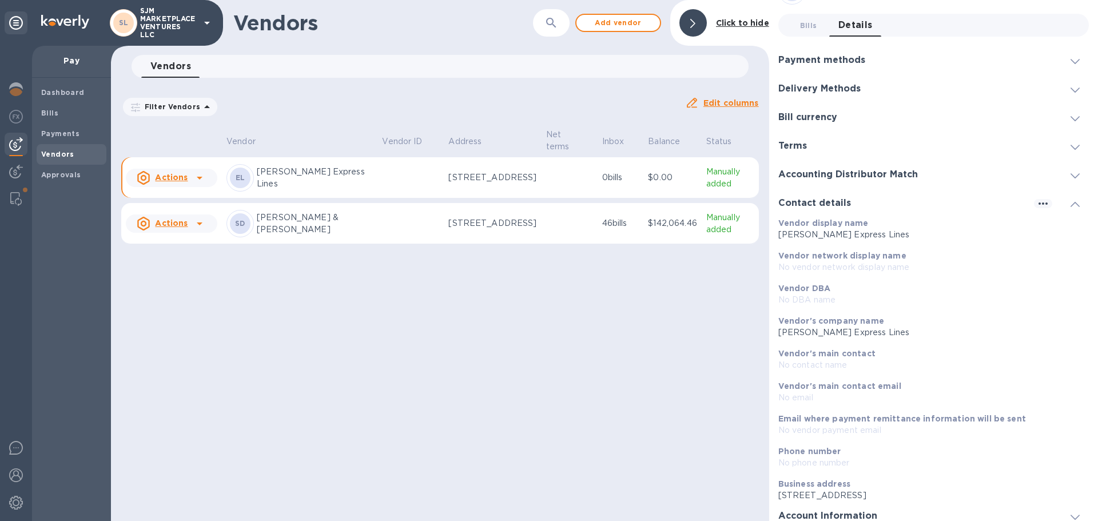
scroll to position [70, 0]
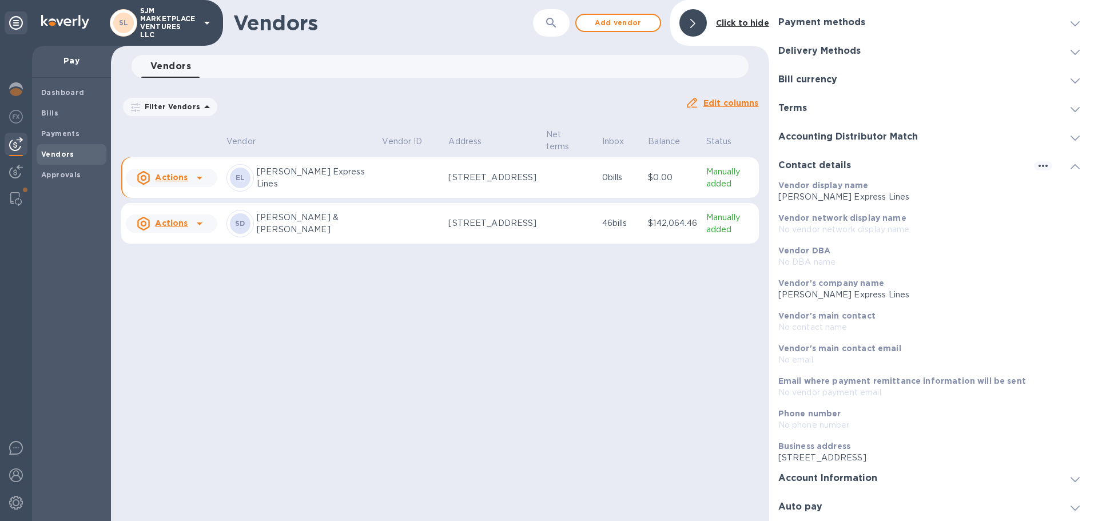
click at [821, 417] on b "Phone number" at bounding box center [809, 413] width 63 height 9
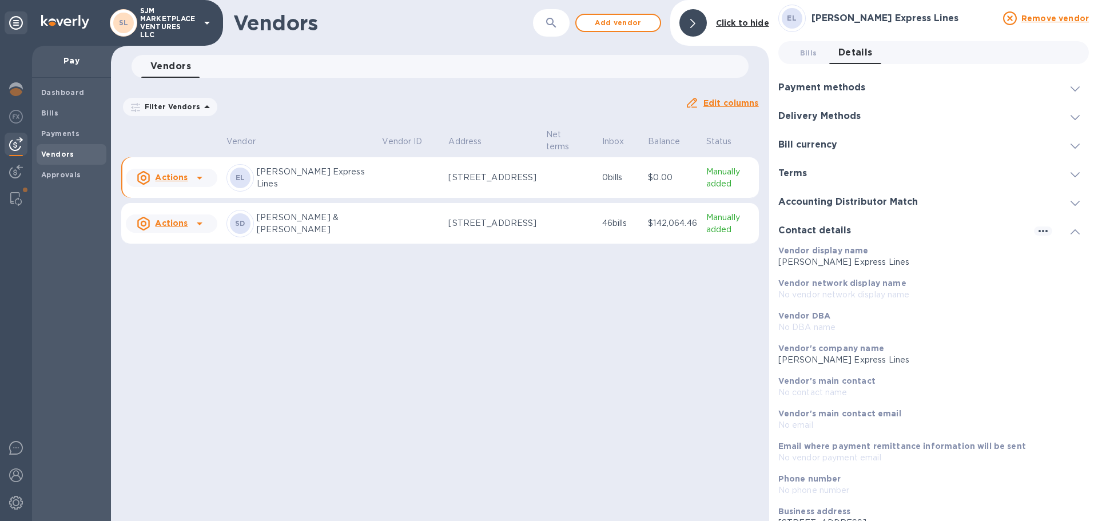
scroll to position [0, 0]
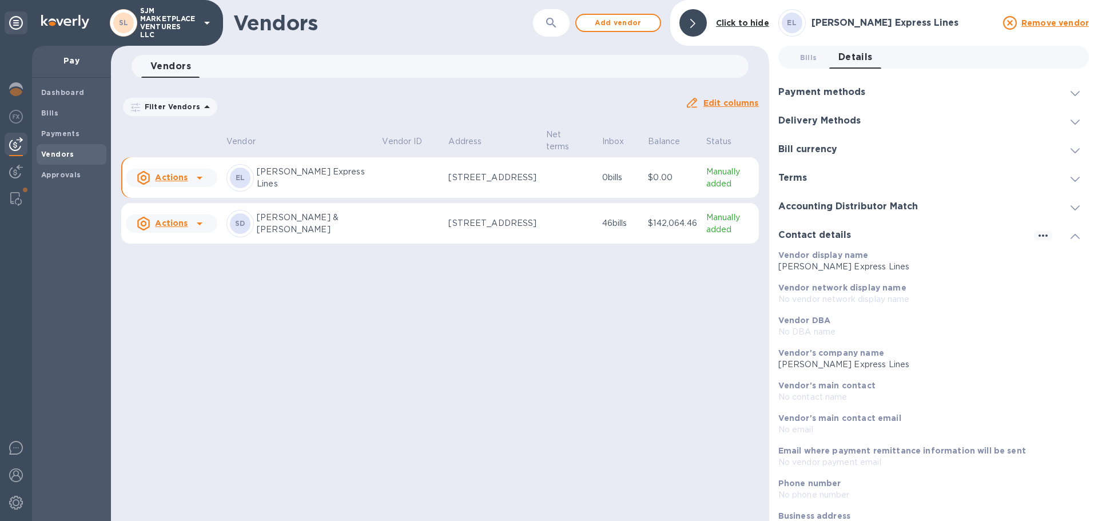
click at [848, 294] on p "No vendor network display name" at bounding box center [928, 299] width 301 height 12
click at [497, 174] on p "[STREET_ADDRESS]" at bounding box center [492, 178] width 88 height 12
click at [477, 181] on p "[STREET_ADDRESS]" at bounding box center [492, 178] width 88 height 12
click at [276, 177] on p "[PERSON_NAME] Express Lines" at bounding box center [315, 178] width 116 height 24
click at [198, 180] on icon at bounding box center [200, 178] width 6 height 3
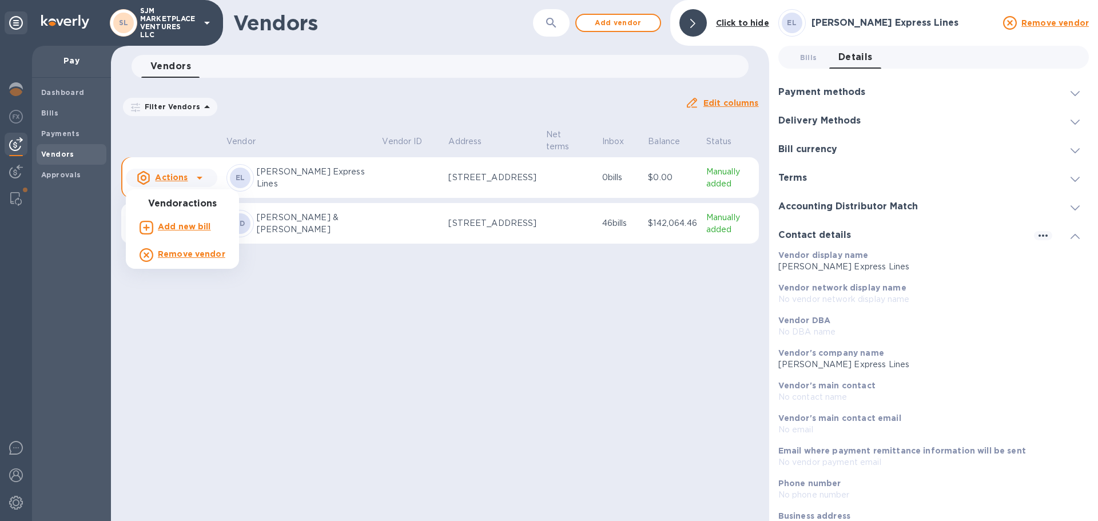
click at [174, 180] on div at bounding box center [549, 260] width 1098 height 521
click at [165, 178] on u "Actions" at bounding box center [171, 177] width 33 height 9
click at [145, 180] on div at bounding box center [549, 260] width 1098 height 521
click at [55, 172] on b "Approvals" at bounding box center [61, 174] width 40 height 9
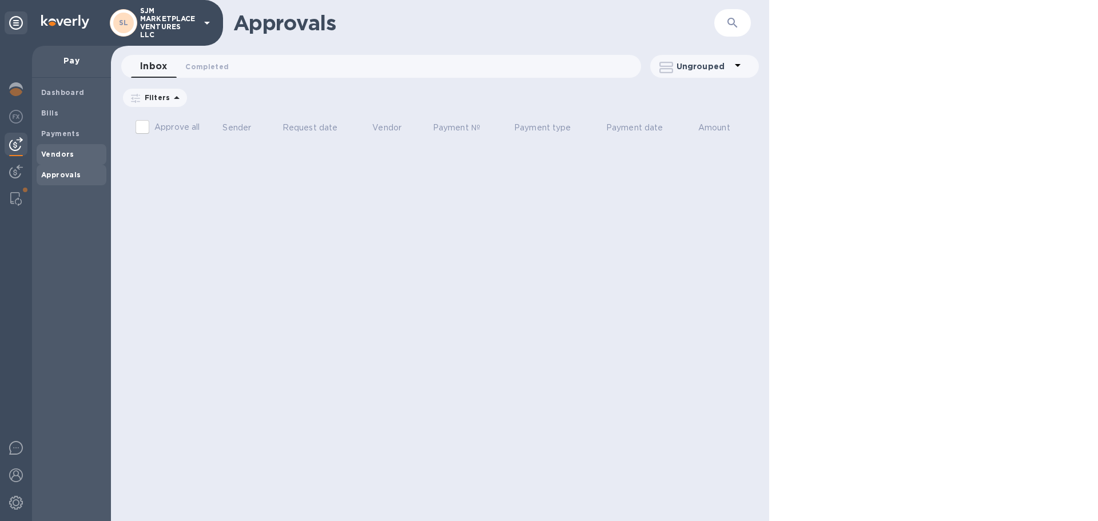
click at [68, 152] on b "Vendors" at bounding box center [57, 154] width 33 height 9
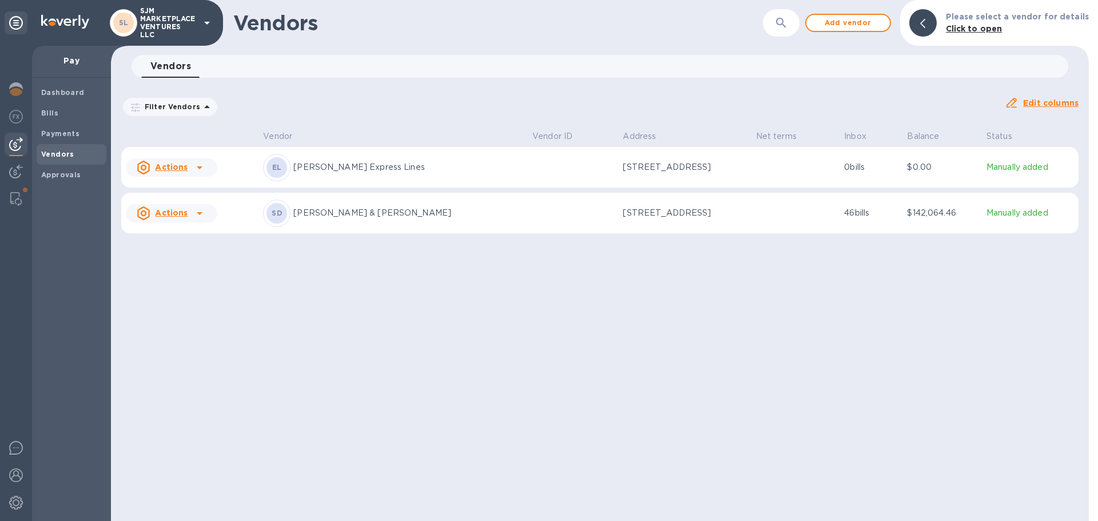
click at [981, 26] on b "Click to open" at bounding box center [974, 28] width 57 height 9
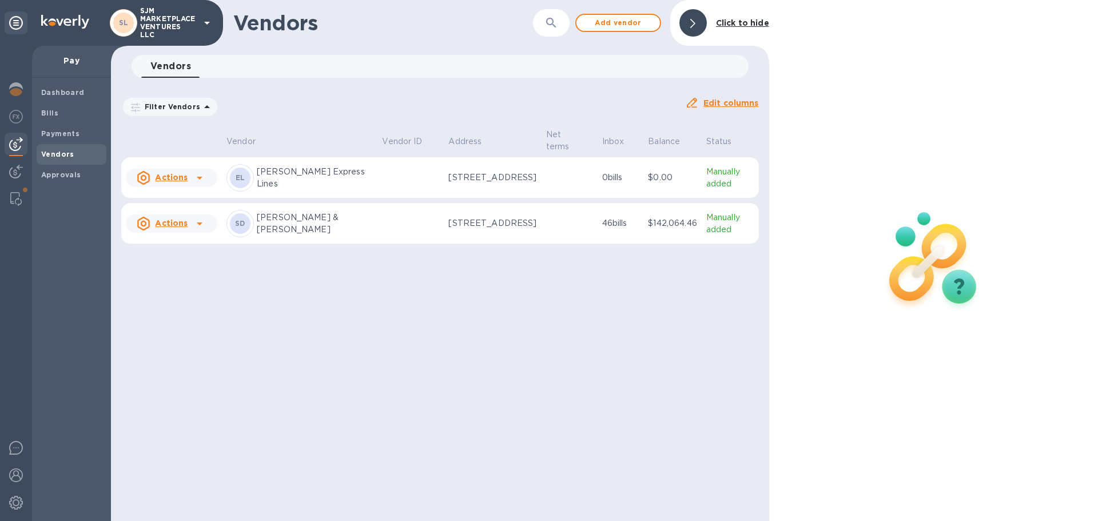
click at [330, 175] on p "[PERSON_NAME] Express Lines" at bounding box center [315, 178] width 116 height 24
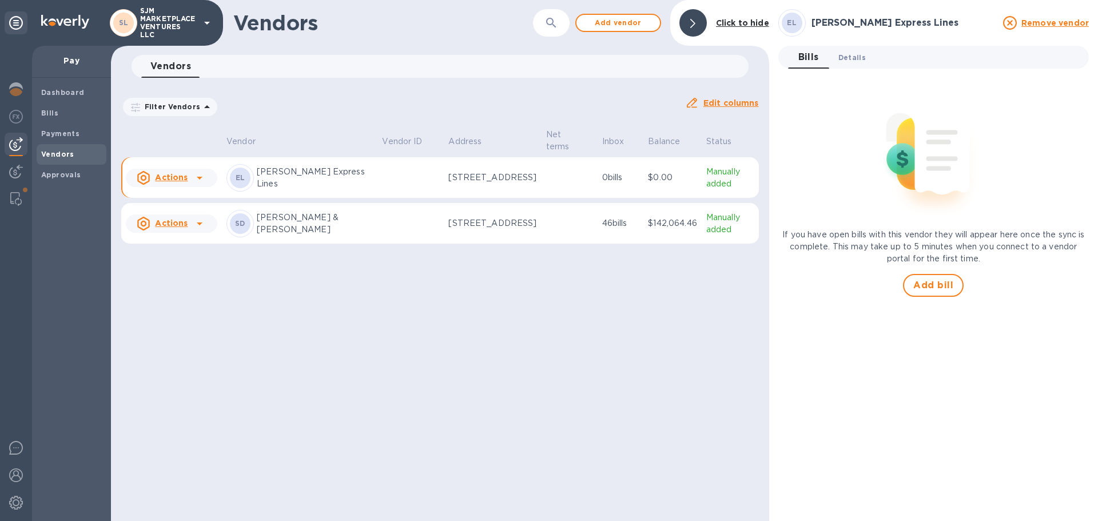
click at [857, 57] on span "Details 0" at bounding box center [851, 57] width 27 height 12
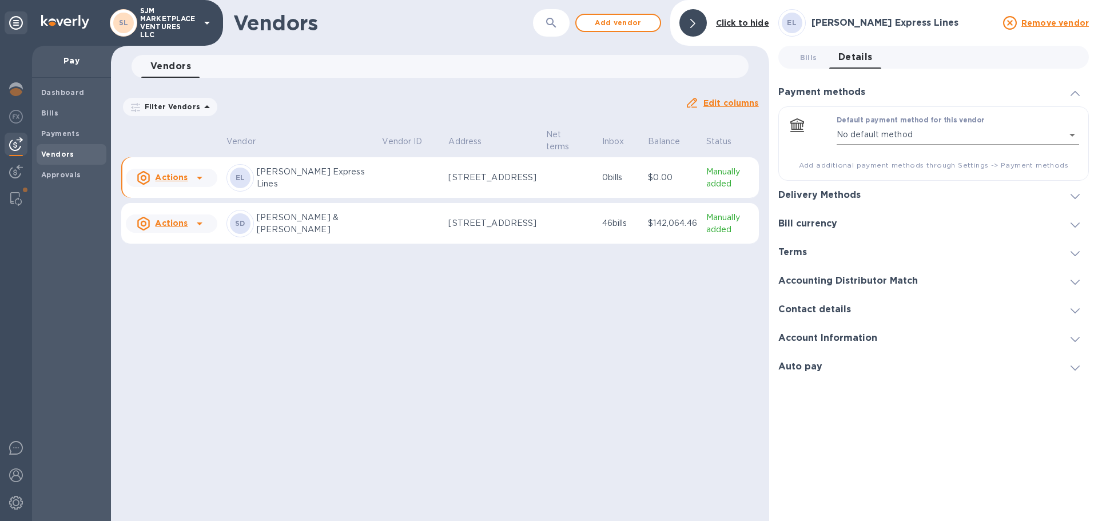
click at [881, 128] on body "SL SJM MARKETPLACE VENTURES LLC Pay Dashboard Bills Payments Vendors Approvals …" at bounding box center [549, 260] width 1098 height 521
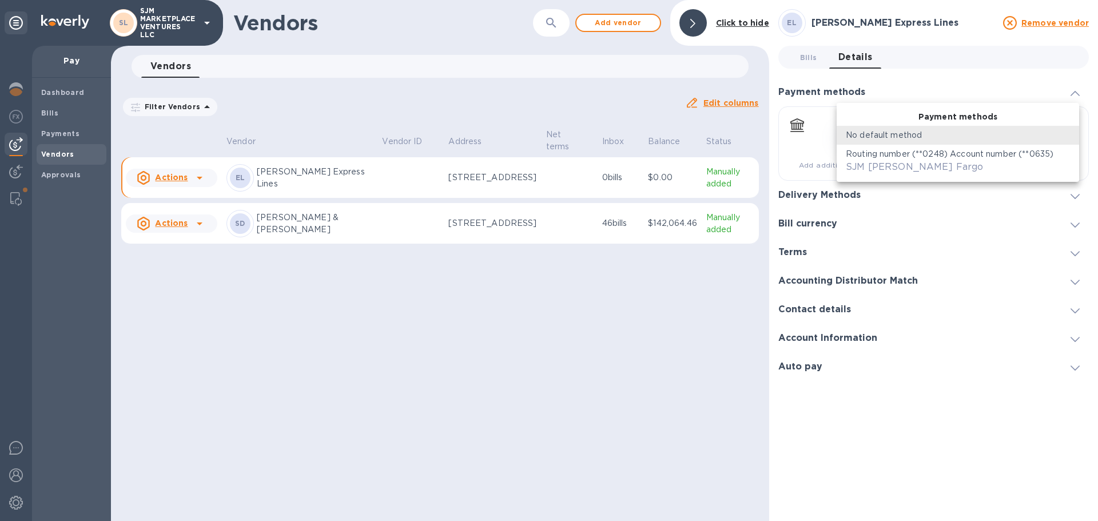
click at [401, 229] on div at bounding box center [549, 260] width 1098 height 521
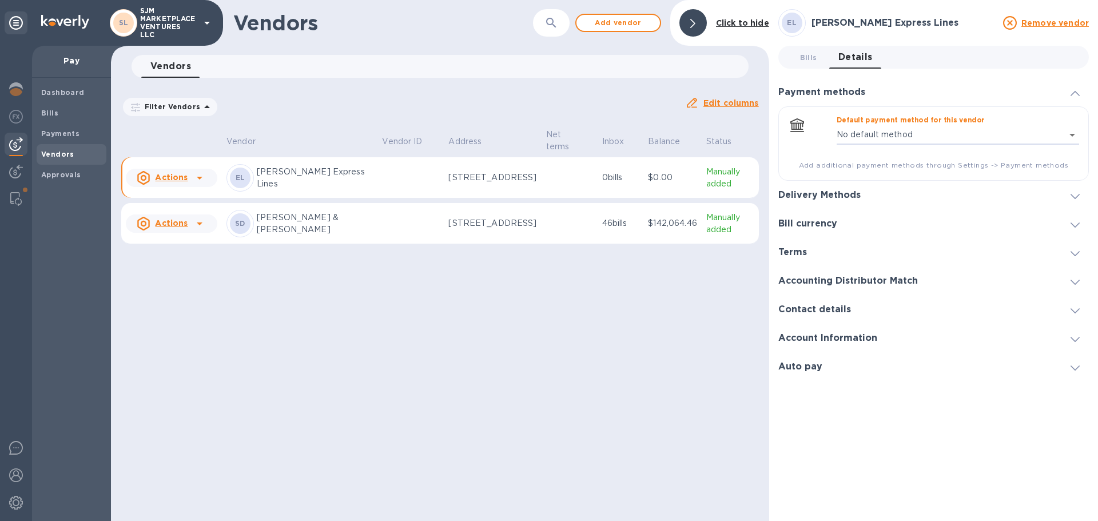
click at [389, 236] on td at bounding box center [410, 223] width 66 height 41
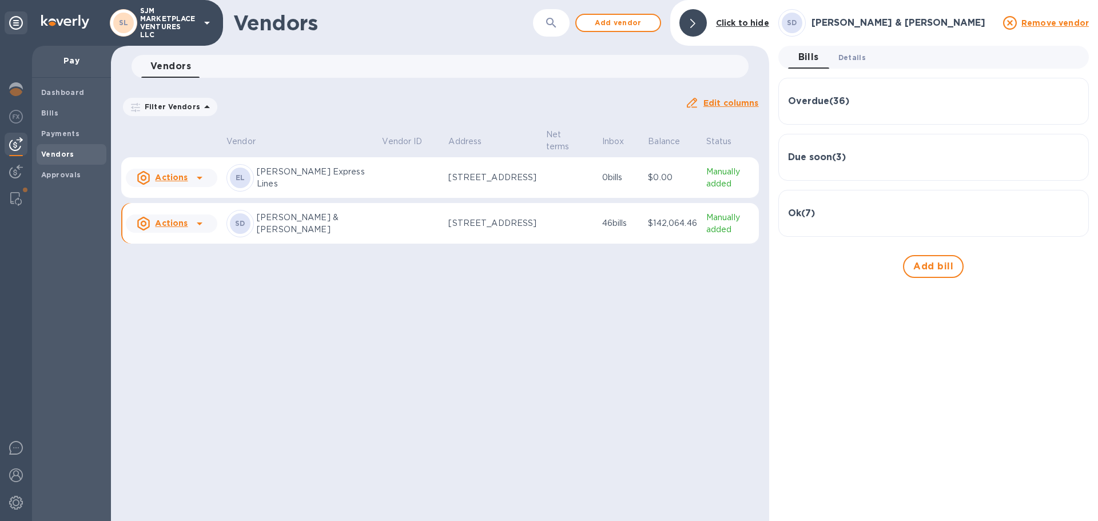
click at [843, 59] on span "Details 0" at bounding box center [851, 57] width 27 height 12
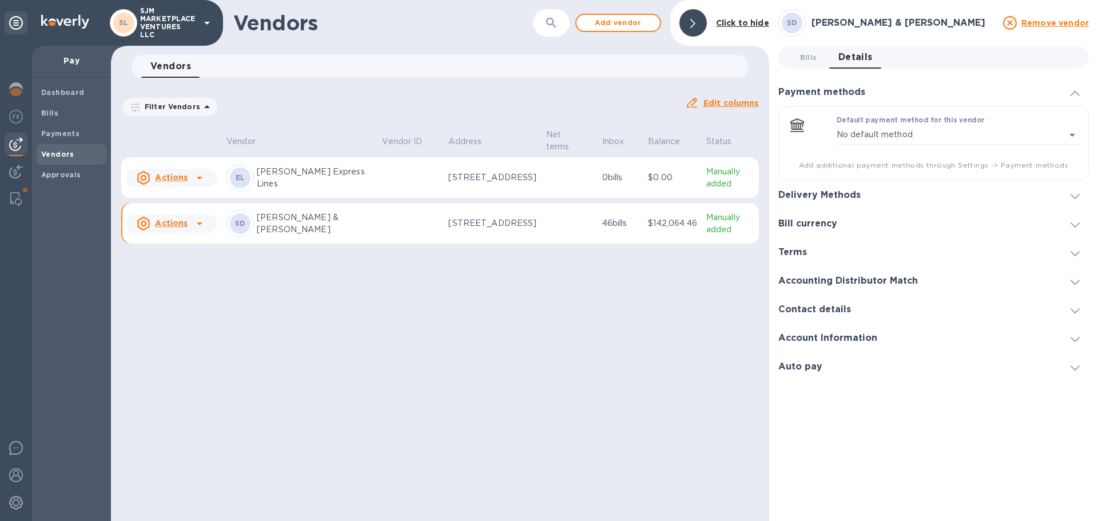
click at [801, 55] on span "Bills 0" at bounding box center [808, 57] width 17 height 12
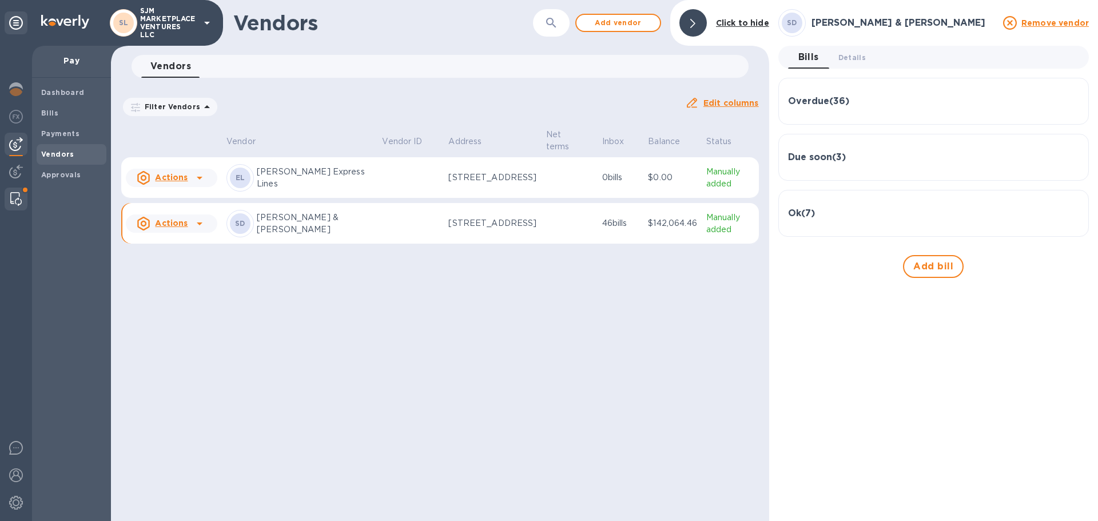
click at [11, 193] on img at bounding box center [15, 199] width 11 height 14
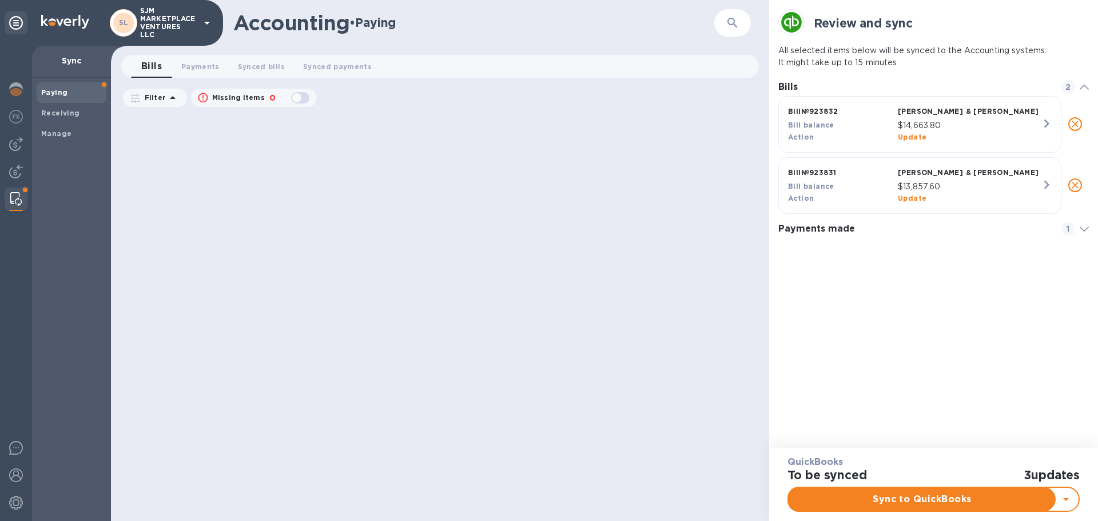
scroll to position [115, 311]
click at [80, 61] on p "Sync" at bounding box center [71, 60] width 61 height 11
click at [67, 94] on span "Paying" at bounding box center [71, 92] width 61 height 11
click at [68, 109] on b "Receiving" at bounding box center [60, 113] width 39 height 9
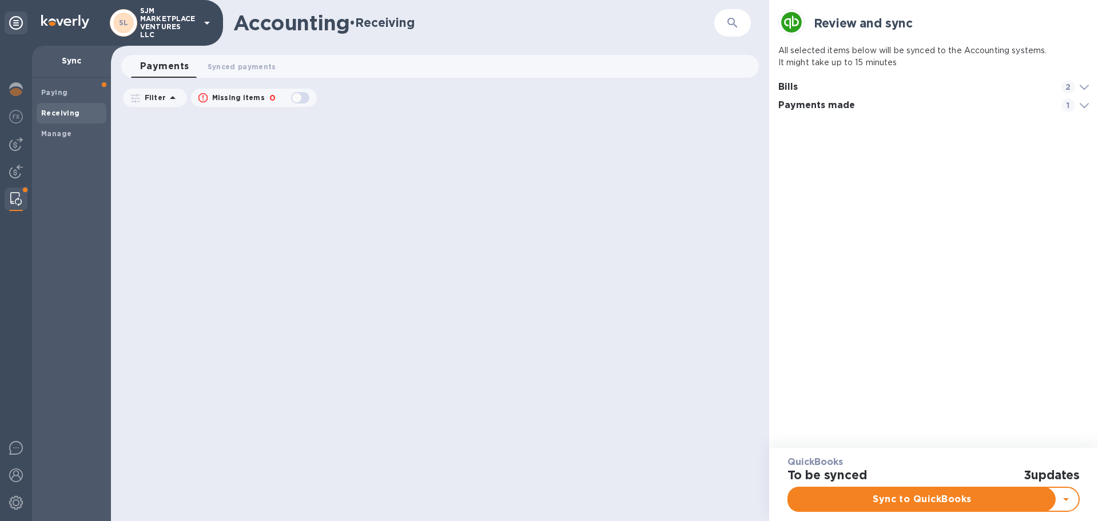
scroll to position [5, 5]
click at [861, 101] on h3 "Payments made" at bounding box center [919, 105] width 283 height 11
click at [69, 128] on span "Manage" at bounding box center [56, 133] width 30 height 11
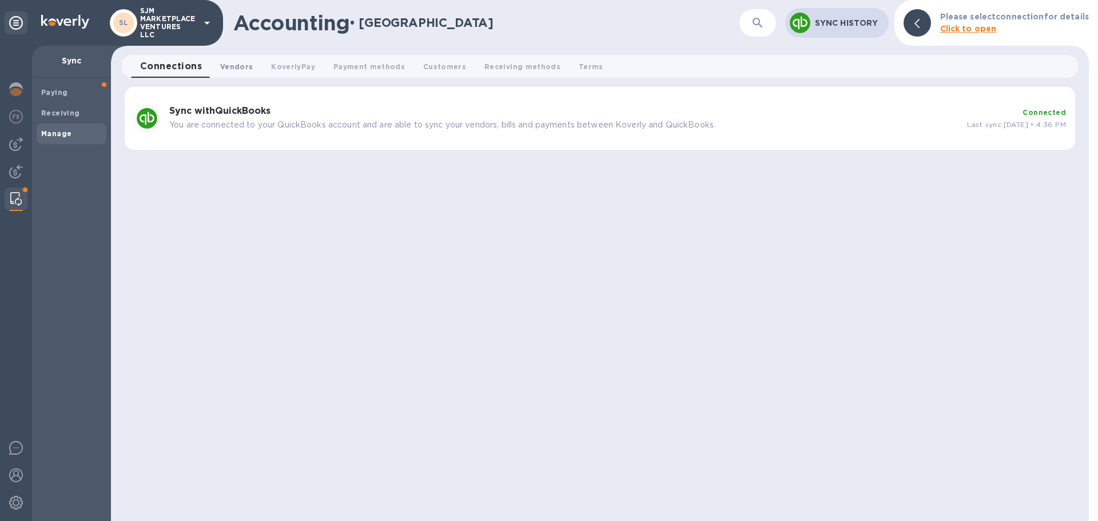
click at [231, 62] on span "Vendors 0" at bounding box center [236, 67] width 33 height 12
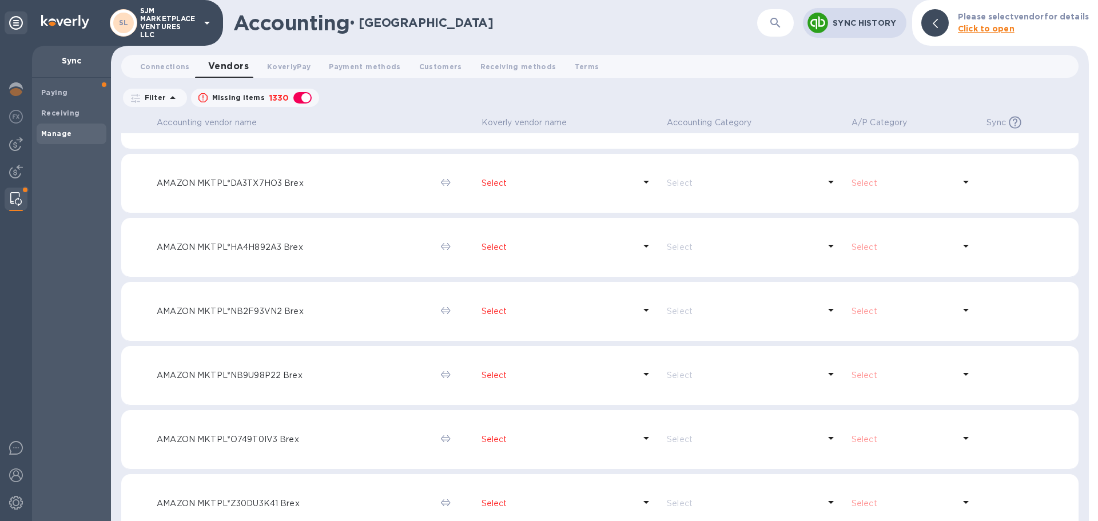
scroll to position [2128, 0]
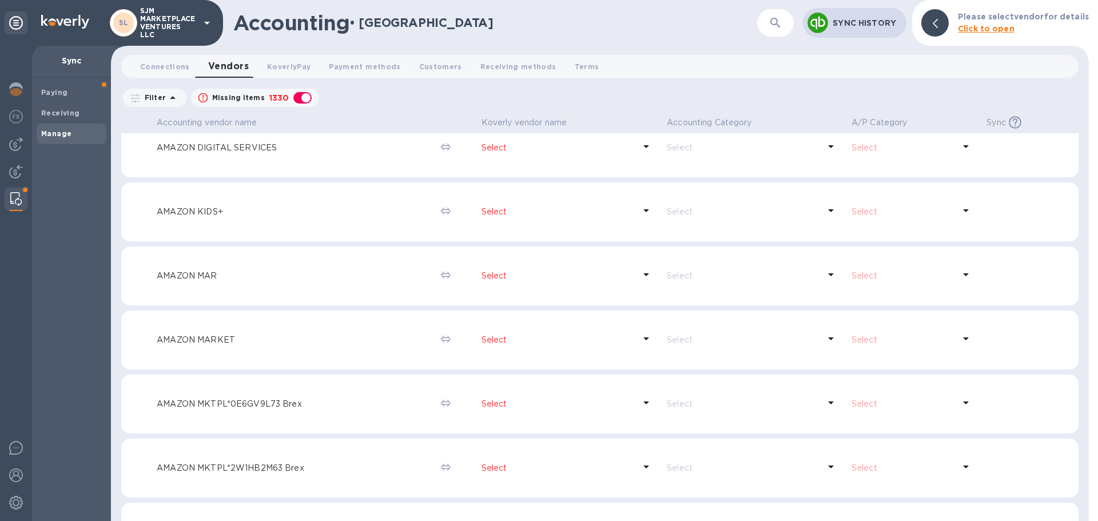
click at [137, 98] on icon at bounding box center [135, 98] width 9 height 9
click at [379, 97] on div "Filter Missing items 1330 Accounting Category: A/P Category: Sync: All" at bounding box center [599, 98] width 957 height 22
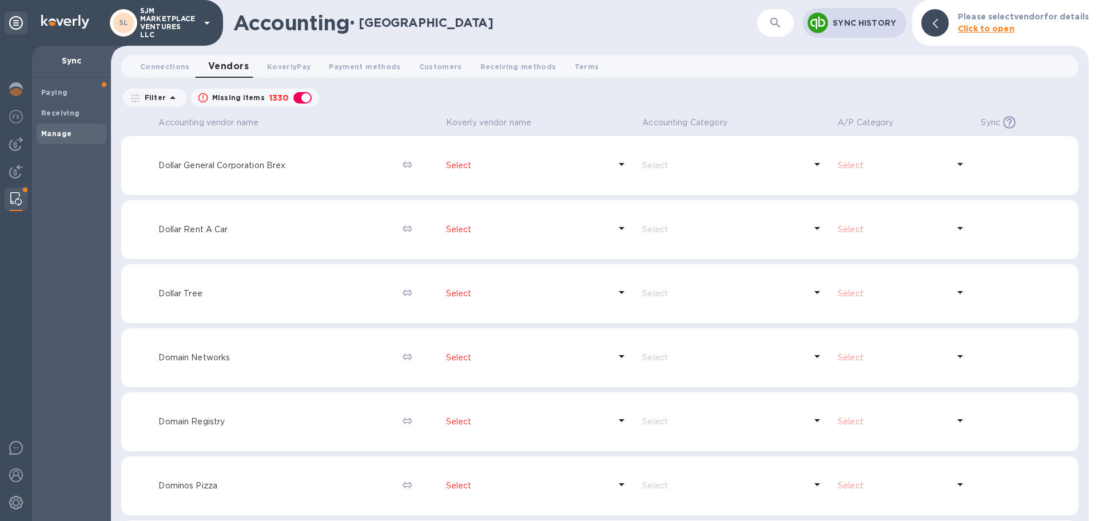
scroll to position [15624, 0]
click at [293, 96] on div "button" at bounding box center [302, 98] width 23 height 16
checkbox input "false"
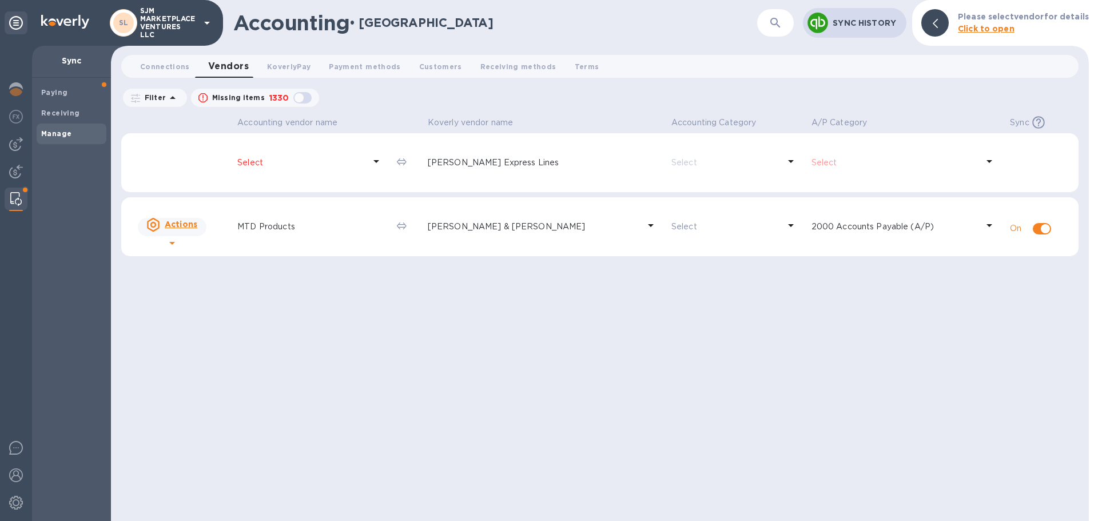
scroll to position [0, 0]
click at [383, 161] on icon at bounding box center [376, 161] width 14 height 14
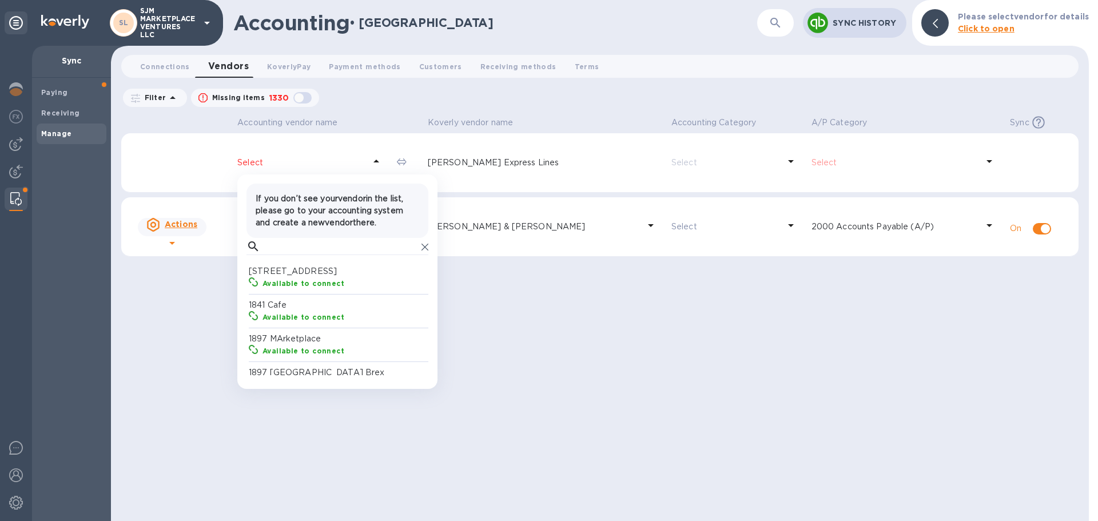
scroll to position [106, 177]
click at [268, 246] on div at bounding box center [337, 246] width 182 height 17
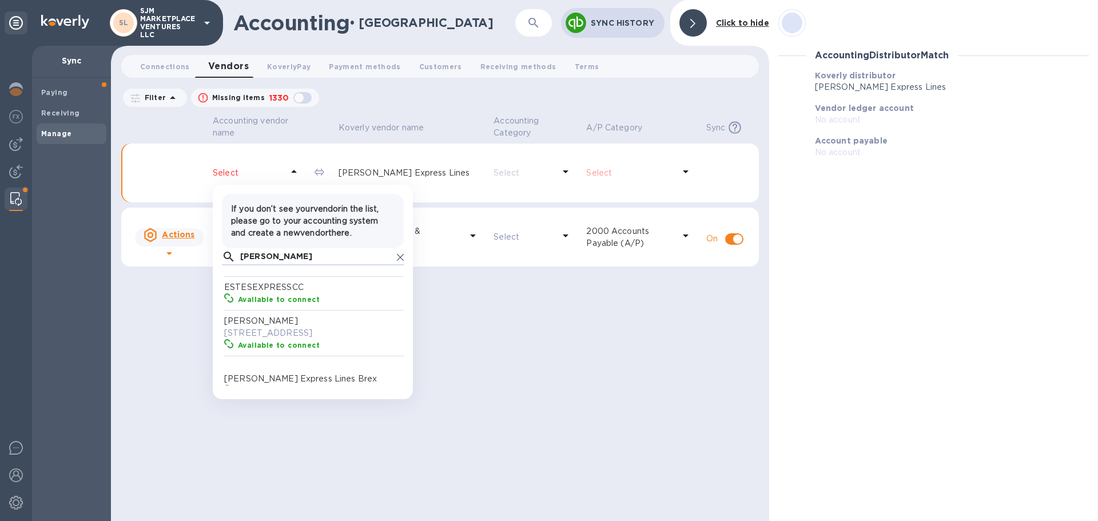
scroll to position [57, 0]
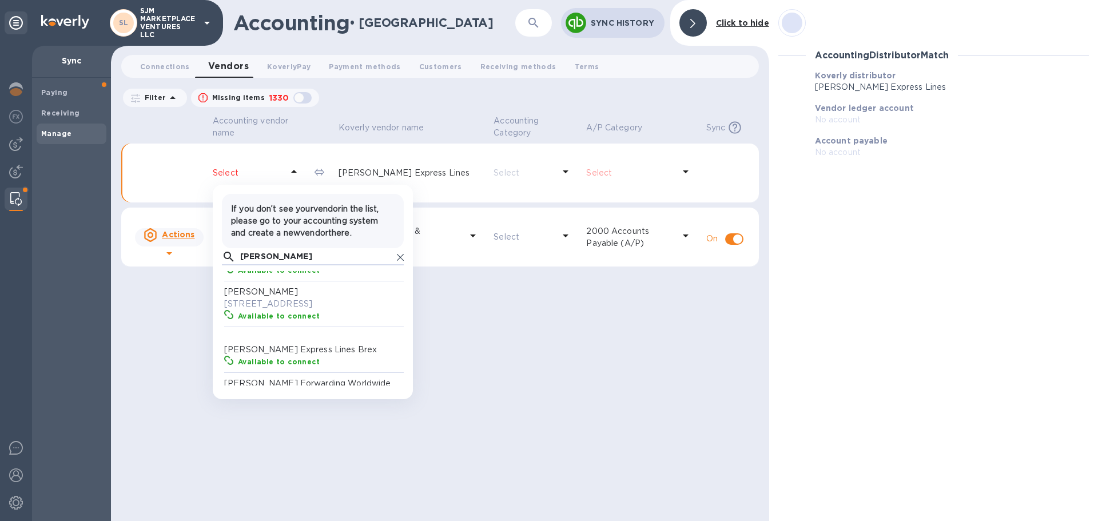
type input "[PERSON_NAME]"
click at [254, 303] on p "[STREET_ADDRESS]" at bounding box center [315, 304] width 182 height 12
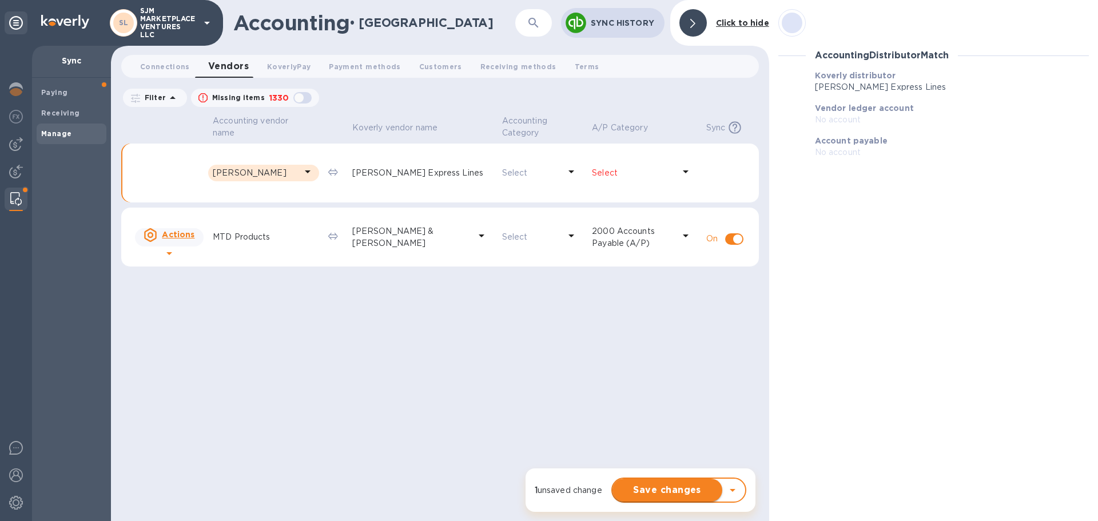
click at [673, 488] on span "Save changes" at bounding box center [667, 490] width 91 height 14
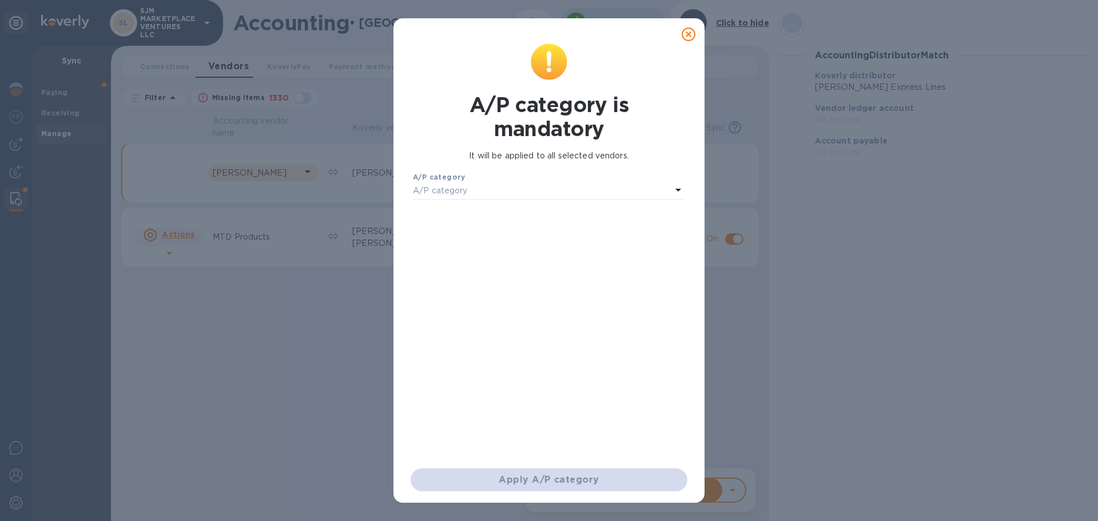
click at [538, 185] on div "A/P category" at bounding box center [542, 191] width 258 height 16
click at [512, 219] on input "text" at bounding box center [550, 222] width 205 height 17
type input "6000"
click at [438, 224] on icon at bounding box center [436, 222] width 10 height 10
drag, startPoint x: 435, startPoint y: 219, endPoint x: 477, endPoint y: 216, distance: 41.8
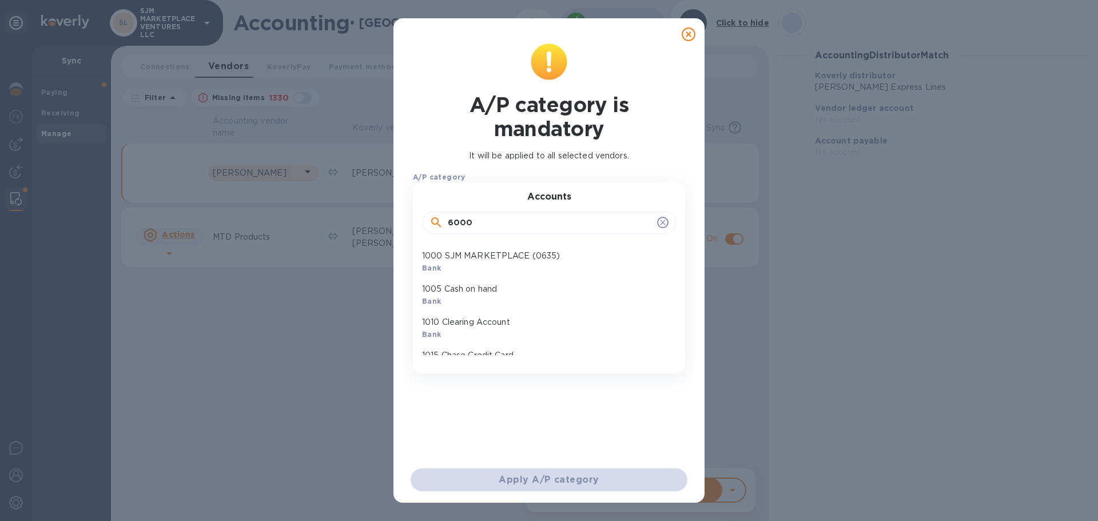
click at [436, 219] on icon at bounding box center [436, 223] width 14 height 14
click at [498, 221] on input "6000" at bounding box center [550, 222] width 205 height 17
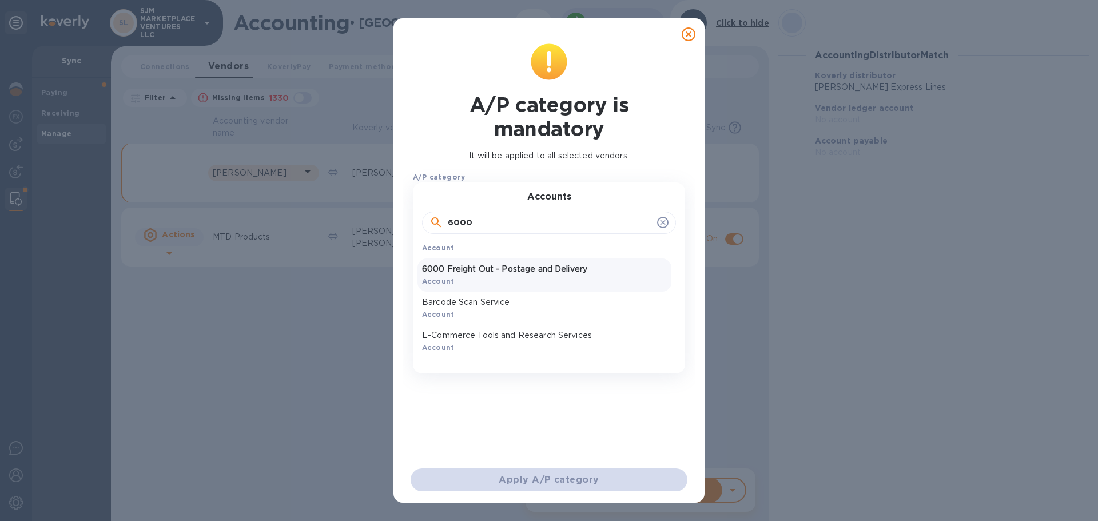
click at [521, 266] on p "6000 Freight Out - Postage and Delivery" at bounding box center [544, 269] width 245 height 12
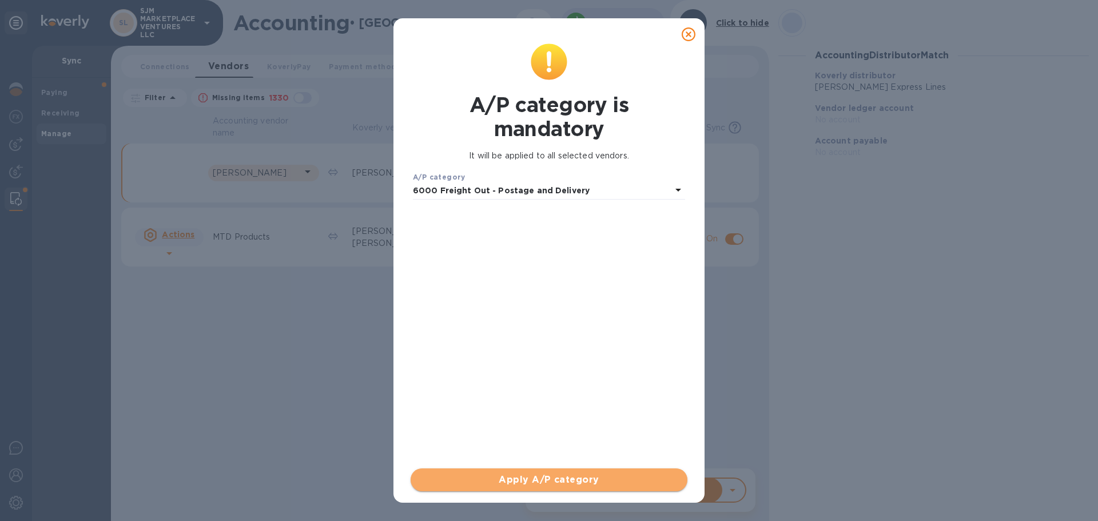
click at [564, 480] on span "Apply A/P category" at bounding box center [549, 480] width 258 height 14
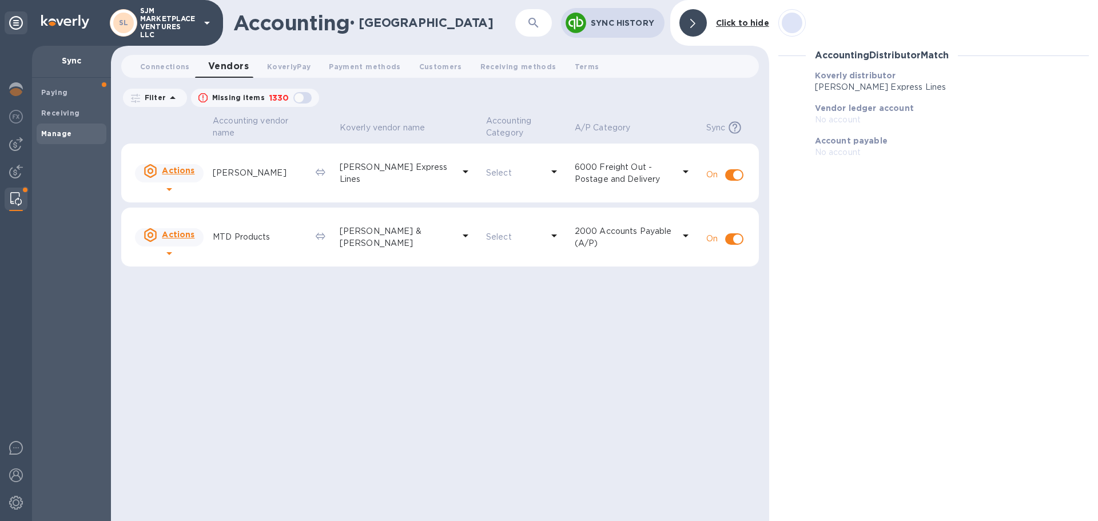
click at [590, 171] on p "6000 Freight Out - Postage and Delivery" at bounding box center [624, 173] width 99 height 24
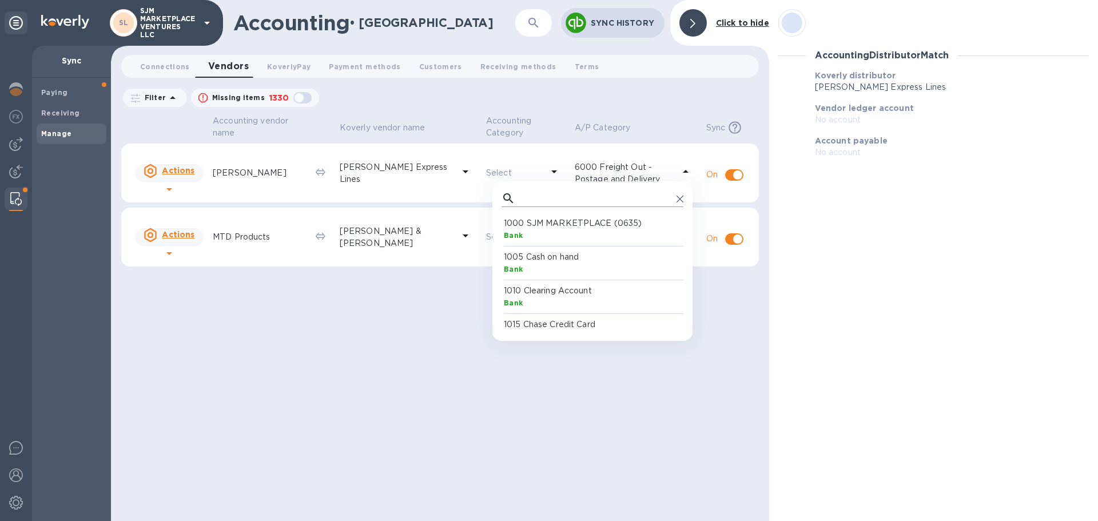
scroll to position [106, 177]
click at [537, 198] on input "text" at bounding box center [596, 198] width 152 height 17
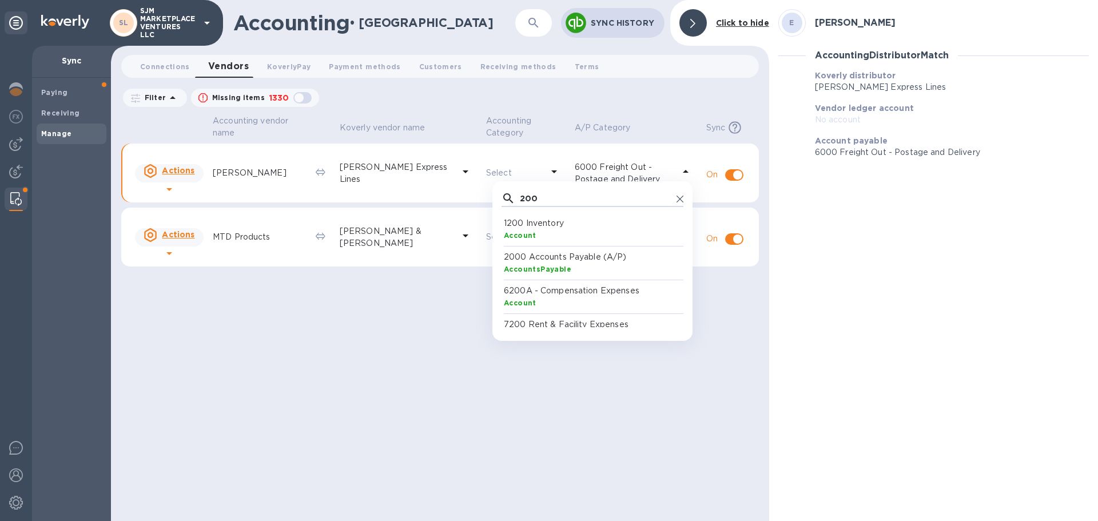
type input "200"
click at [543, 262] on p "2000 Accounts Payable (A/P)" at bounding box center [595, 257] width 182 height 12
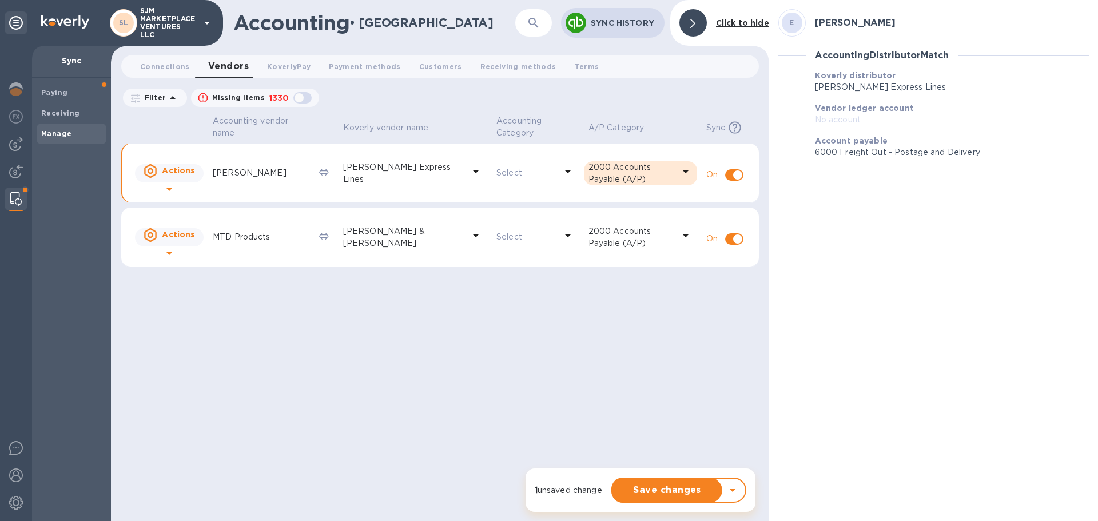
click at [524, 169] on p "Select" at bounding box center [526, 173] width 60 height 12
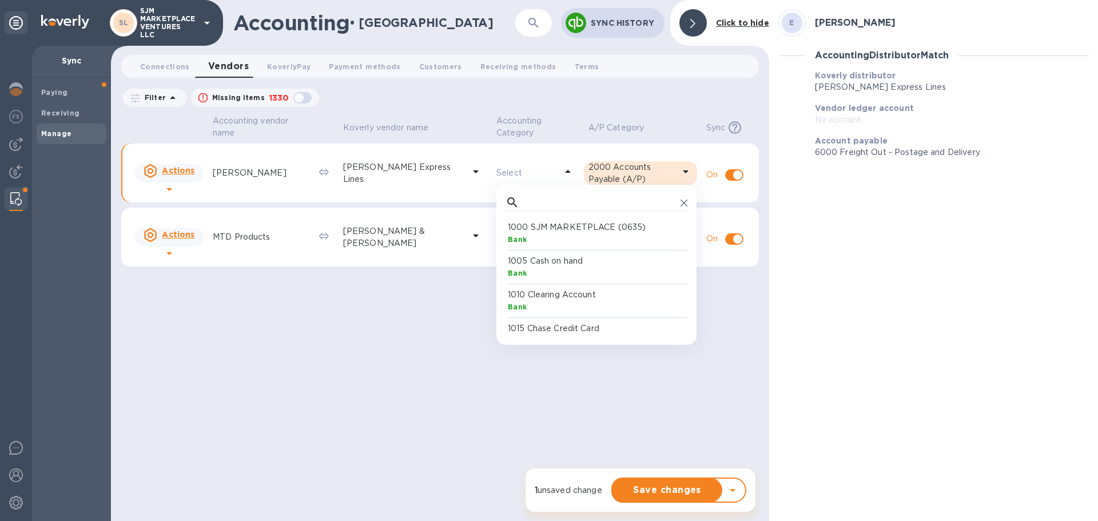
scroll to position [106, 177]
click at [348, 340] on div "Accounting vendor name [PERSON_NAME] vendor name Accounting Category A/P Catego…" at bounding box center [440, 317] width 638 height 408
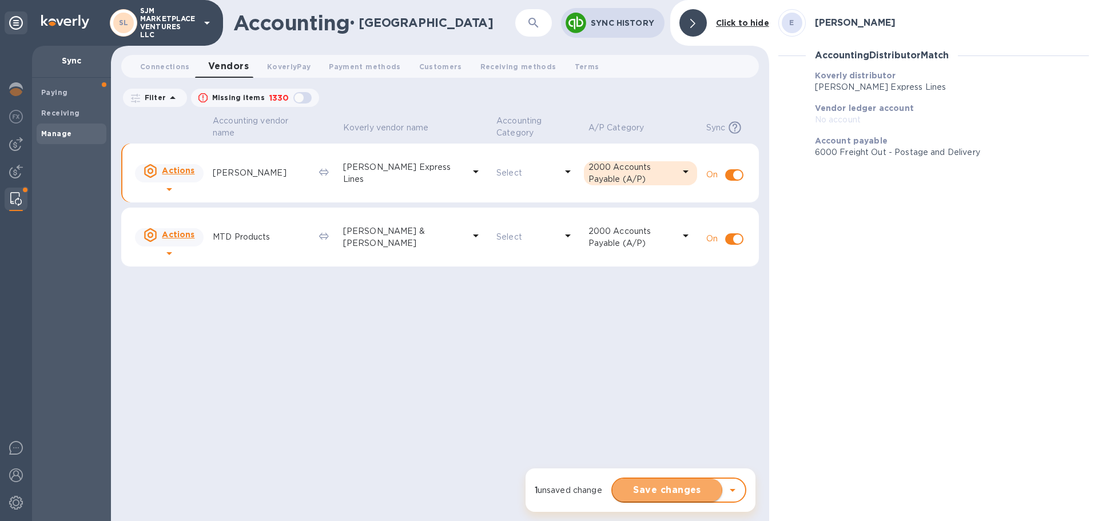
click at [670, 490] on span "Save changes" at bounding box center [667, 490] width 91 height 14
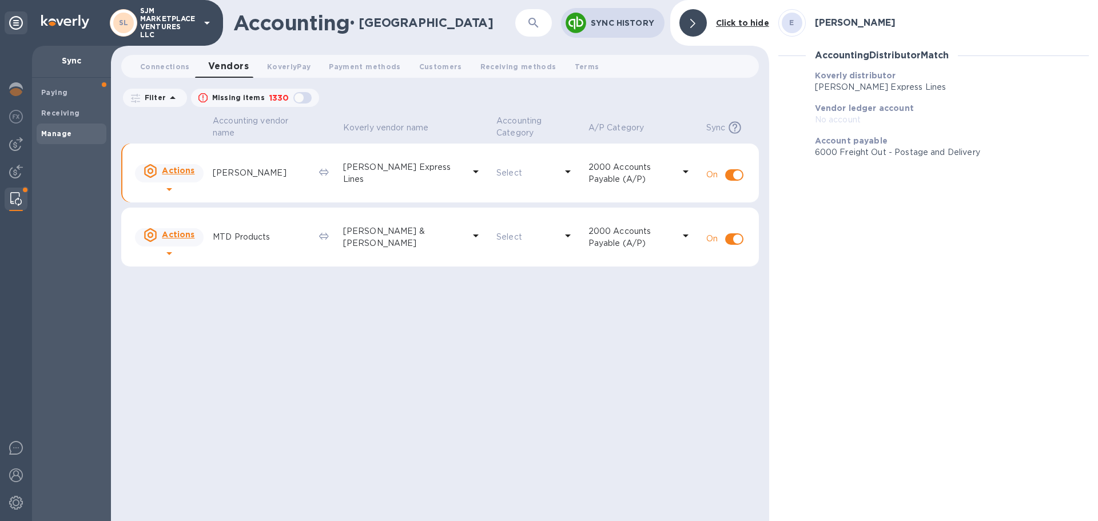
click at [180, 173] on u "Actions" at bounding box center [178, 170] width 33 height 9
click at [194, 247] on b "Activate vendor" at bounding box center [196, 247] width 69 height 9
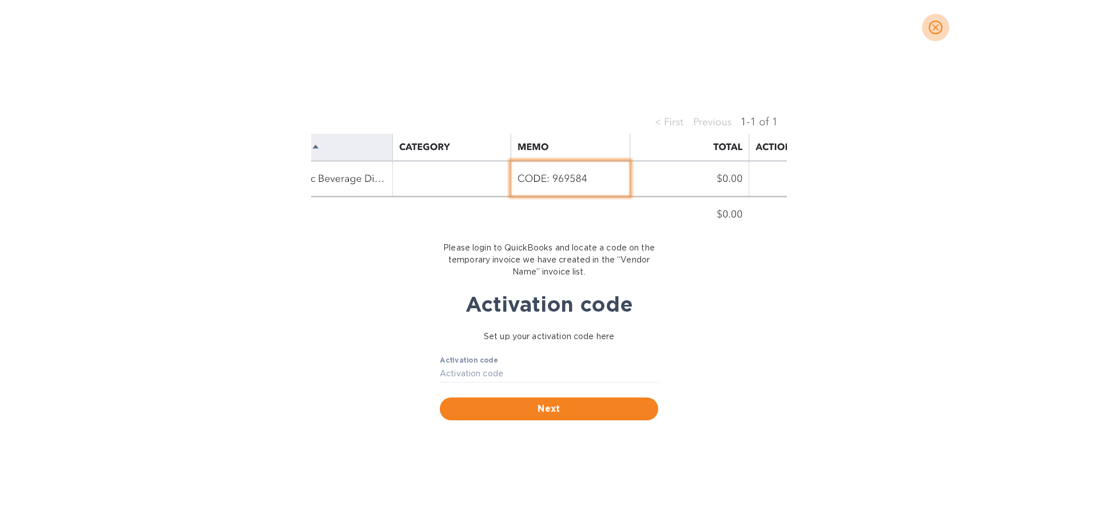
drag, startPoint x: 931, startPoint y: 30, endPoint x: 925, endPoint y: 35, distance: 8.1
click at [931, 29] on icon "close" at bounding box center [935, 27] width 11 height 11
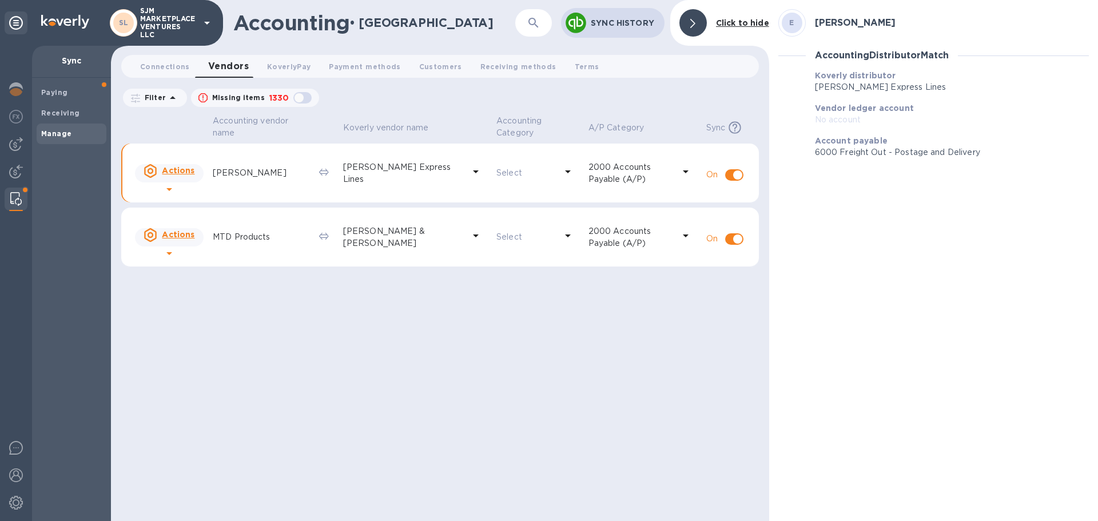
click at [178, 244] on div at bounding box center [169, 253] width 18 height 18
click at [397, 336] on div at bounding box center [549, 260] width 1098 height 521
click at [329, 170] on icon at bounding box center [324, 172] width 10 height 7
drag, startPoint x: 682, startPoint y: 357, endPoint x: 658, endPoint y: 221, distance: 138.8
click at [682, 356] on div "Accounting vendor name [PERSON_NAME] vendor name Accounting Category A/P Catego…" at bounding box center [440, 317] width 638 height 408
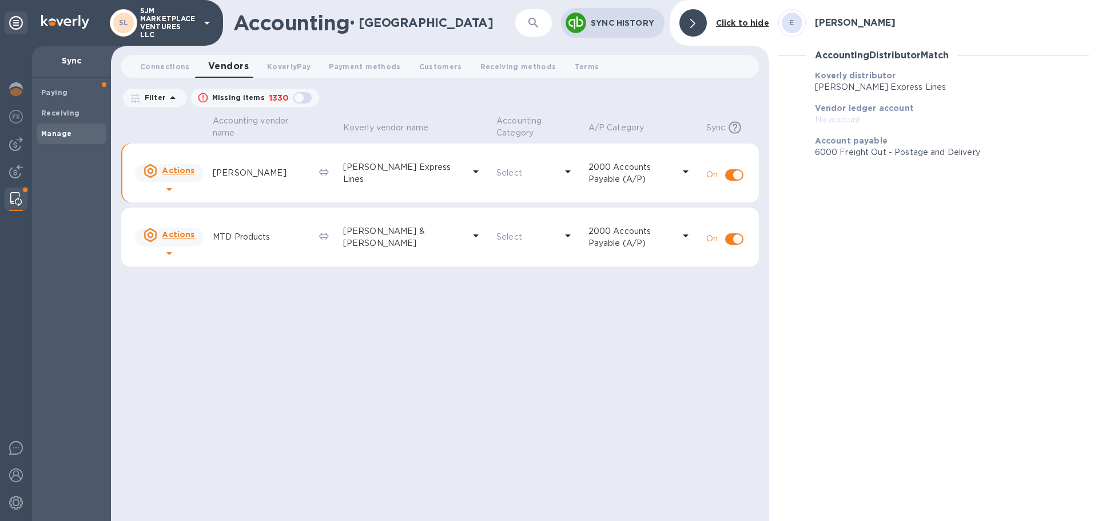
click at [502, 174] on p "Select" at bounding box center [526, 173] width 60 height 12
click at [328, 431] on div "Accounting vendor name [PERSON_NAME] vendor name Accounting Category A/P Catego…" at bounding box center [440, 317] width 638 height 408
click at [510, 234] on p "Select" at bounding box center [526, 237] width 60 height 12
drag, startPoint x: 357, startPoint y: 365, endPoint x: 468, endPoint y: 241, distance: 166.5
click at [360, 362] on div "Accounting vendor name [PERSON_NAME] vendor name Accounting Category A/P Catego…" at bounding box center [440, 317] width 638 height 408
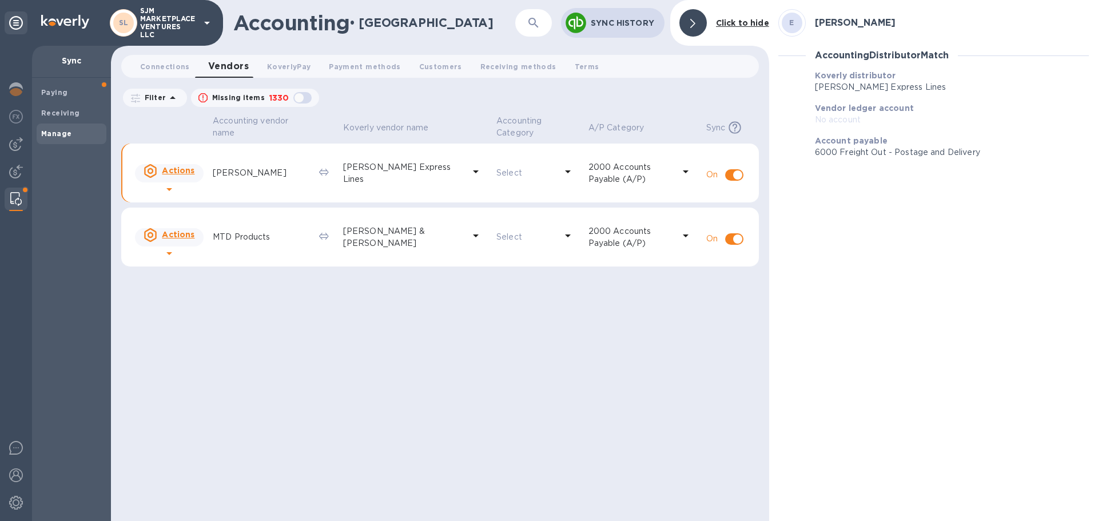
click at [635, 380] on div "Accounting vendor name [PERSON_NAME] vendor name Accounting Category A/P Catego…" at bounding box center [440, 317] width 638 height 408
click at [813, 21] on div "E [PERSON_NAME]" at bounding box center [934, 23] width 320 height 37
click at [714, 26] on div "Click to hide" at bounding box center [742, 23] width 62 height 21
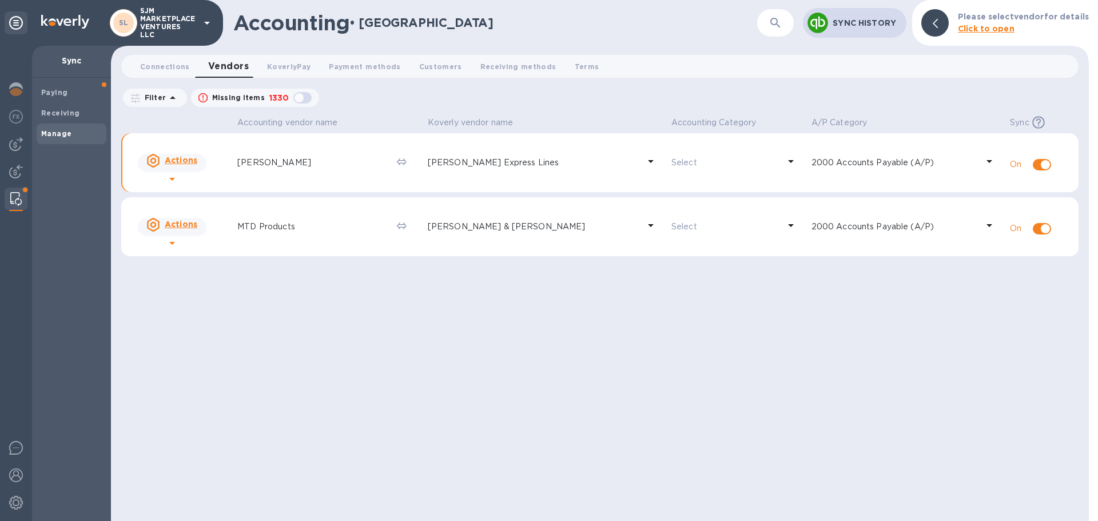
click at [964, 26] on b "Click to open" at bounding box center [986, 28] width 57 height 9
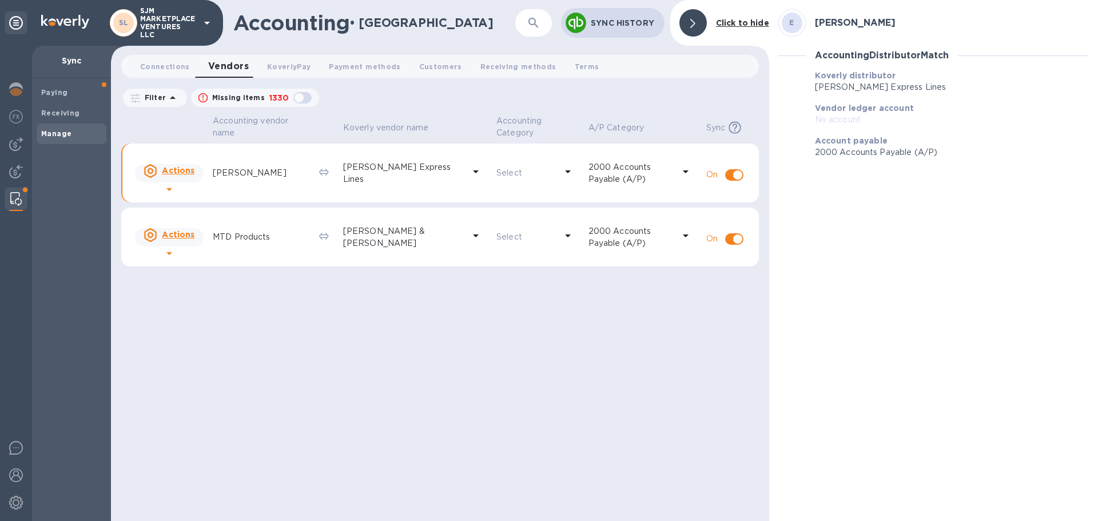
click at [622, 21] on p "Sync History" at bounding box center [623, 22] width 65 height 11
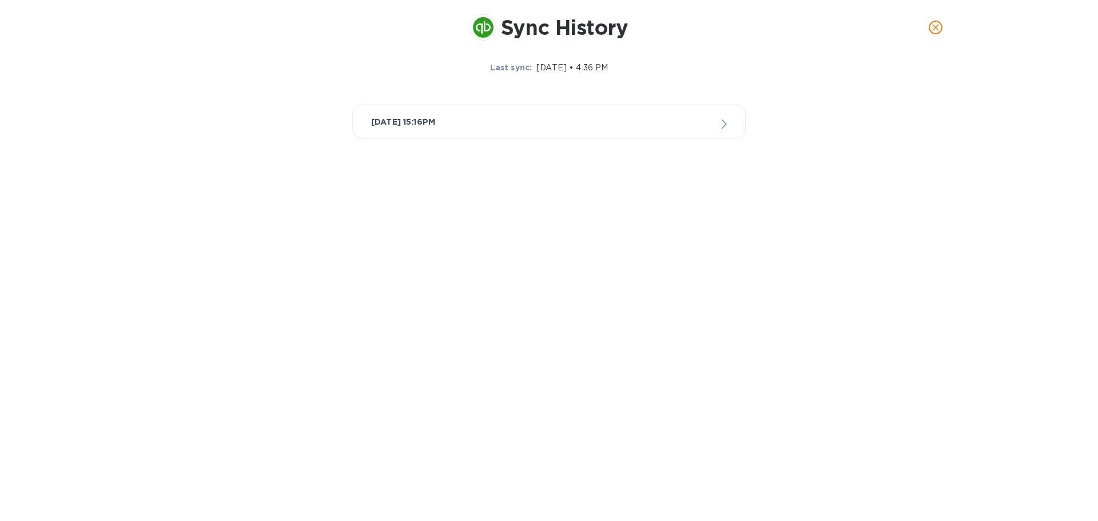
click at [709, 125] on div "[DATE] 15:16PM" at bounding box center [549, 121] width 356 height 14
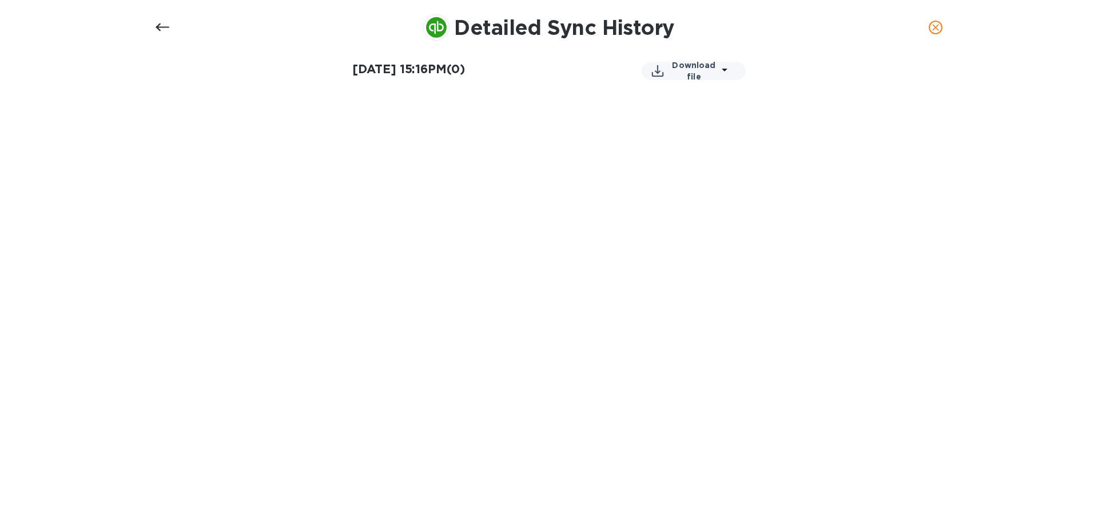
click at [938, 21] on span "close" at bounding box center [936, 28] width 14 height 14
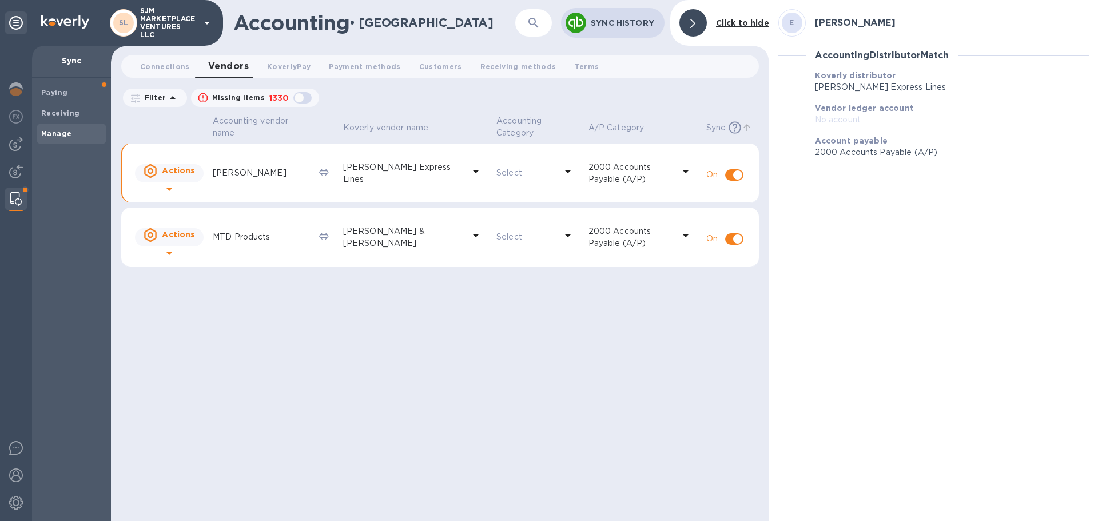
click at [719, 126] on p "Sync" at bounding box center [715, 128] width 19 height 12
click at [161, 68] on span "Connections 0" at bounding box center [165, 67] width 50 height 12
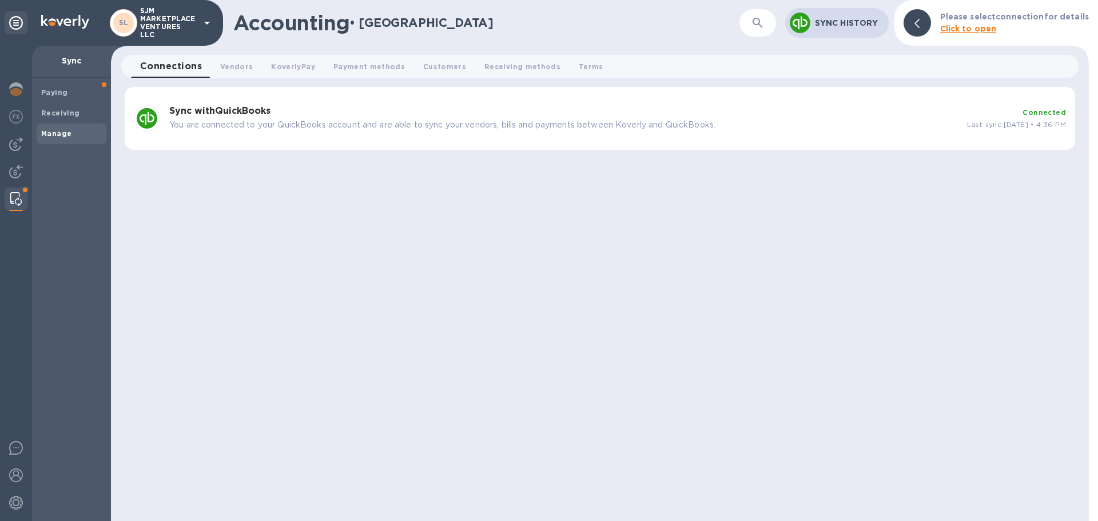
click at [1031, 113] on b "Connected" at bounding box center [1043, 112] width 43 height 9
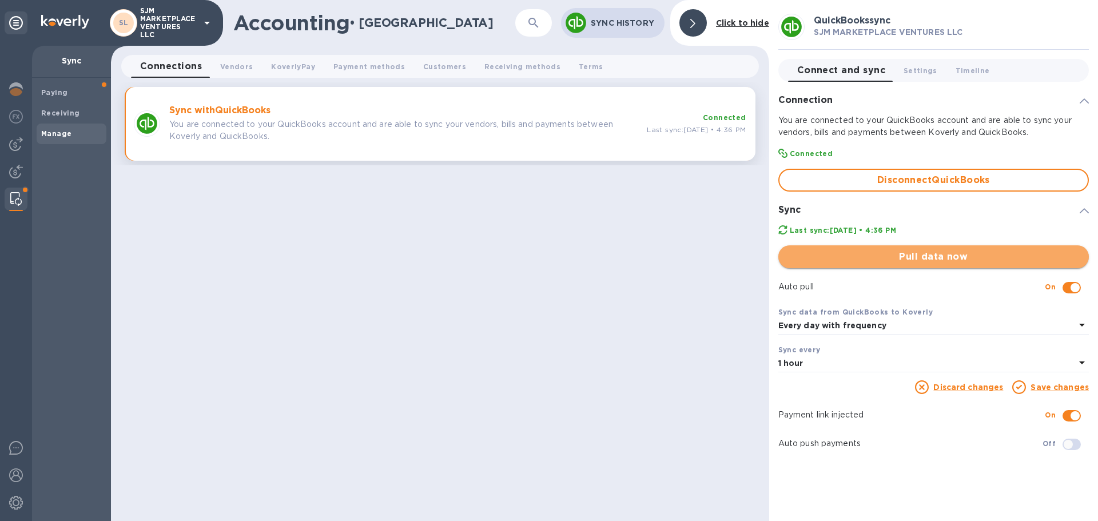
click at [839, 256] on span "Pull data now" at bounding box center [933, 257] width 292 height 14
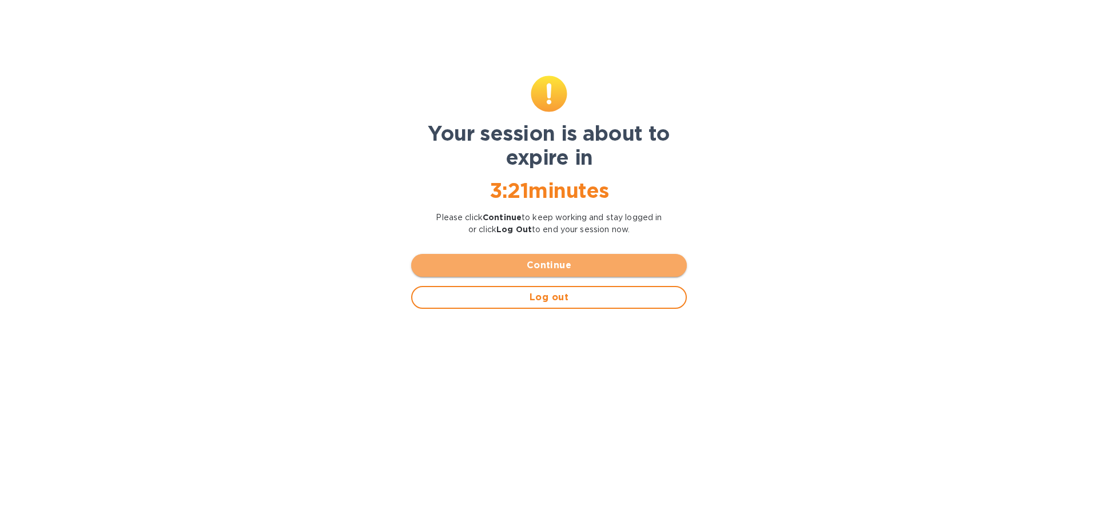
click at [494, 261] on span "Continue" at bounding box center [548, 265] width 257 height 14
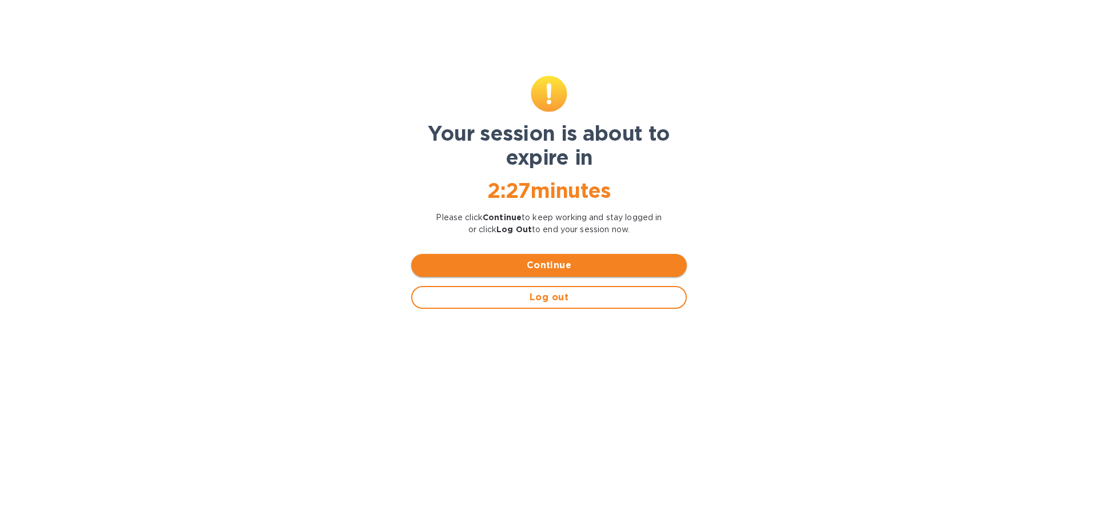
click at [456, 259] on span "Continue" at bounding box center [548, 265] width 257 height 14
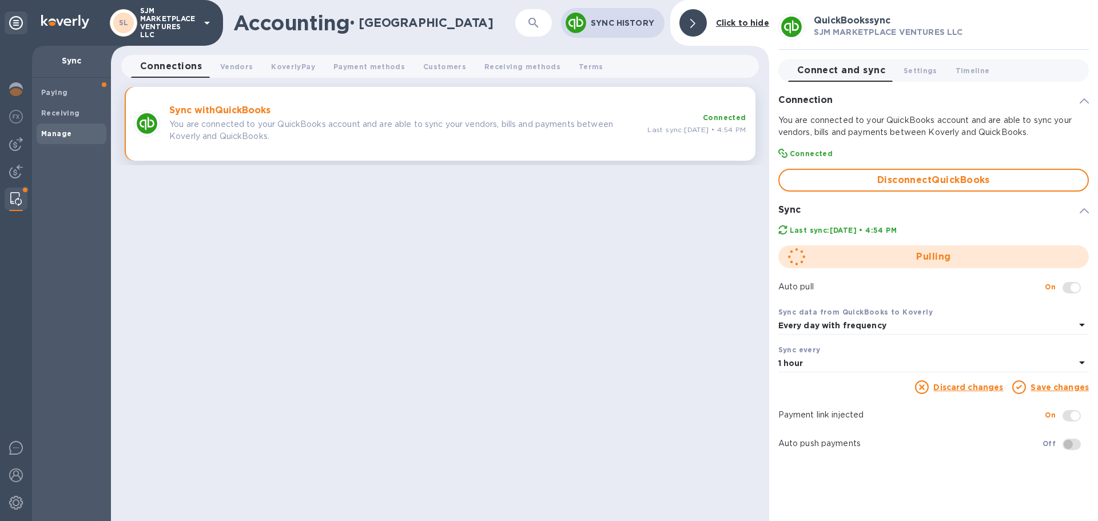
click at [575, 279] on div "Accounting • Manage ​ Sync History Click to hide Connections 0 Vendors 0 Koverl…" at bounding box center [440, 260] width 658 height 521
click at [14, 148] on img at bounding box center [16, 144] width 14 height 14
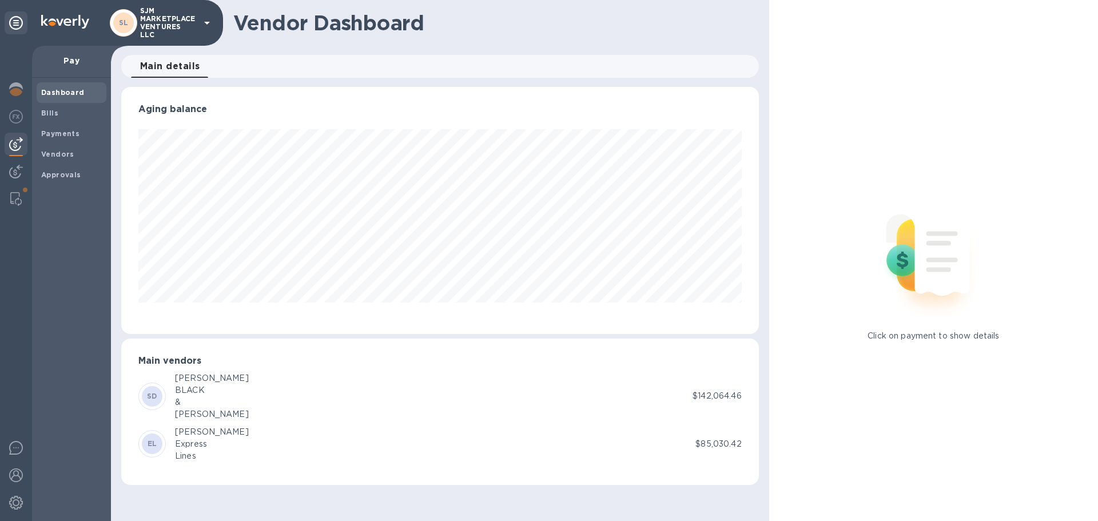
scroll to position [247, 637]
click at [159, 445] on div "EL" at bounding box center [152, 443] width 21 height 21
click at [177, 447] on div "Express" at bounding box center [212, 444] width 74 height 12
click at [59, 109] on span "Bills" at bounding box center [71, 113] width 61 height 11
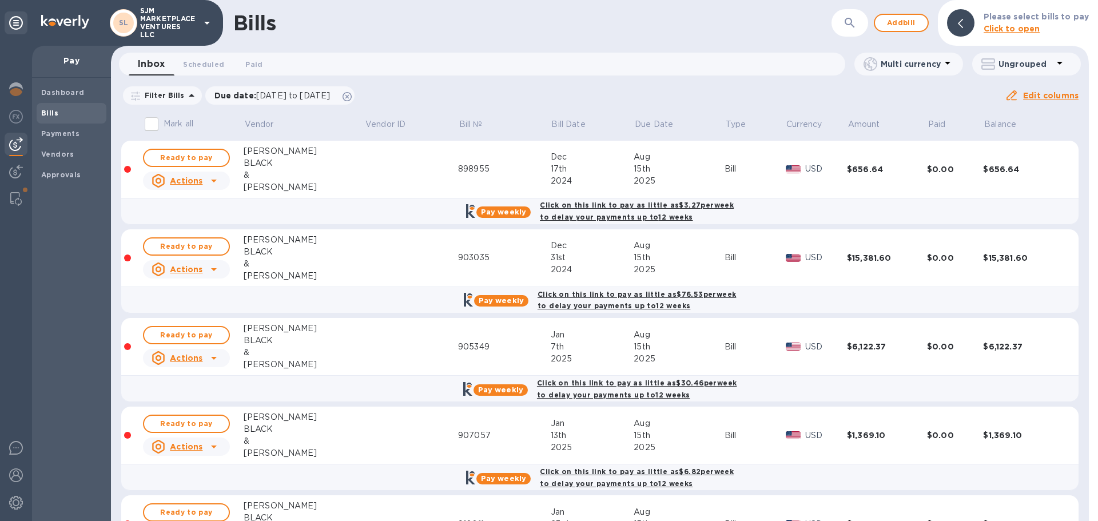
click at [166, 94] on p "Filter Bills" at bounding box center [162, 95] width 45 height 10
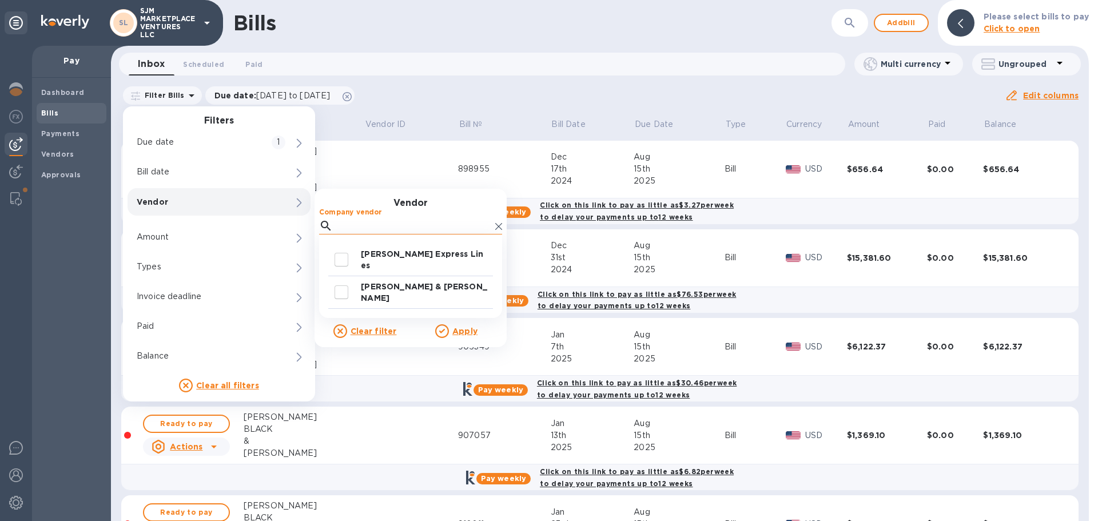
click at [357, 225] on input "Company vendor" at bounding box center [413, 225] width 153 height 17
click at [340, 258] on input "decorative checkbox" at bounding box center [341, 260] width 24 height 24
checkbox input "true"
click at [460, 328] on u "Apply" at bounding box center [464, 331] width 25 height 9
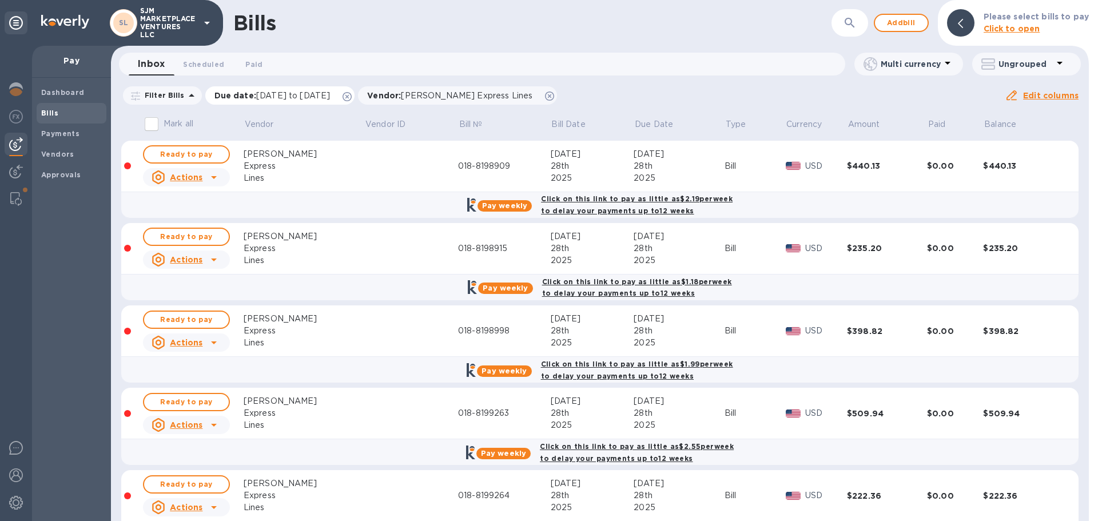
click at [352, 93] on icon at bounding box center [347, 96] width 9 height 9
click at [1059, 62] on icon at bounding box center [1060, 63] width 6 height 3
click at [1044, 95] on li "Group bills by vendors" at bounding box center [1029, 93] width 123 height 37
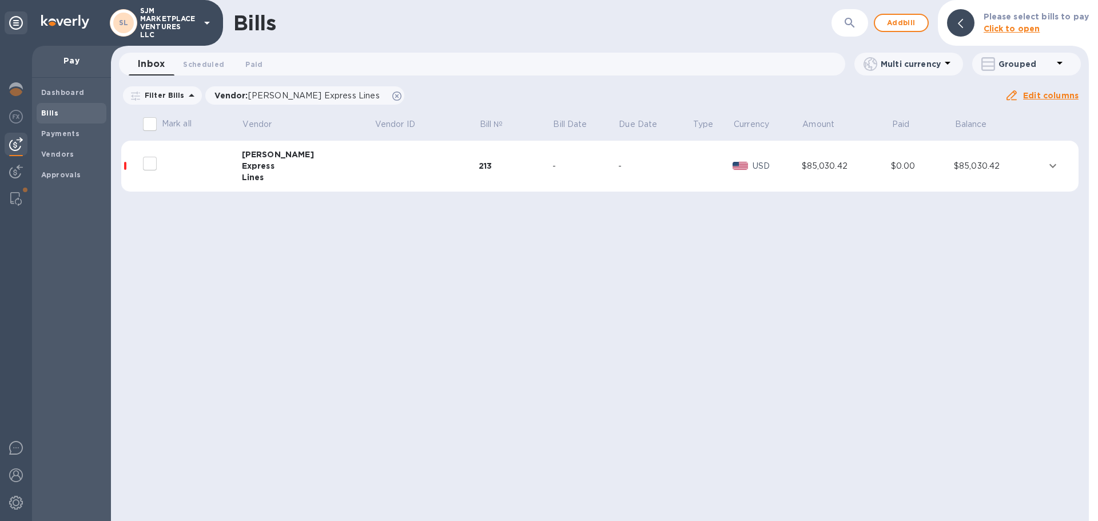
click at [153, 123] on input "Mark all" at bounding box center [150, 124] width 24 height 24
checkbox input "true"
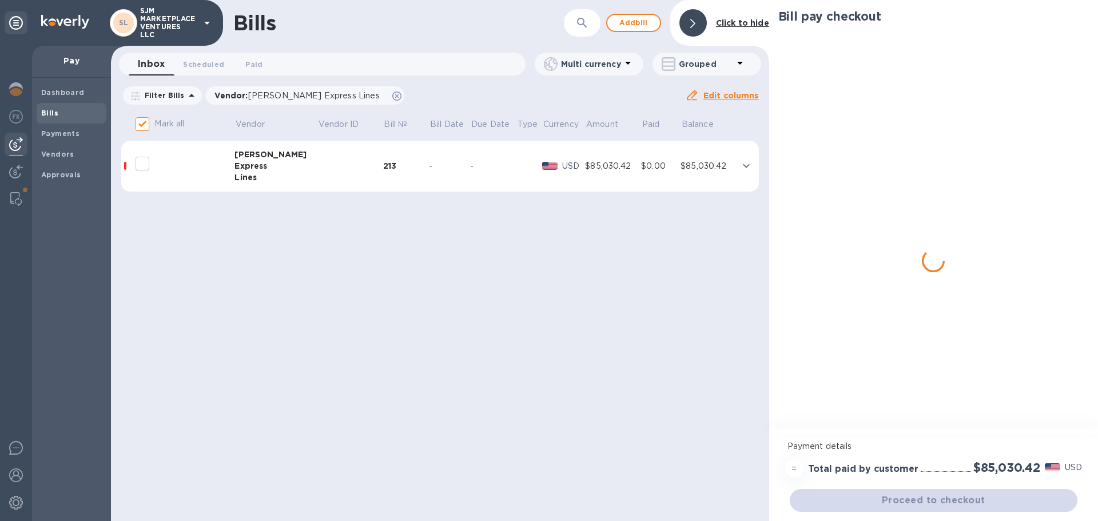
checkbox input "true"
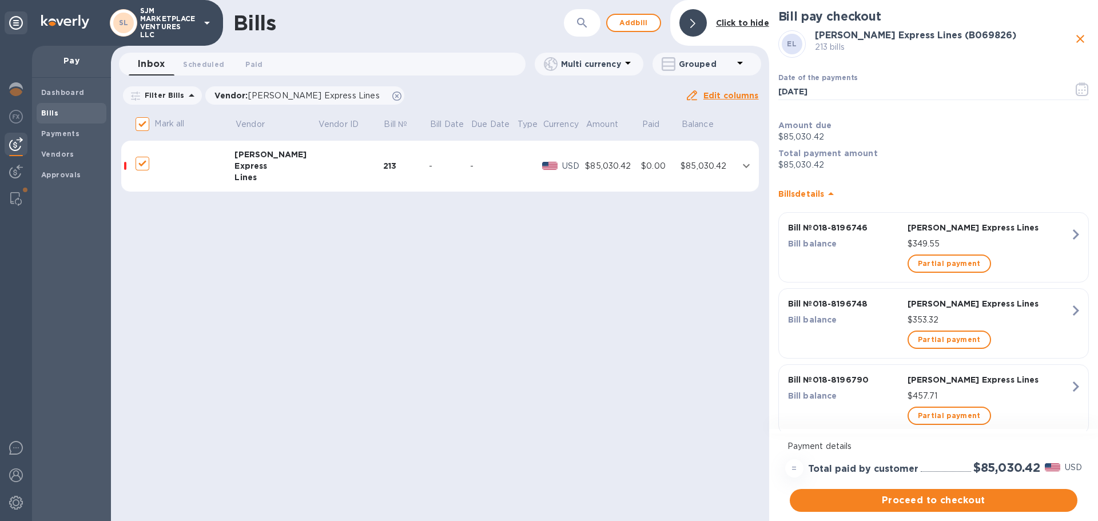
click at [1078, 37] on icon "close" at bounding box center [1080, 39] width 14 height 14
checkbox input "false"
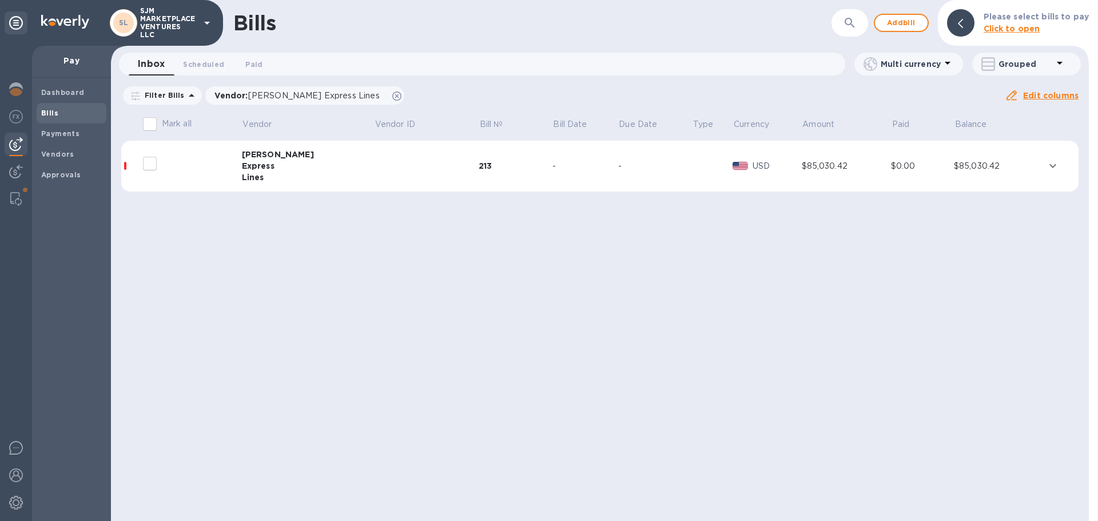
click at [146, 166] on input "decorative checkbox" at bounding box center [150, 164] width 24 height 24
click at [153, 165] on input "decorative checkbox" at bounding box center [150, 164] width 24 height 24
checkbox input "false"
click at [1049, 162] on icon "expand row" at bounding box center [1053, 166] width 14 height 14
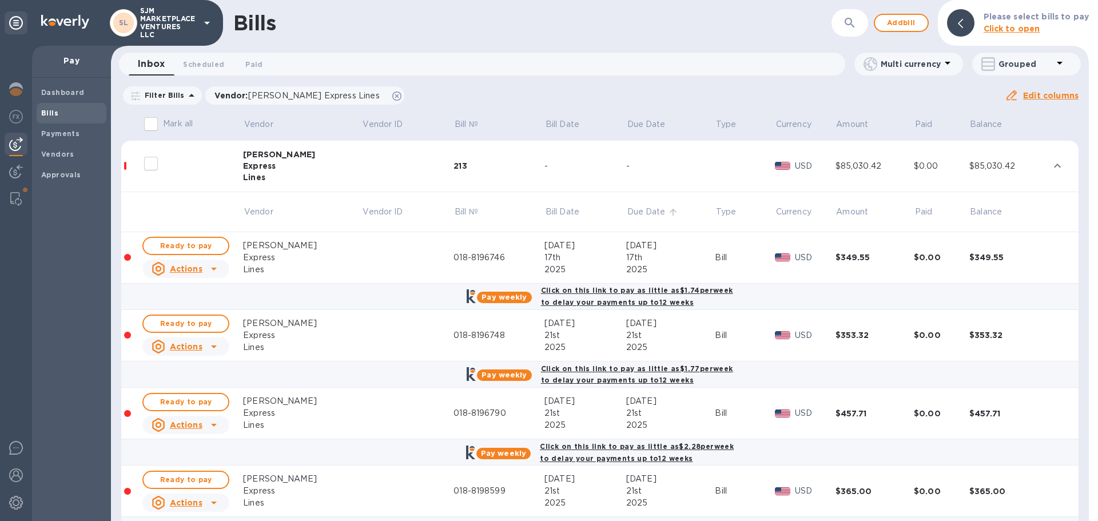
click at [627, 208] on p "Due Date" at bounding box center [646, 212] width 38 height 12
click at [627, 206] on p "Due Date" at bounding box center [646, 212] width 38 height 12
click at [257, 157] on div "[PERSON_NAME]" at bounding box center [302, 154] width 119 height 11
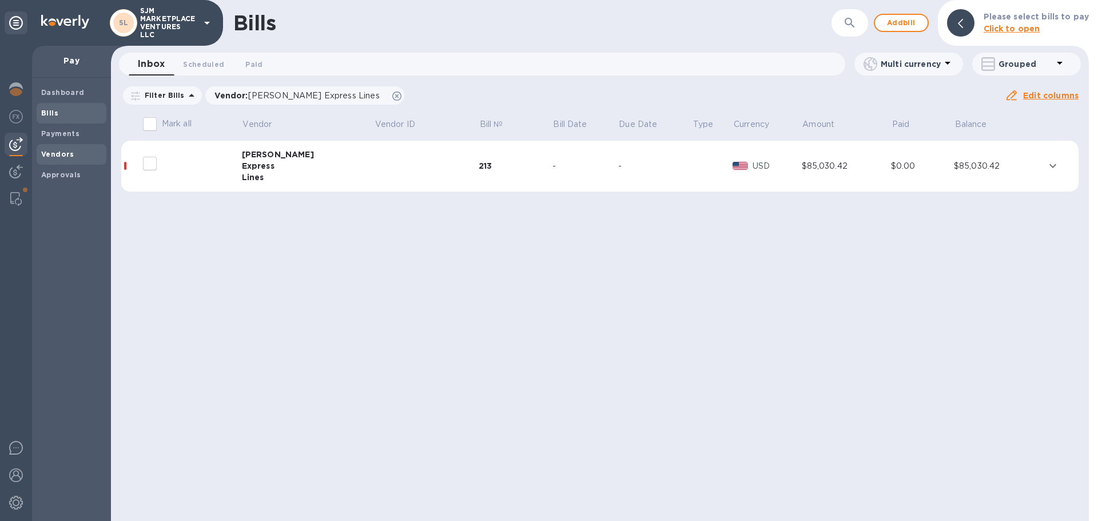
click at [75, 152] on span "Vendors" at bounding box center [71, 154] width 61 height 11
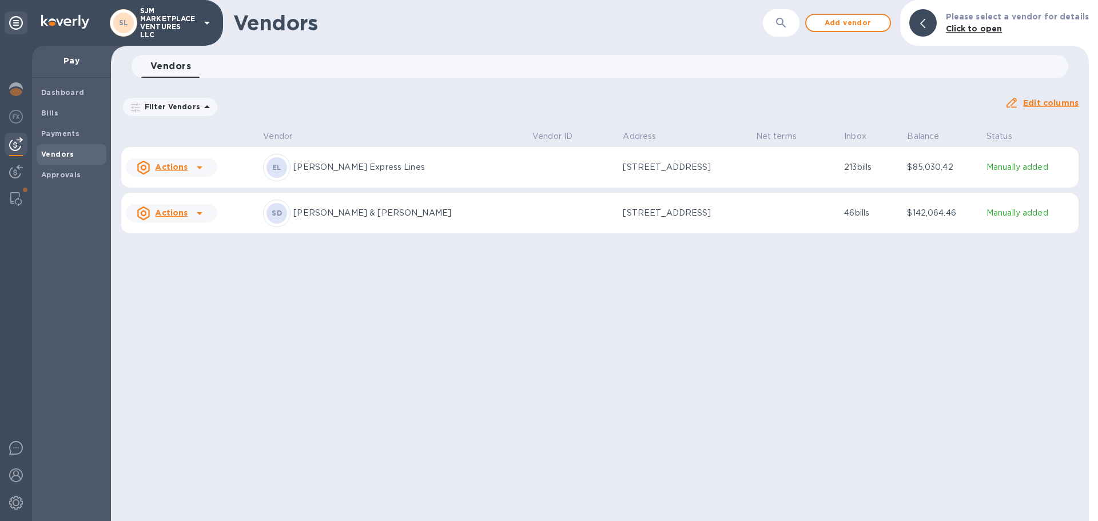
click at [198, 165] on icon at bounding box center [200, 168] width 14 height 14
click at [347, 165] on div at bounding box center [549, 260] width 1098 height 521
click at [285, 168] on div "EL" at bounding box center [276, 167] width 21 height 21
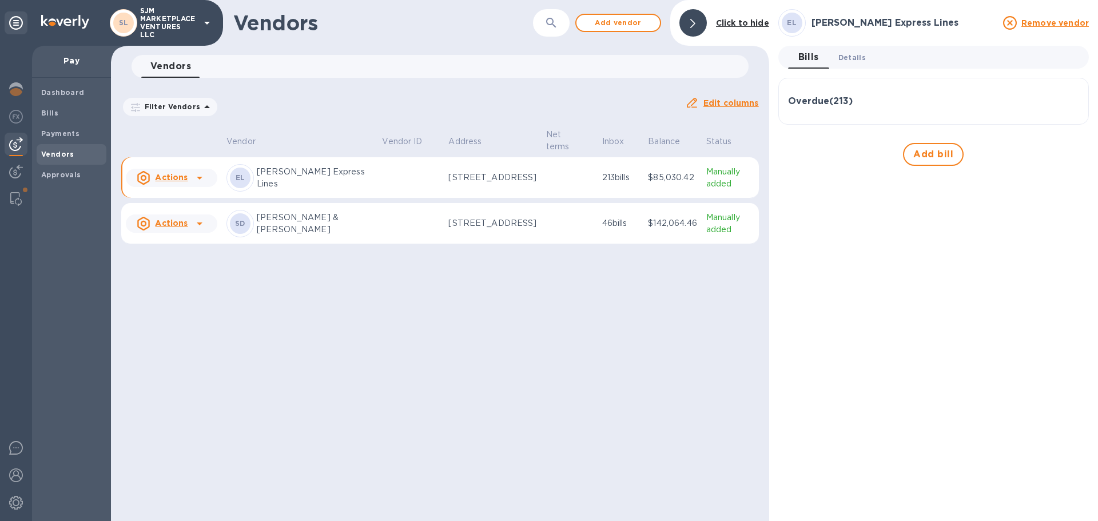
click at [850, 53] on span "Details 0" at bounding box center [851, 57] width 27 height 12
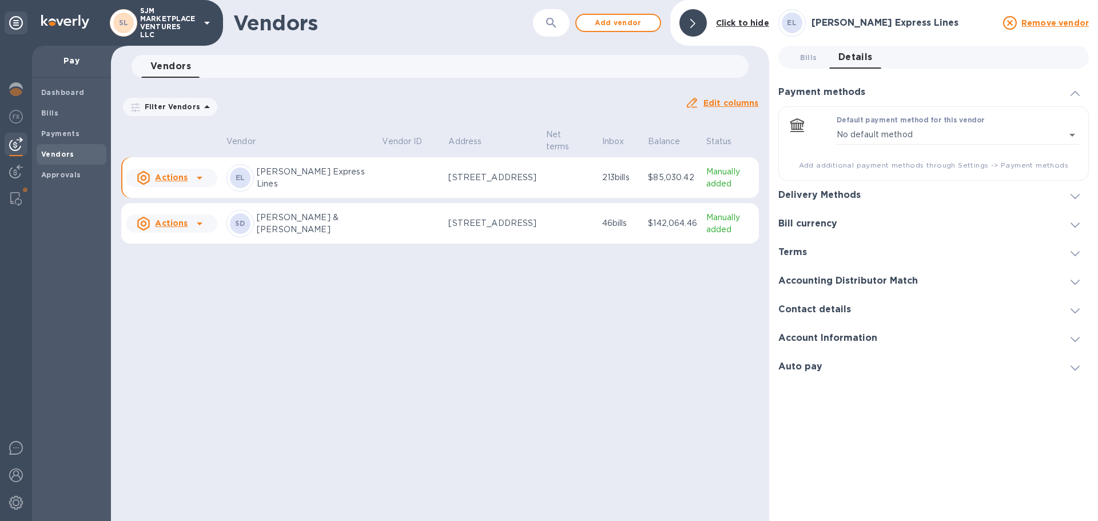
click at [850, 311] on div "Contact details" at bounding box center [819, 309] width 82 height 11
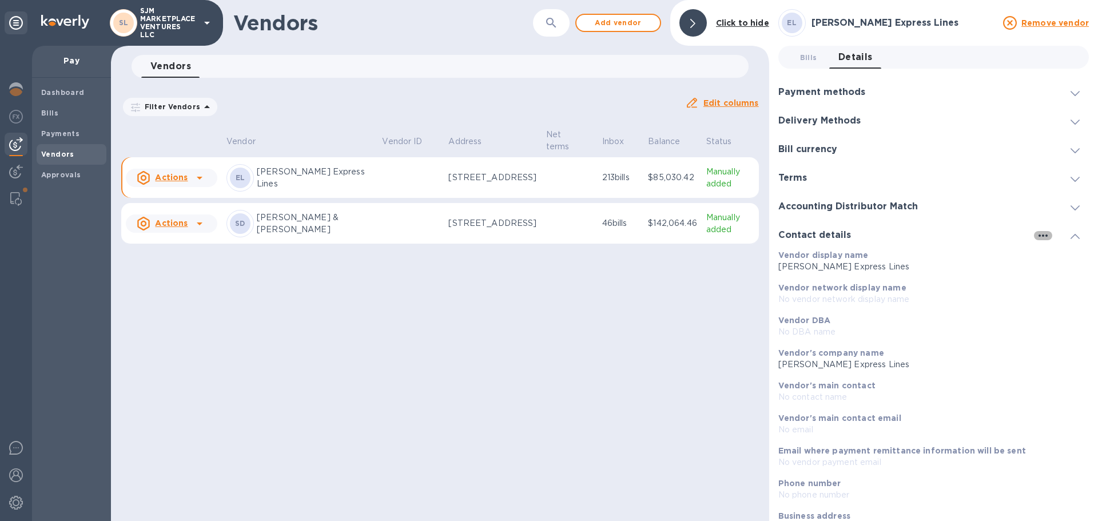
click at [1040, 232] on icon "button" at bounding box center [1043, 236] width 14 height 14
click at [1049, 262] on p "Edit" at bounding box center [1052, 258] width 18 height 11
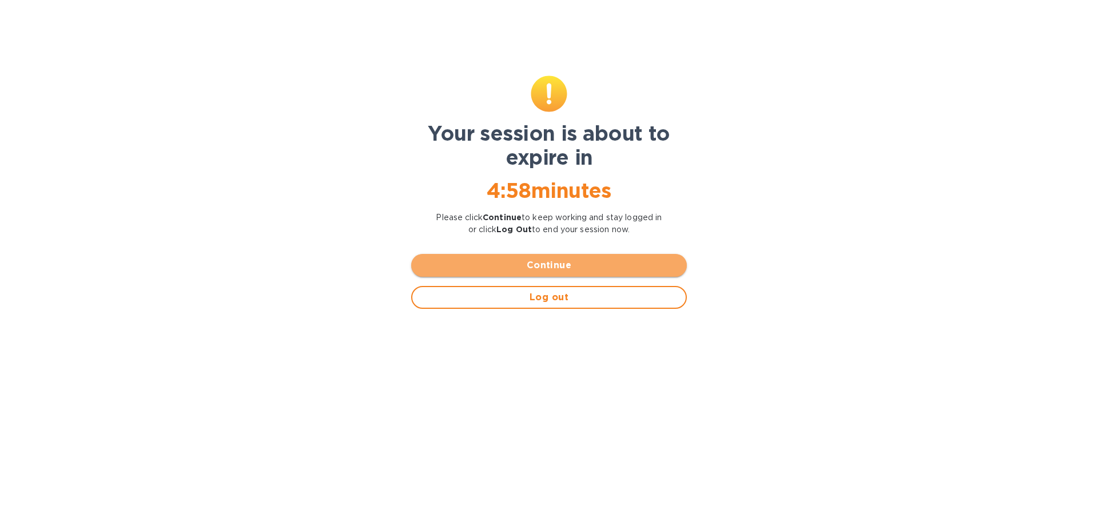
click at [481, 257] on button "Continue" at bounding box center [549, 265] width 276 height 23
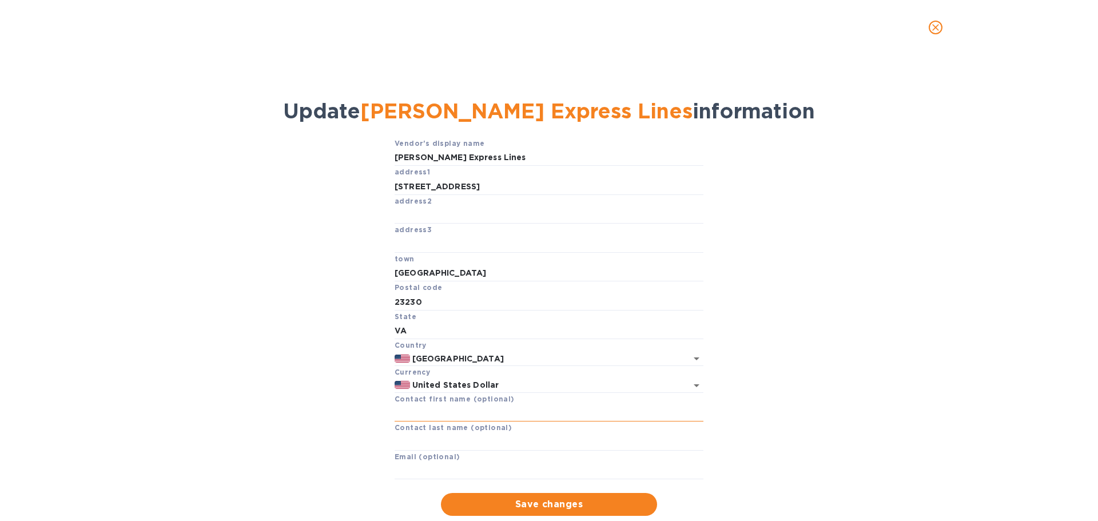
click at [421, 409] on input "text" at bounding box center [549, 412] width 309 height 17
click at [399, 467] on input "text" at bounding box center [549, 471] width 309 height 17
paste input "[EMAIL_ADDRESS][PERSON_NAME][DOMAIN_NAME]"
type input "[EMAIL_ADDRESS][PERSON_NAME][DOMAIN_NAME]"
click at [499, 503] on span "Save changes" at bounding box center [549, 504] width 198 height 14
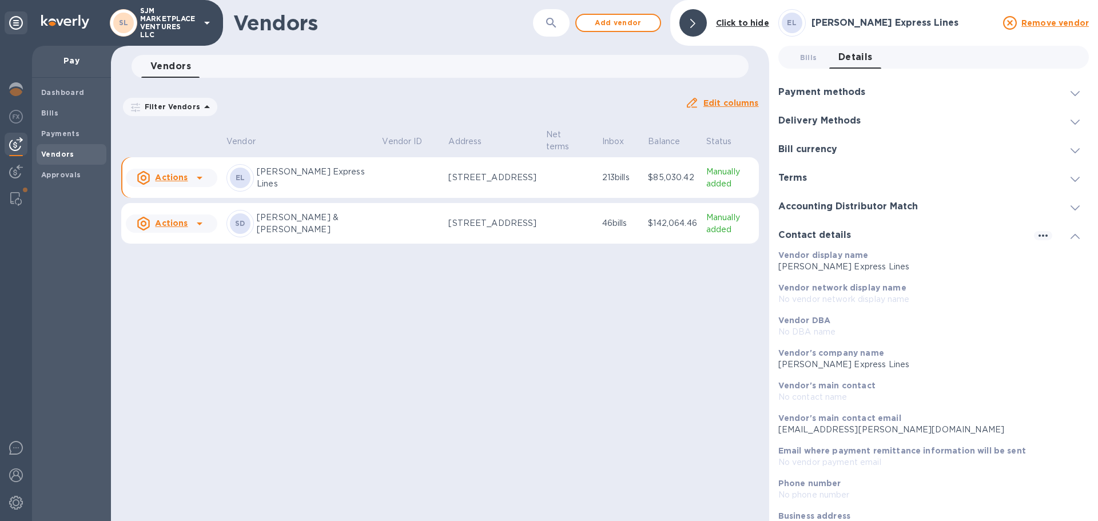
click at [827, 458] on p "No vendor payment email" at bounding box center [928, 462] width 301 height 12
click at [822, 459] on p "No vendor payment email" at bounding box center [928, 462] width 301 height 12
click at [899, 444] on div "Email where payment remittance information will be sent No vendor payment email" at bounding box center [929, 456] width 311 height 33
click at [1041, 238] on icon "button" at bounding box center [1043, 236] width 14 height 14
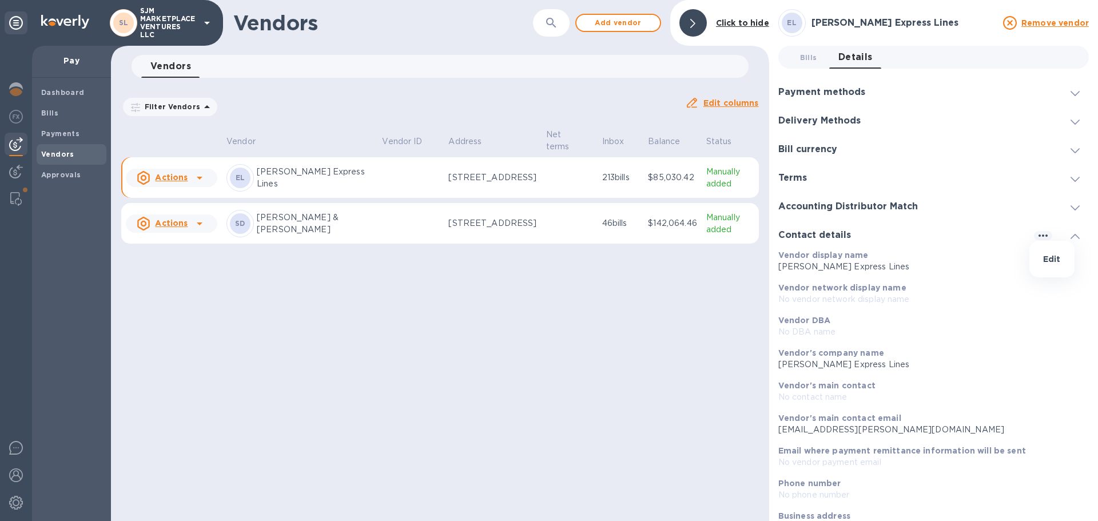
click at [983, 303] on div at bounding box center [549, 260] width 1098 height 521
click at [1040, 234] on icon "button" at bounding box center [1043, 236] width 14 height 14
click at [1055, 261] on p "Edit" at bounding box center [1052, 258] width 18 height 11
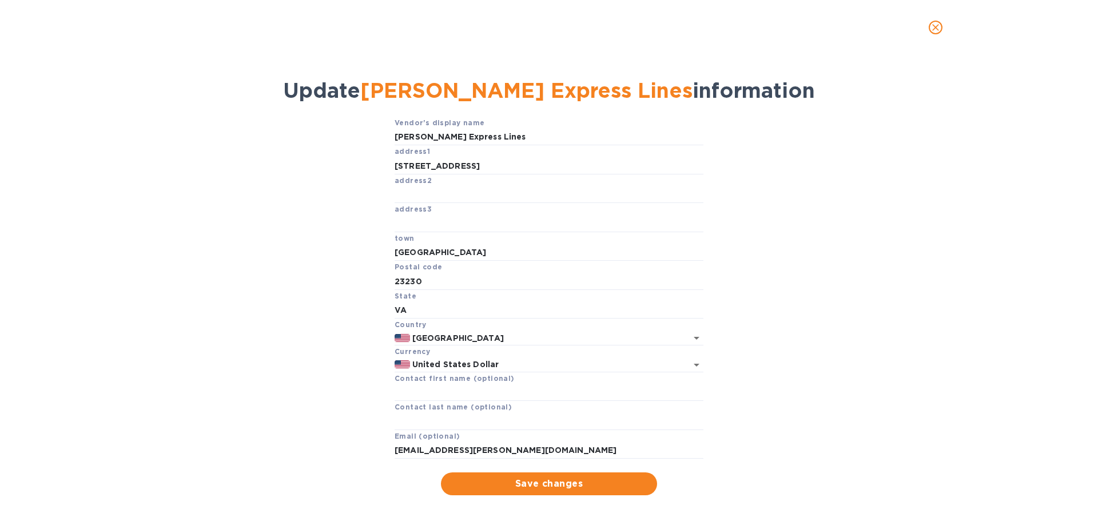
scroll to position [30, 0]
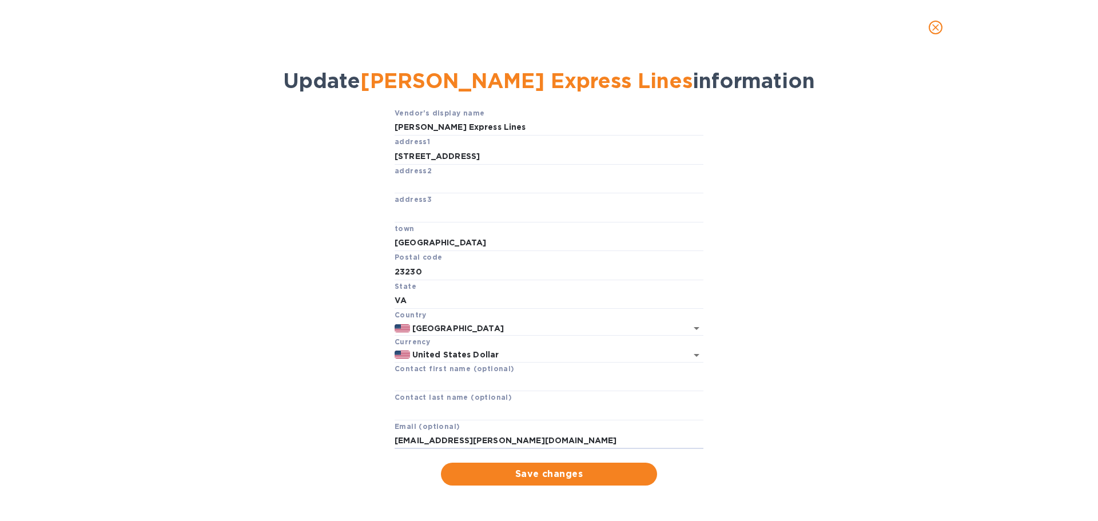
drag, startPoint x: 516, startPoint y: 440, endPoint x: 371, endPoint y: 433, distance: 146.0
click at [371, 433] on div "Vendor's display name Estes Express Lines address1 3901 West Broad Street addre…" at bounding box center [549, 296] width 1054 height 379
click at [580, 477] on span "Save changes" at bounding box center [549, 474] width 198 height 14
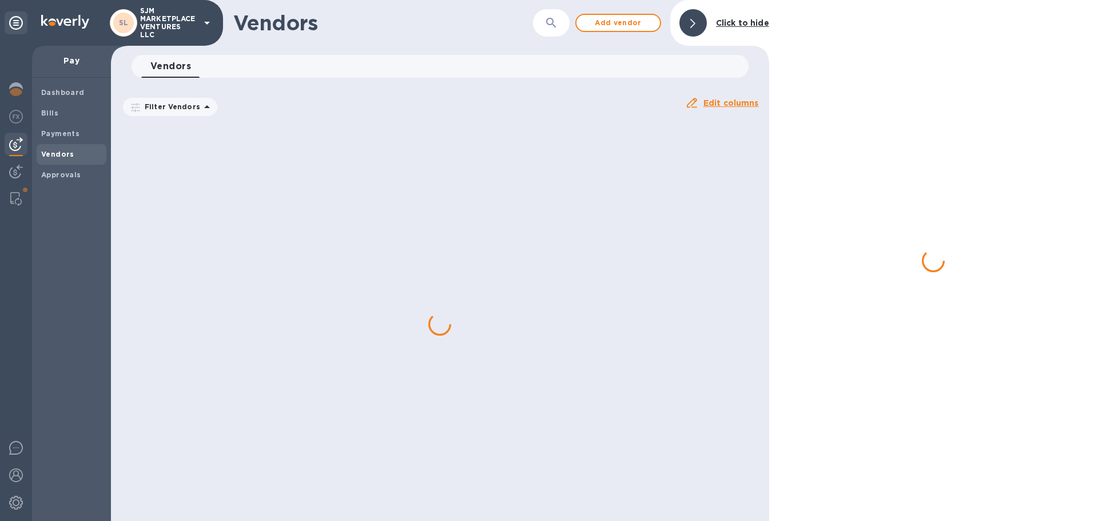
scroll to position [6, 0]
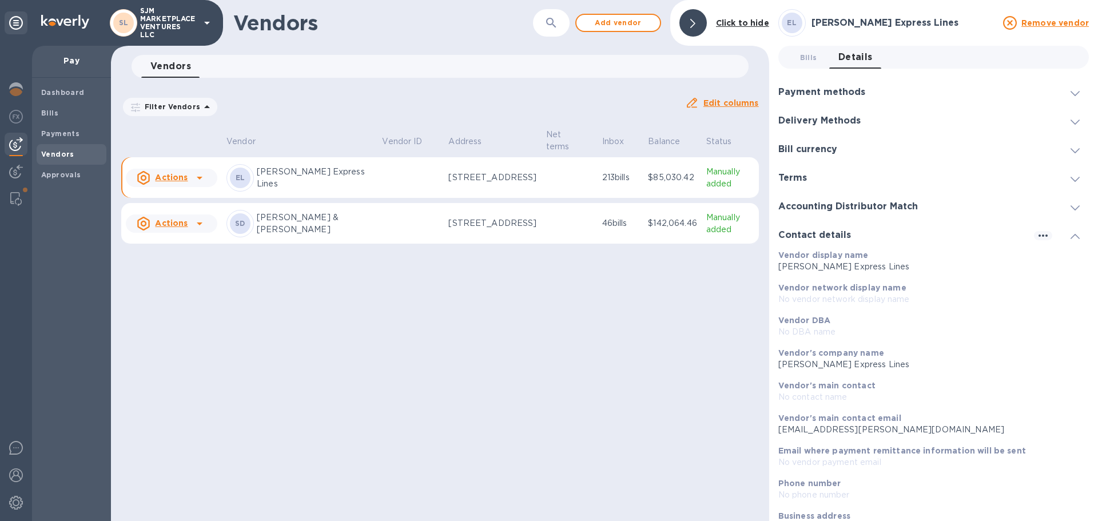
click at [1072, 237] on icon at bounding box center [1074, 236] width 9 height 5
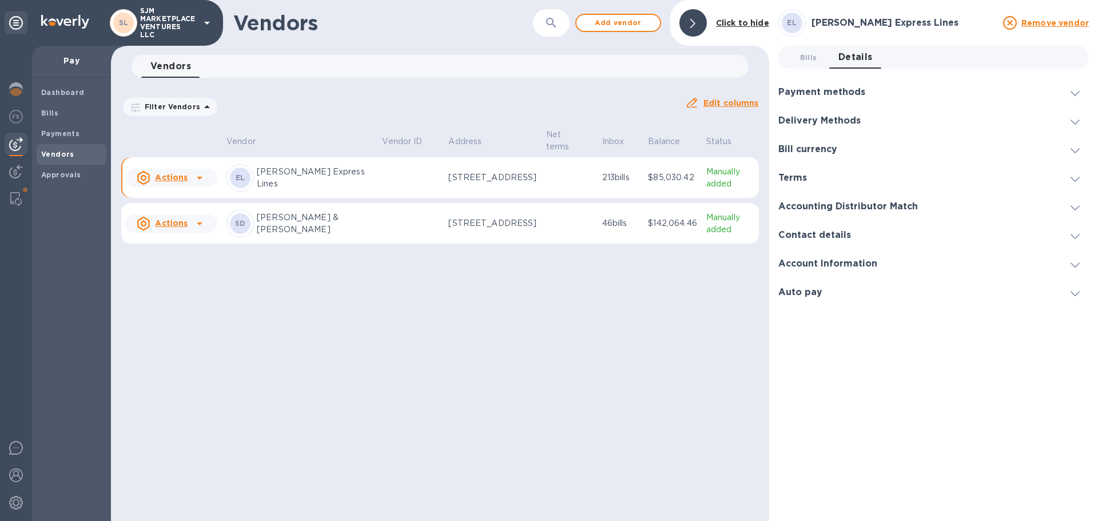
click at [1076, 267] on icon at bounding box center [1074, 264] width 9 height 5
click at [1074, 264] on span at bounding box center [1074, 263] width 9 height 11
click at [1074, 121] on icon at bounding box center [1074, 122] width 9 height 5
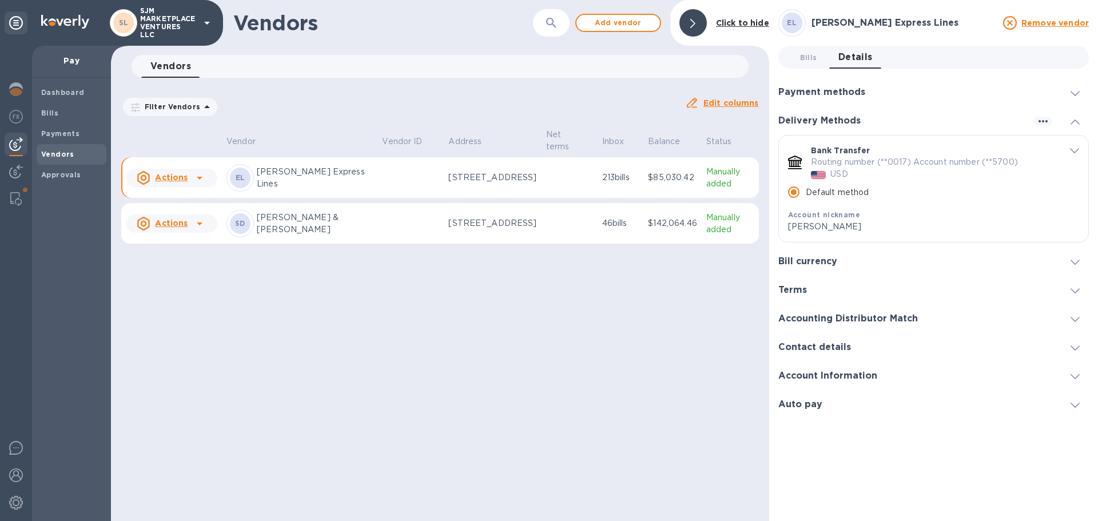
click at [1074, 121] on icon at bounding box center [1074, 122] width 9 height 5
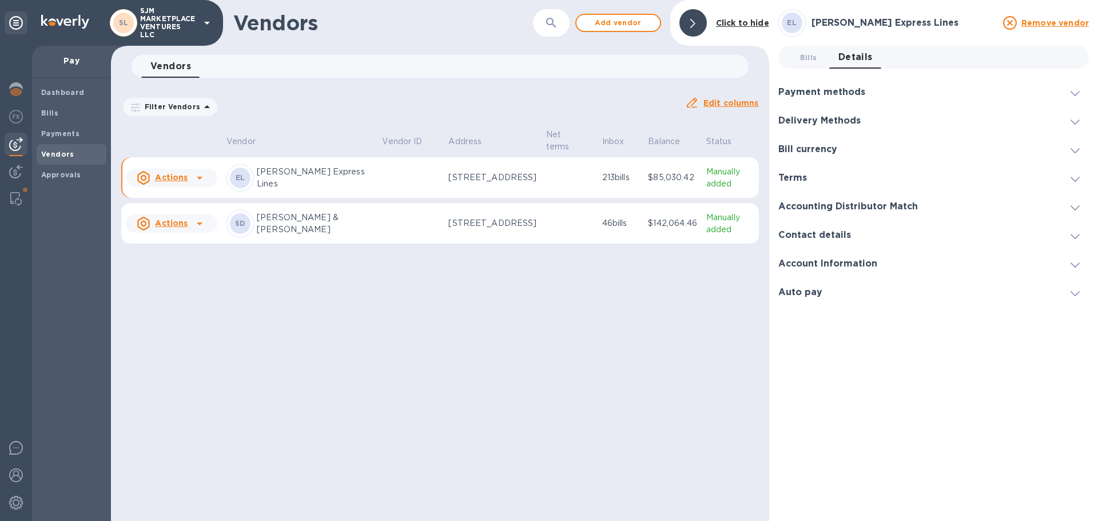
click at [1076, 208] on icon at bounding box center [1074, 207] width 9 height 5
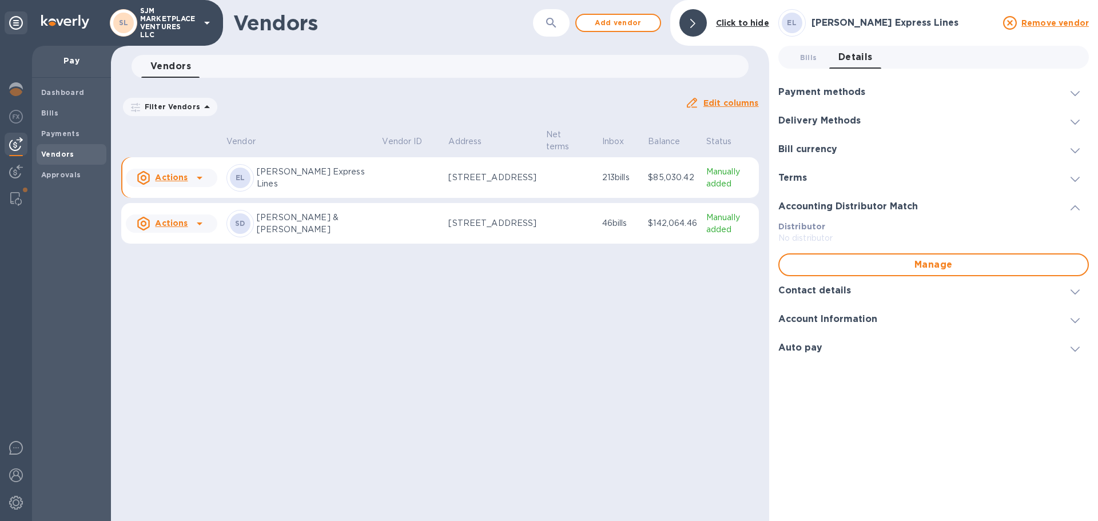
click at [1076, 208] on icon at bounding box center [1074, 207] width 9 height 5
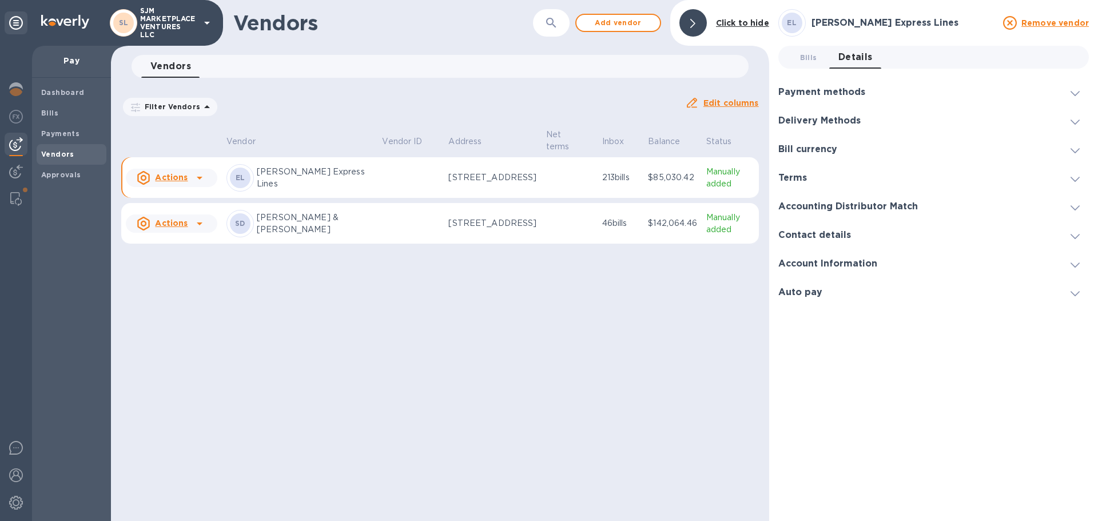
click at [1075, 232] on span at bounding box center [1074, 235] width 9 height 11
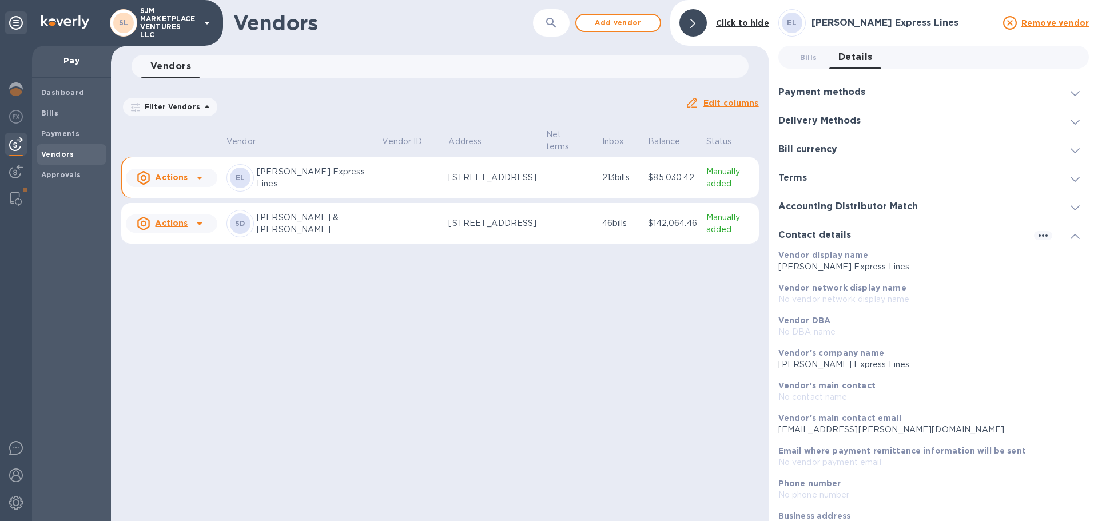
click at [811, 495] on p "No phone number" at bounding box center [928, 495] width 301 height 12
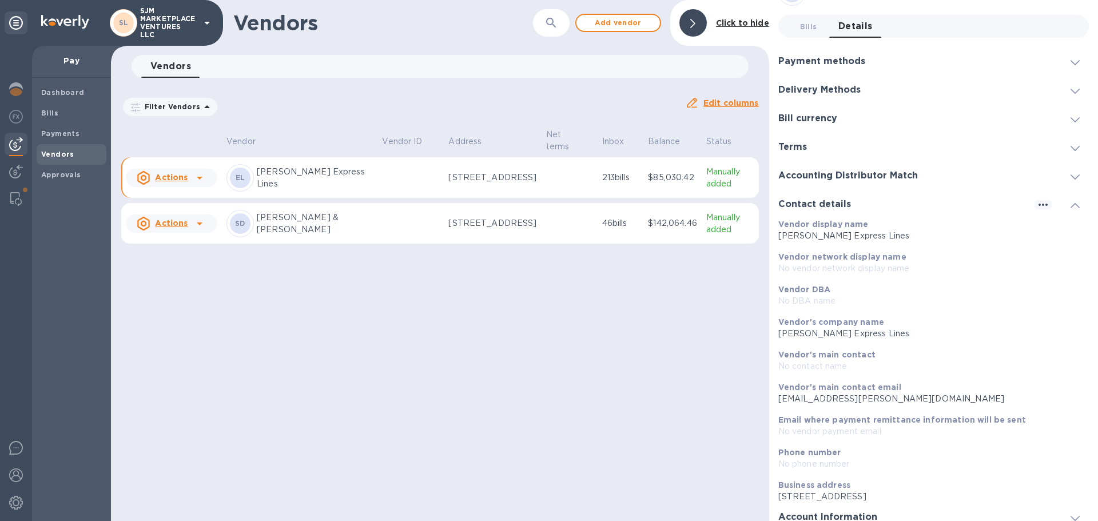
scroll to position [70, 0]
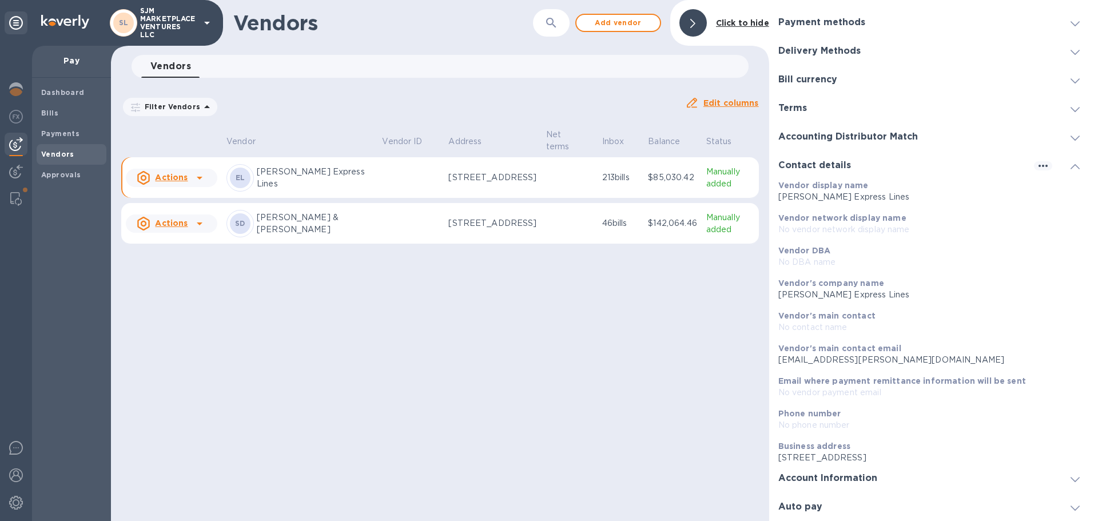
click at [820, 457] on p "[STREET_ADDRESS]" at bounding box center [928, 458] width 301 height 12
click at [823, 325] on p "No contact name" at bounding box center [928, 327] width 301 height 12
click at [822, 325] on p "No contact name" at bounding box center [928, 327] width 301 height 12
click at [883, 321] on div "Vendor's main contact No contact name" at bounding box center [928, 321] width 301 height 23
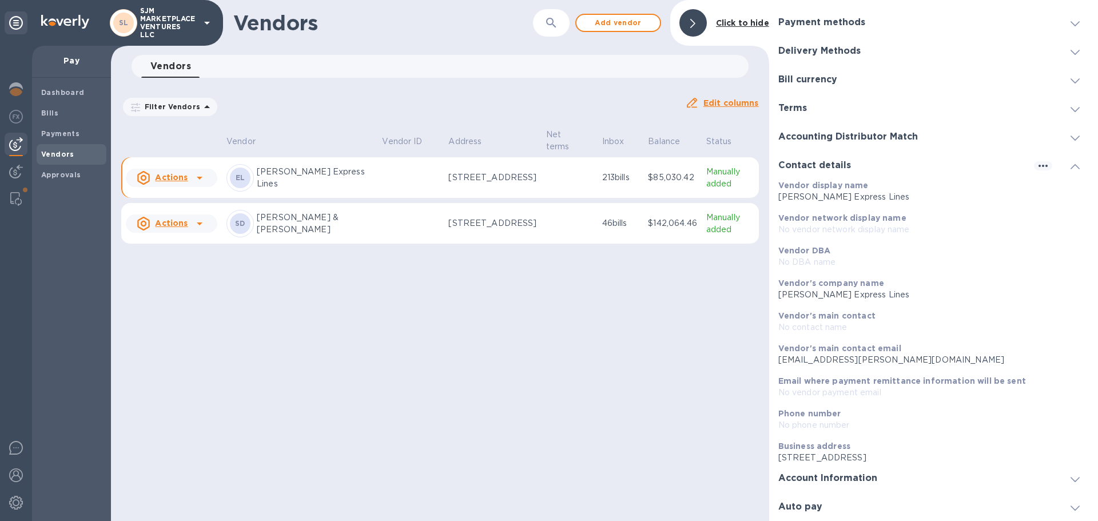
click at [642, 341] on div "Vendors ​ Add vendor Click to hide Vendors 0 Filter Vendors Auto pay: All Edit …" at bounding box center [440, 260] width 658 height 521
click at [1074, 169] on icon at bounding box center [1074, 166] width 9 height 5
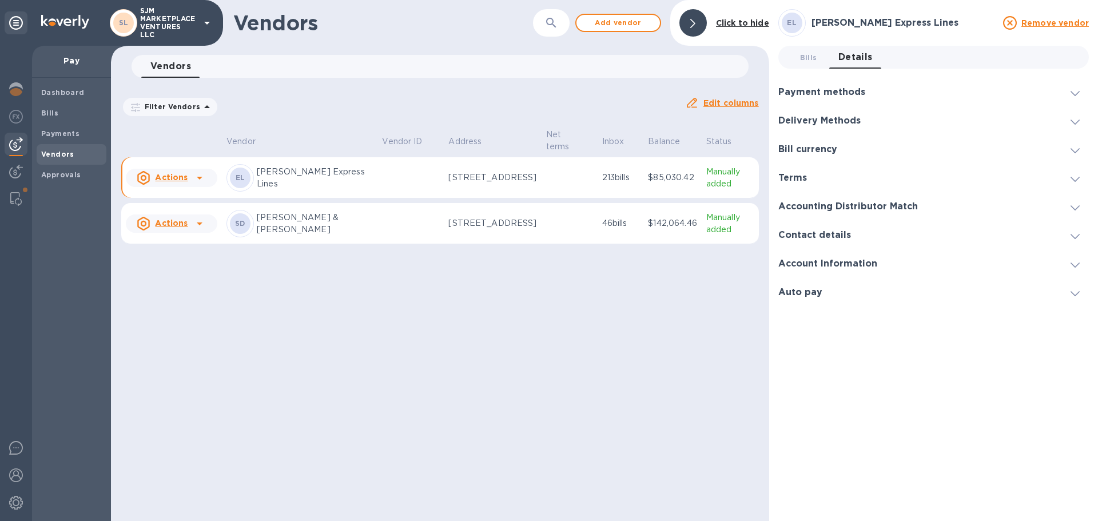
click at [569, 373] on div "Vendors ​ Add vendor Click to hide Vendors 0 Filter Vendors Auto pay: All Edit …" at bounding box center [440, 260] width 658 height 521
click at [812, 58] on span "Bills 0" at bounding box center [808, 57] width 17 height 12
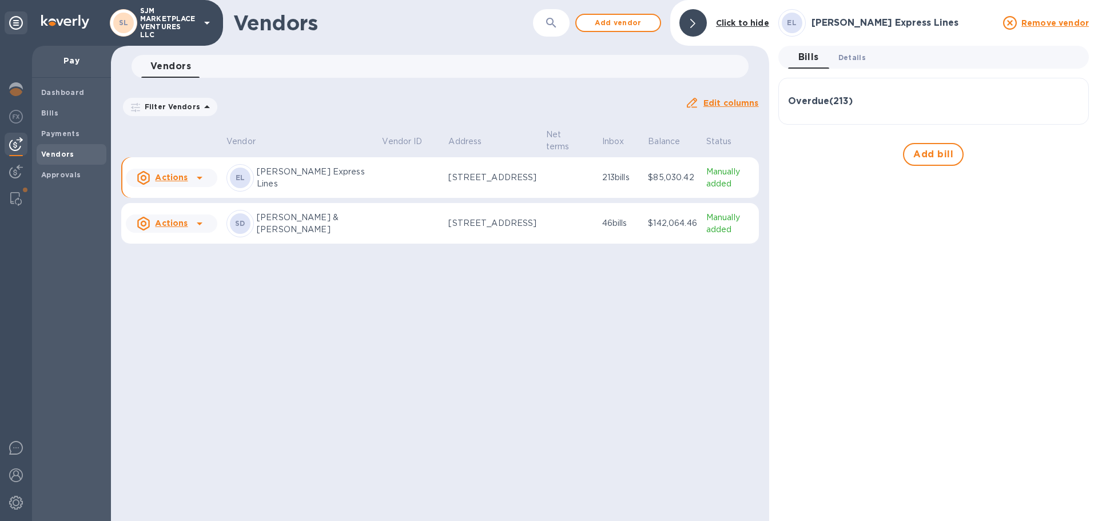
click at [854, 52] on span "Details 0" at bounding box center [851, 57] width 27 height 12
